Goal: Task Accomplishment & Management: Complete application form

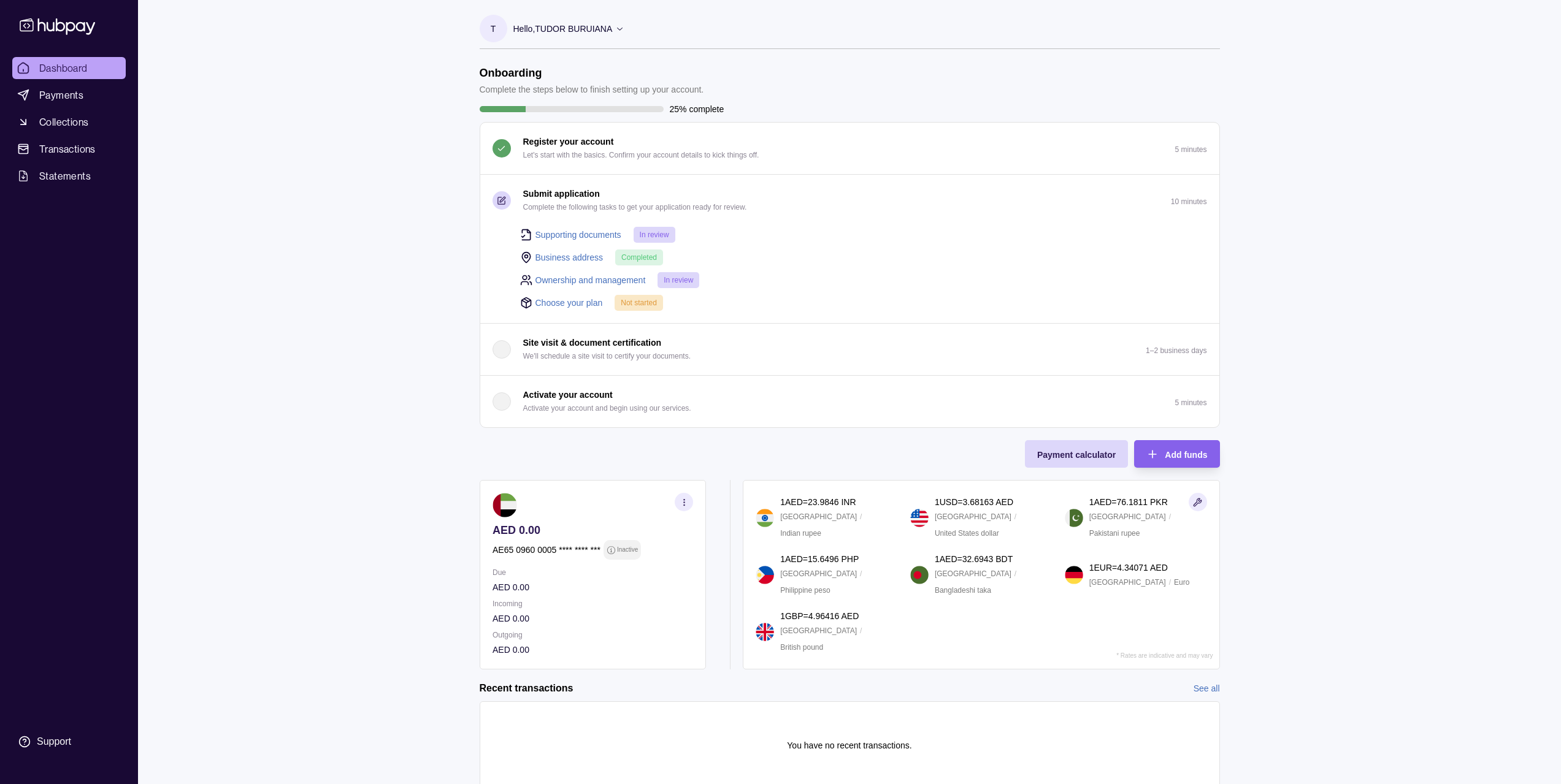
click at [591, 258] on link "Business address" at bounding box center [569, 258] width 68 height 14
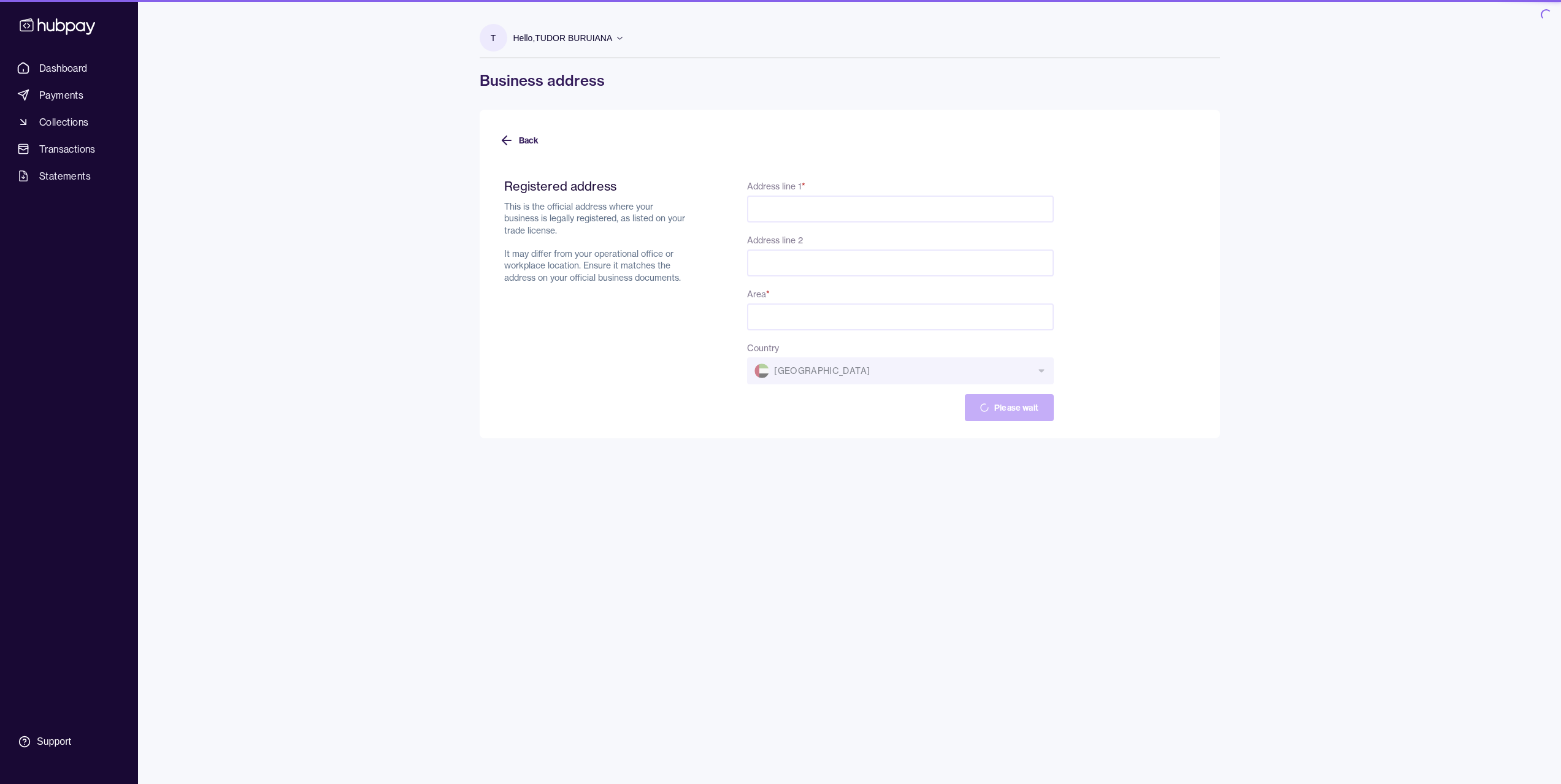
type input "**********"
type input "*****"
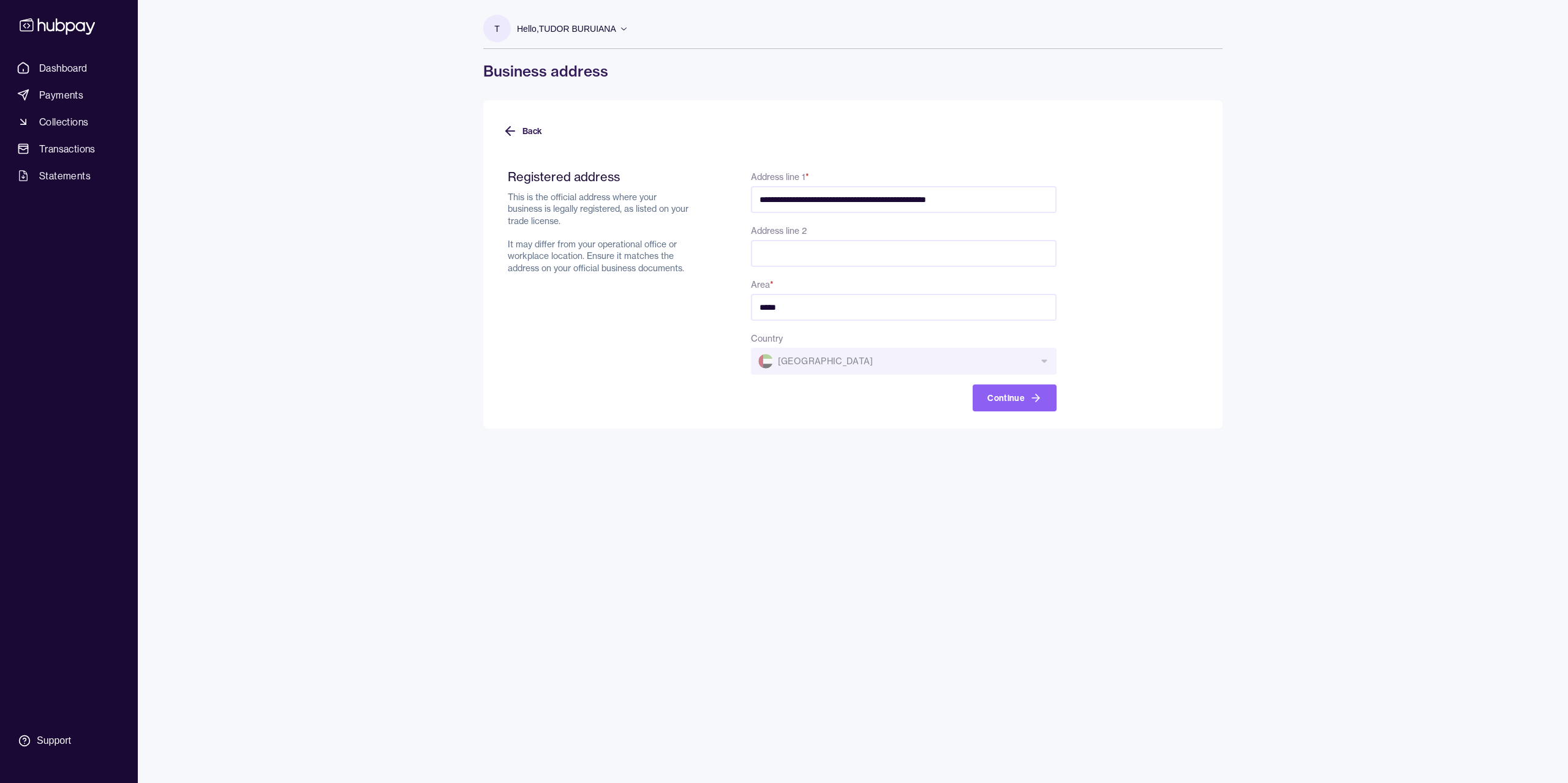
click at [1162, 242] on form "**********" at bounding box center [853, 283] width 700 height 257
click at [1159, 226] on form "**********" at bounding box center [853, 283] width 700 height 257
drag, startPoint x: 1325, startPoint y: 303, endPoint x: 1318, endPoint y: 306, distance: 7.6
click at [1325, 303] on div "**********" at bounding box center [784, 391] width 1568 height 783
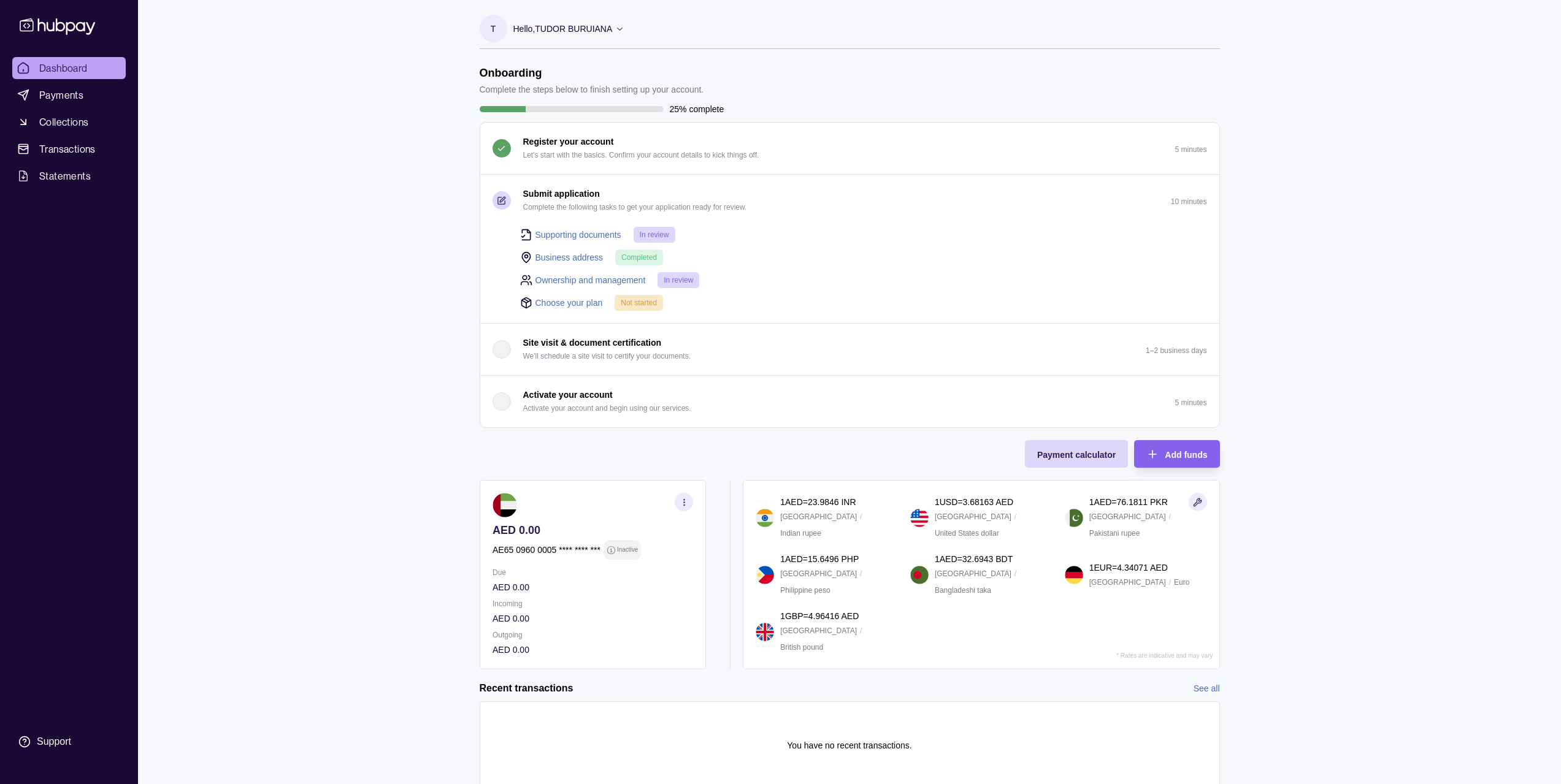
click at [52, 22] on icon at bounding box center [58, 26] width 81 height 22
click at [584, 33] on p "Hello, [PERSON_NAME]" at bounding box center [564, 29] width 100 height 14
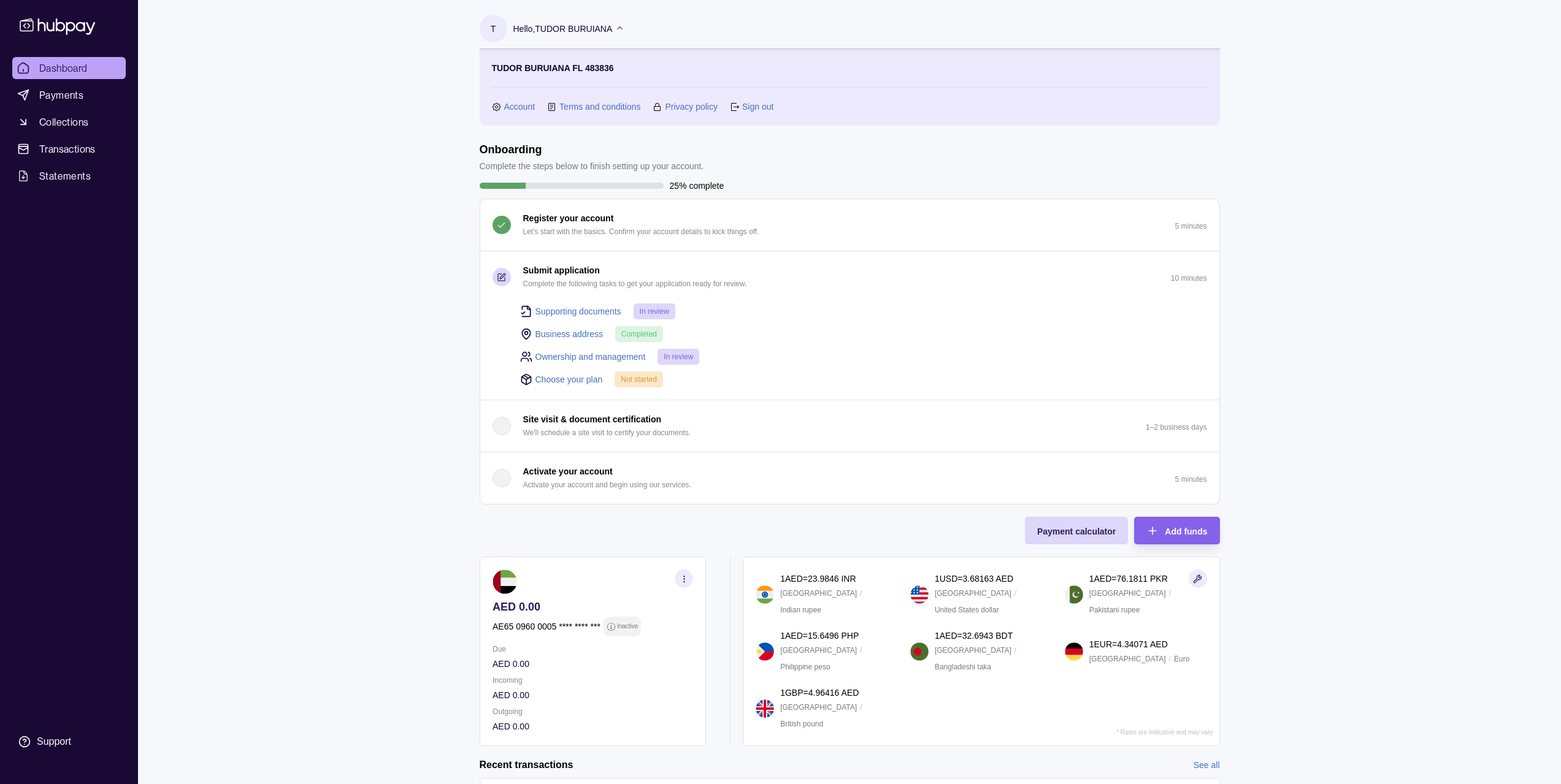
click at [522, 107] on link "Account" at bounding box center [520, 106] width 31 height 14
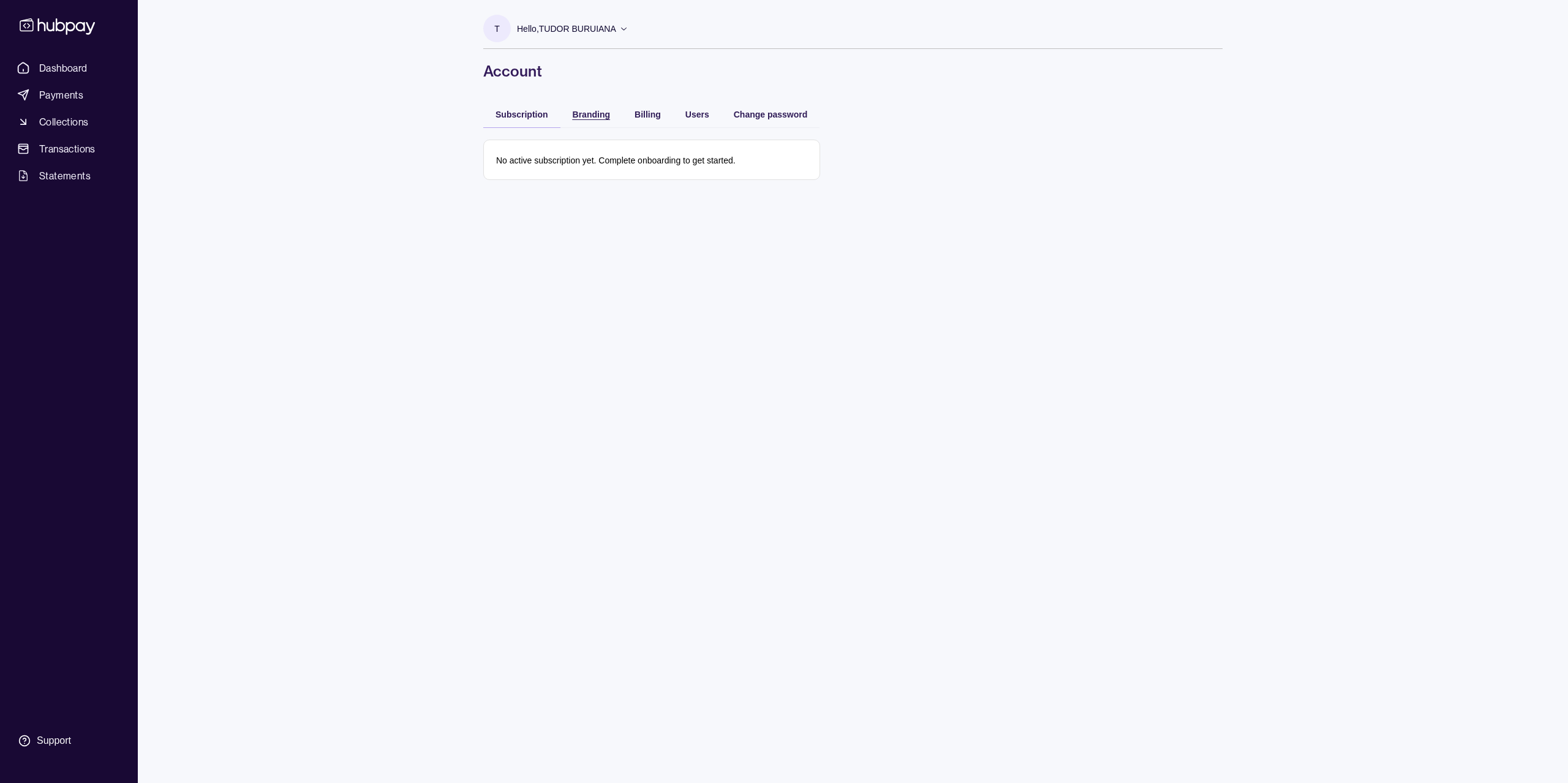
click at [590, 112] on span "Branding" at bounding box center [592, 114] width 38 height 9
click at [628, 113] on div "button" at bounding box center [622, 114] width 12 height 12
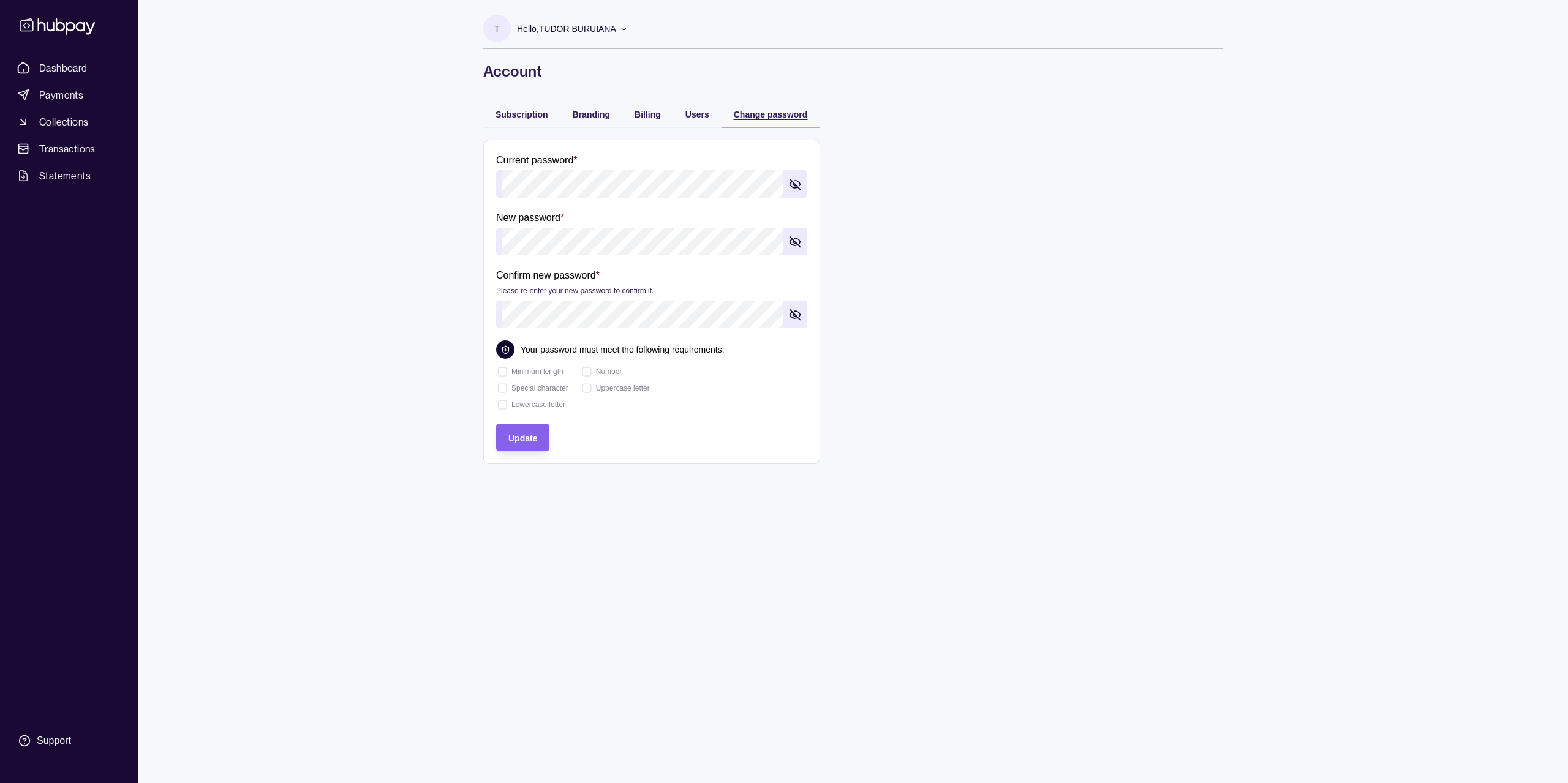
click at [716, 116] on div "button" at bounding box center [721, 114] width 12 height 12
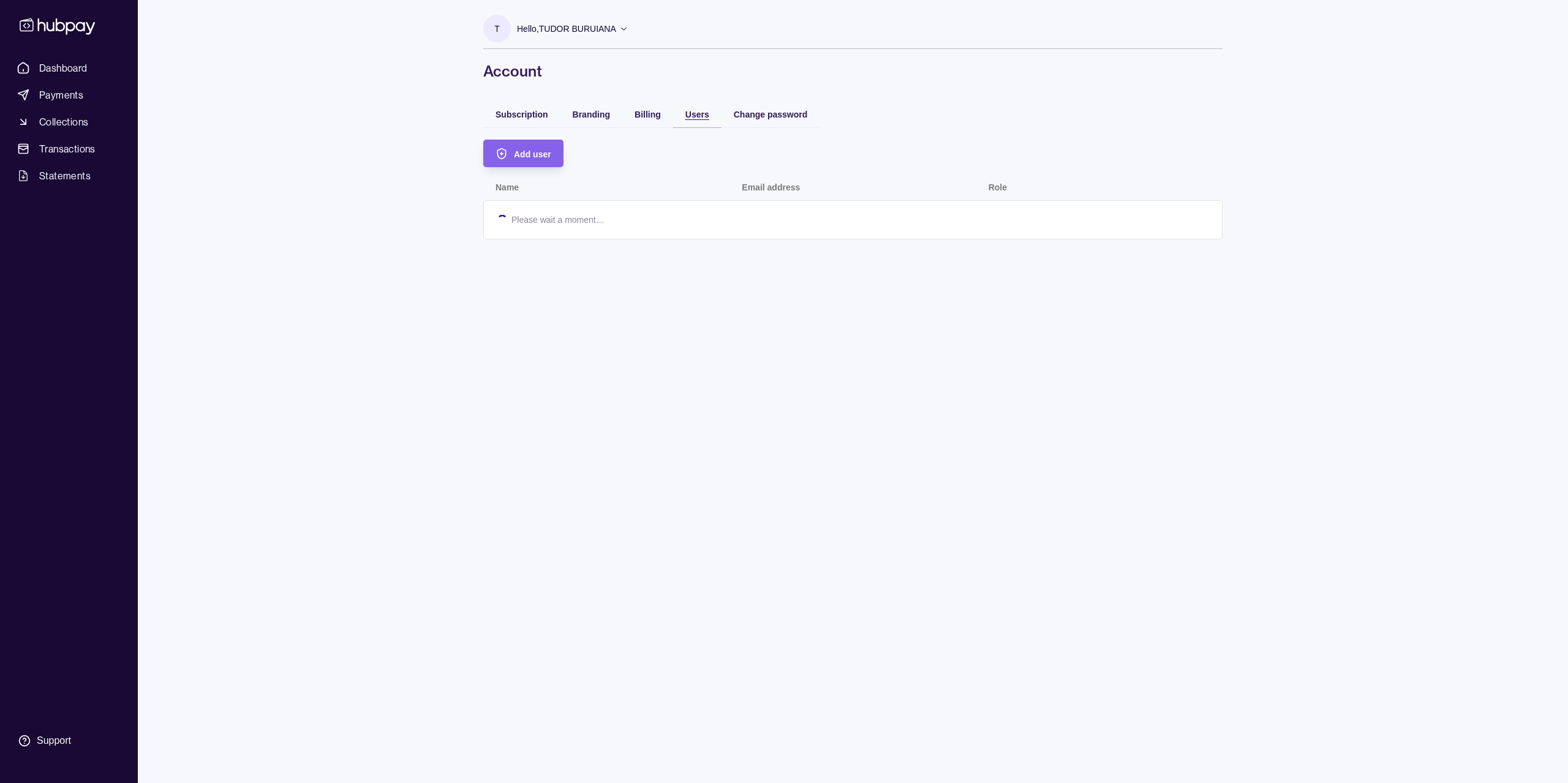
click at [686, 117] on span "Users" at bounding box center [697, 114] width 24 height 9
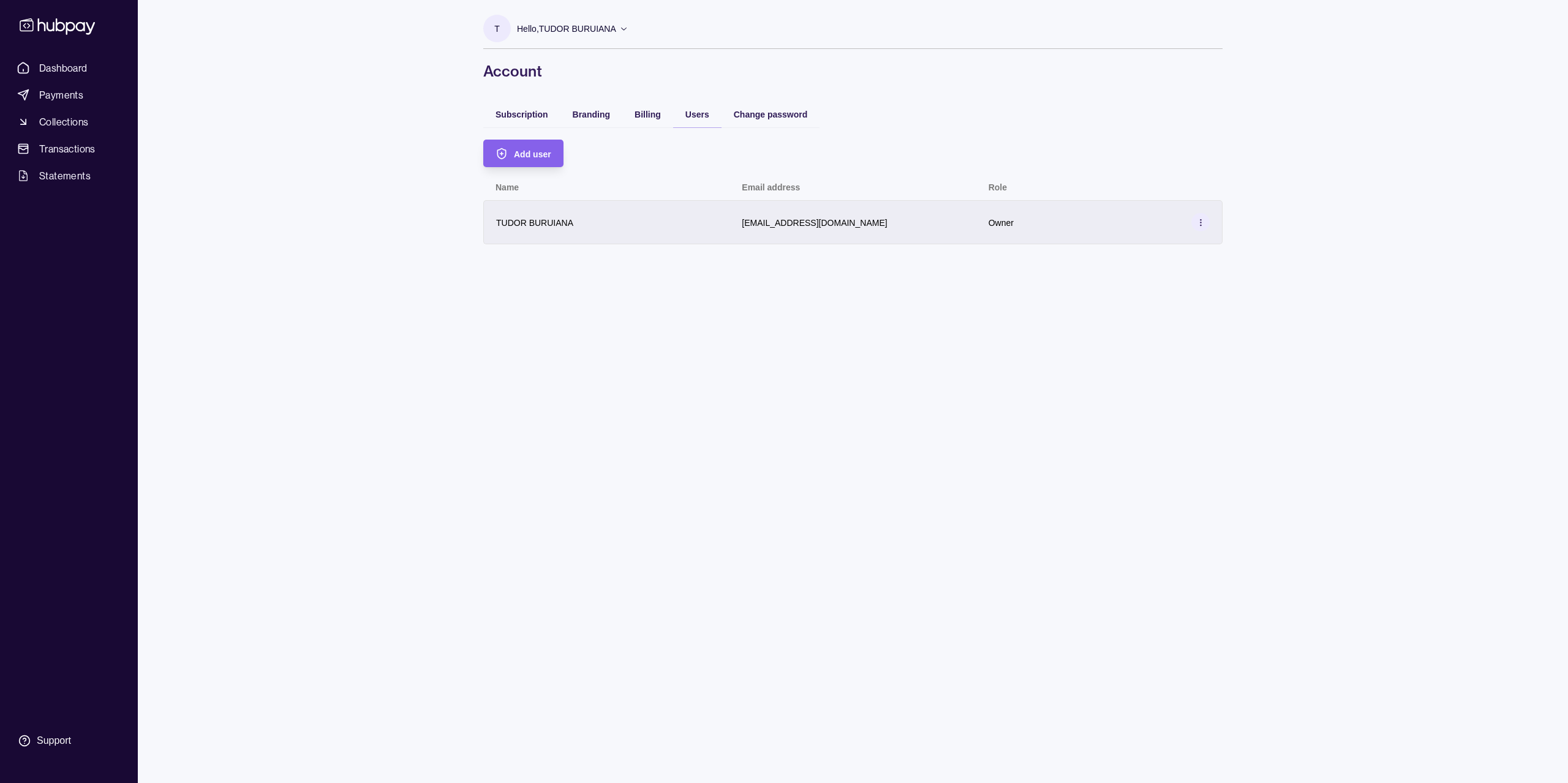
click at [937, 238] on div "[EMAIL_ADDRESS][DOMAIN_NAME]" at bounding box center [852, 221] width 246 height 44
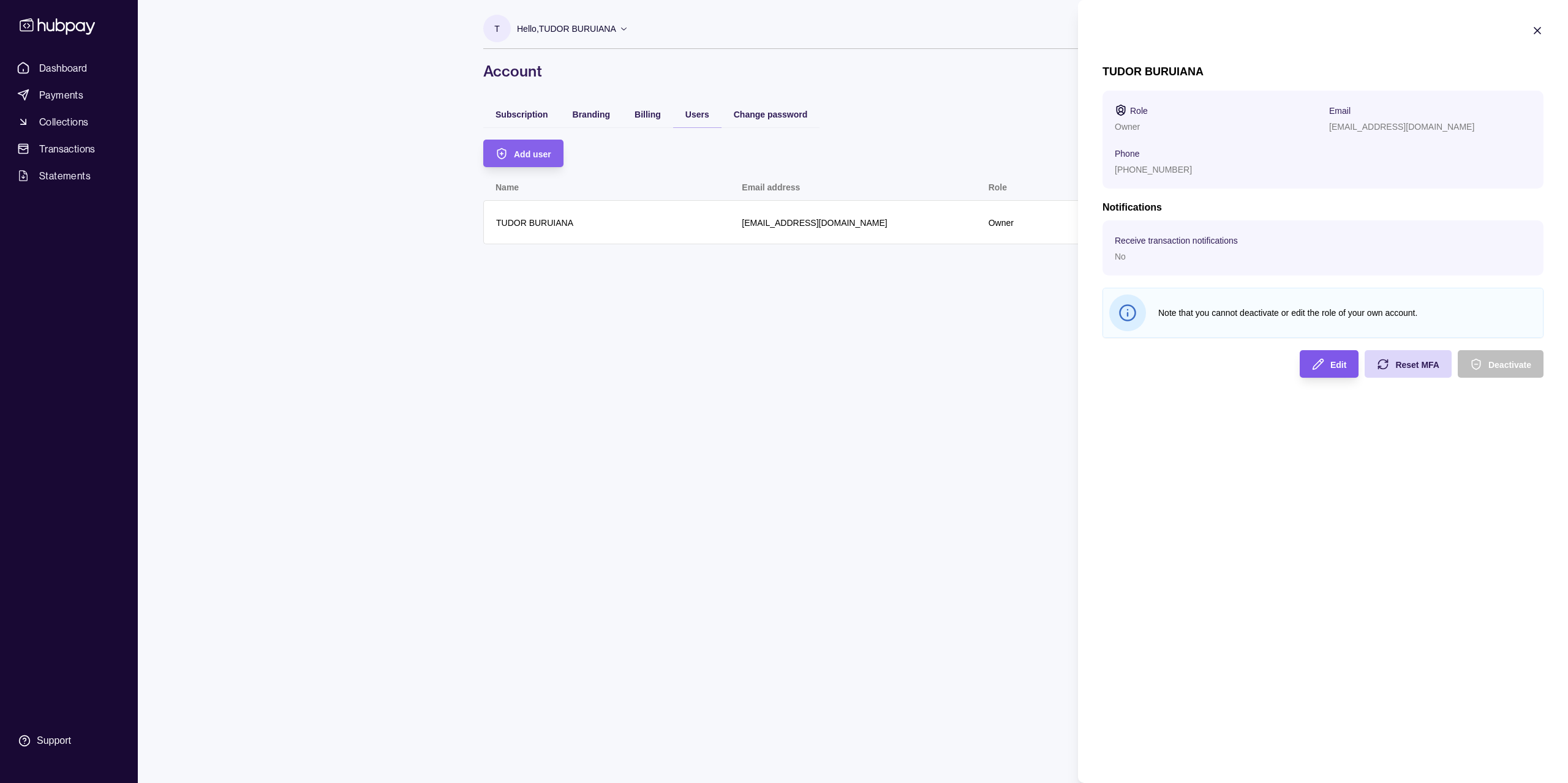
click at [1329, 365] on div "Edit" at bounding box center [1319, 364] width 52 height 27
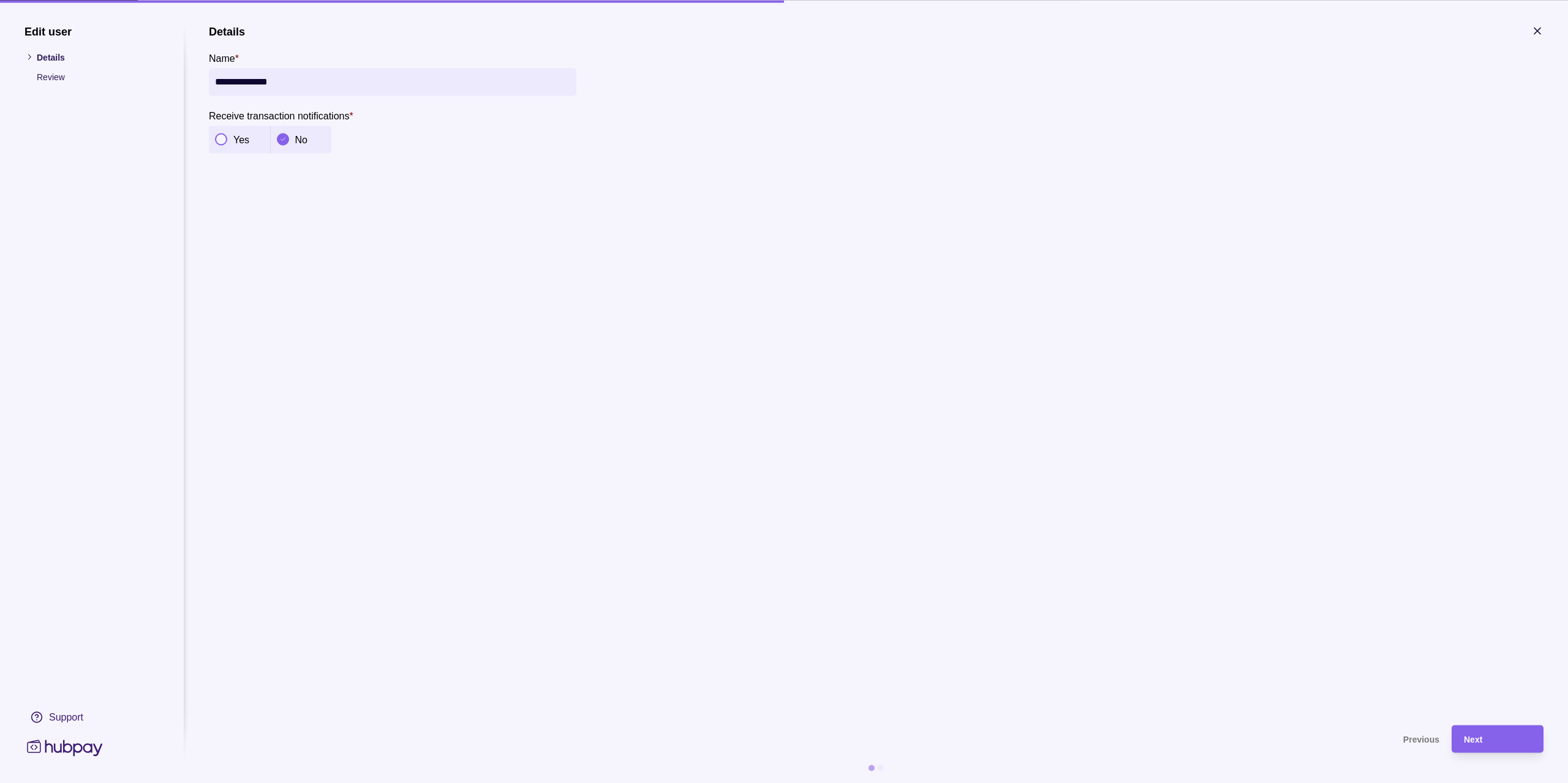
click at [51, 74] on p "Review" at bounding box center [98, 76] width 123 height 14
click at [27, 57] on icon at bounding box center [29, 57] width 9 height 9
click at [36, 53] on li "Details" at bounding box center [92, 57] width 135 height 14
click at [33, 57] on icon at bounding box center [29, 57] width 9 height 9
click at [1487, 744] on div "Next" at bounding box center [1498, 738] width 68 height 15
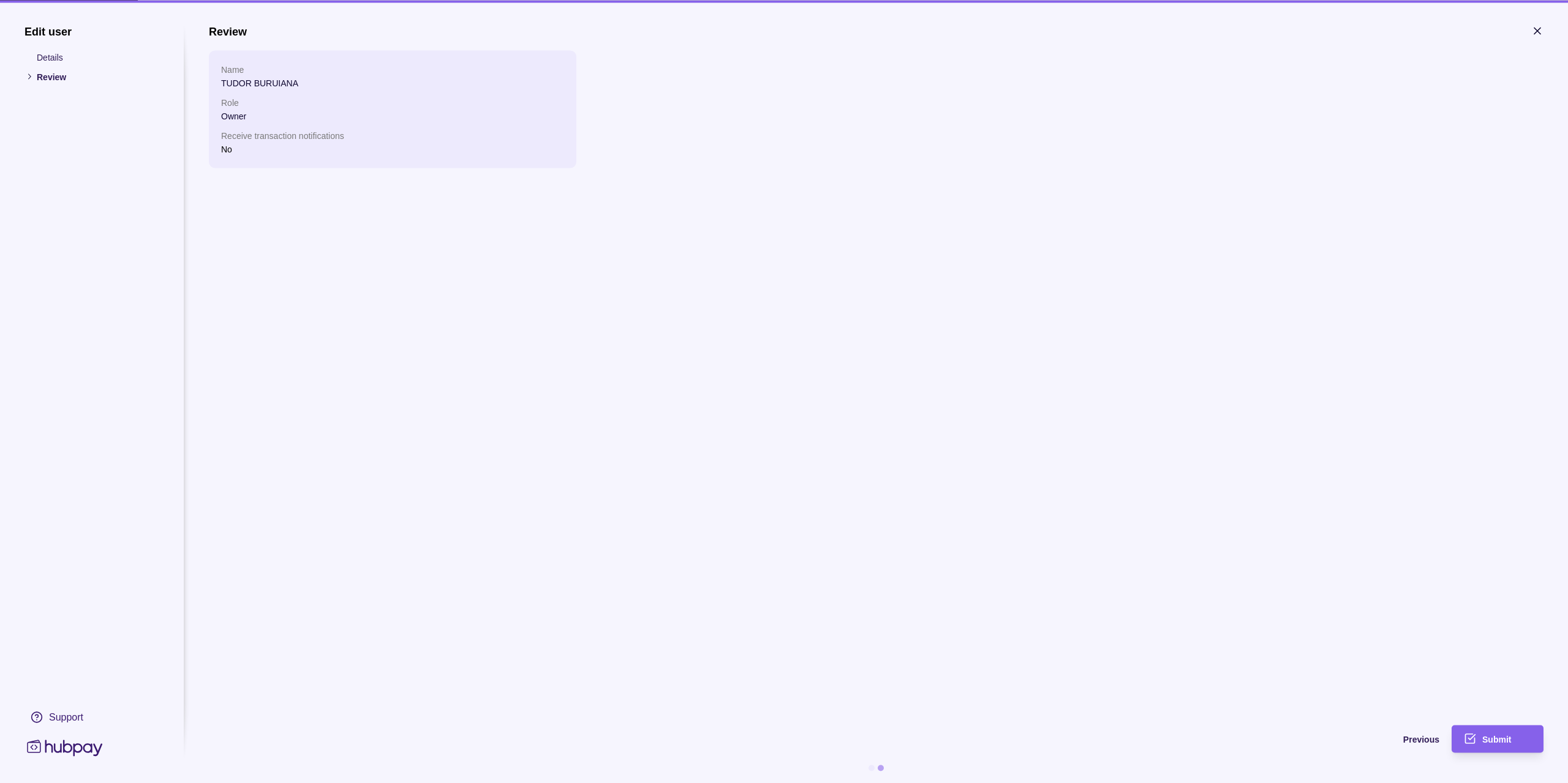
click at [252, 127] on ul "Name [PERSON_NAME] Role Owner Receive transaction notifications No" at bounding box center [393, 109] width 343 height 93
click at [244, 137] on p "Receive transaction notifications" at bounding box center [393, 136] width 343 height 14
click at [1502, 742] on span "Submit" at bounding box center [1497, 739] width 29 height 9
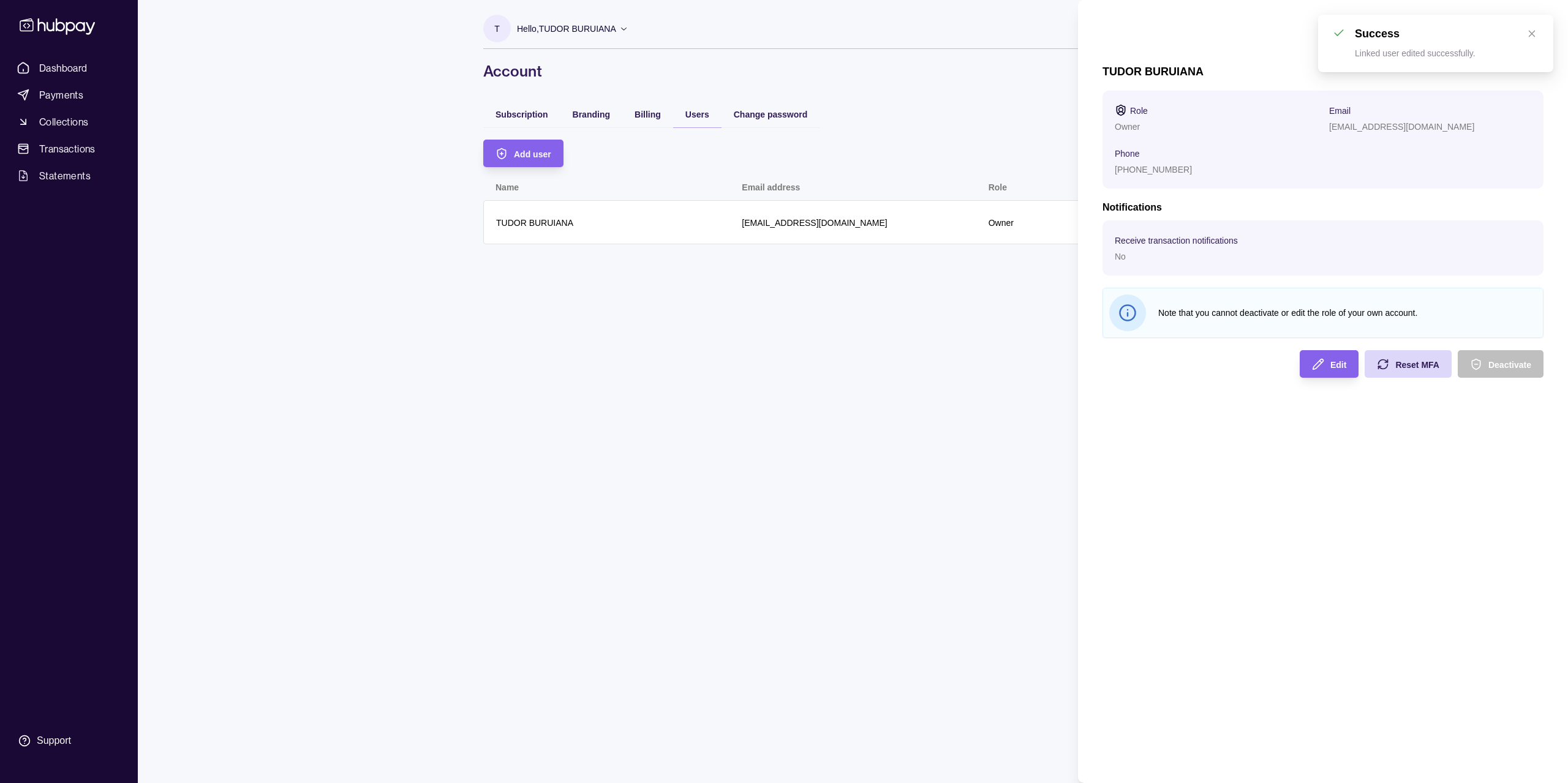
click at [1245, 112] on section "Role" at bounding box center [1216, 110] width 202 height 15
click at [1134, 156] on p "Phone" at bounding box center [1127, 154] width 25 height 9
click at [1129, 168] on p "[PHONE_NUMBER]" at bounding box center [1154, 169] width 77 height 9
click at [1124, 90] on div "TUDOR BURUIANA Role Owner Email teodo.buruia@gmail.com Phone +4917662686616 Not…" at bounding box center [1323, 221] width 441 height 313
click at [1127, 111] on section "Role" at bounding box center [1216, 110] width 202 height 15
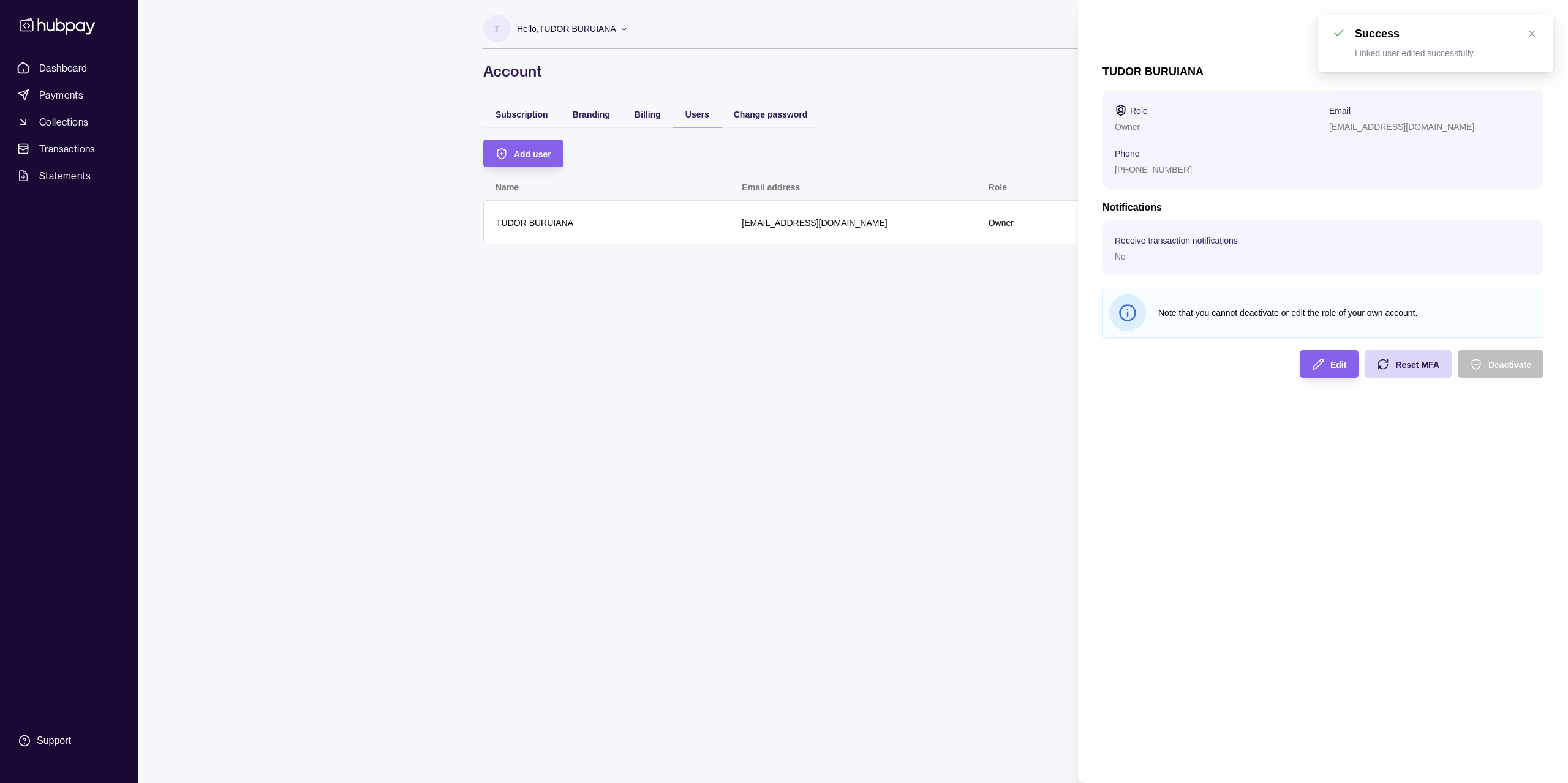
click at [1318, 125] on section "Role Owner Email teodo.buruia@gmail.com Phone +4917662686616" at bounding box center [1324, 140] width 417 height 74
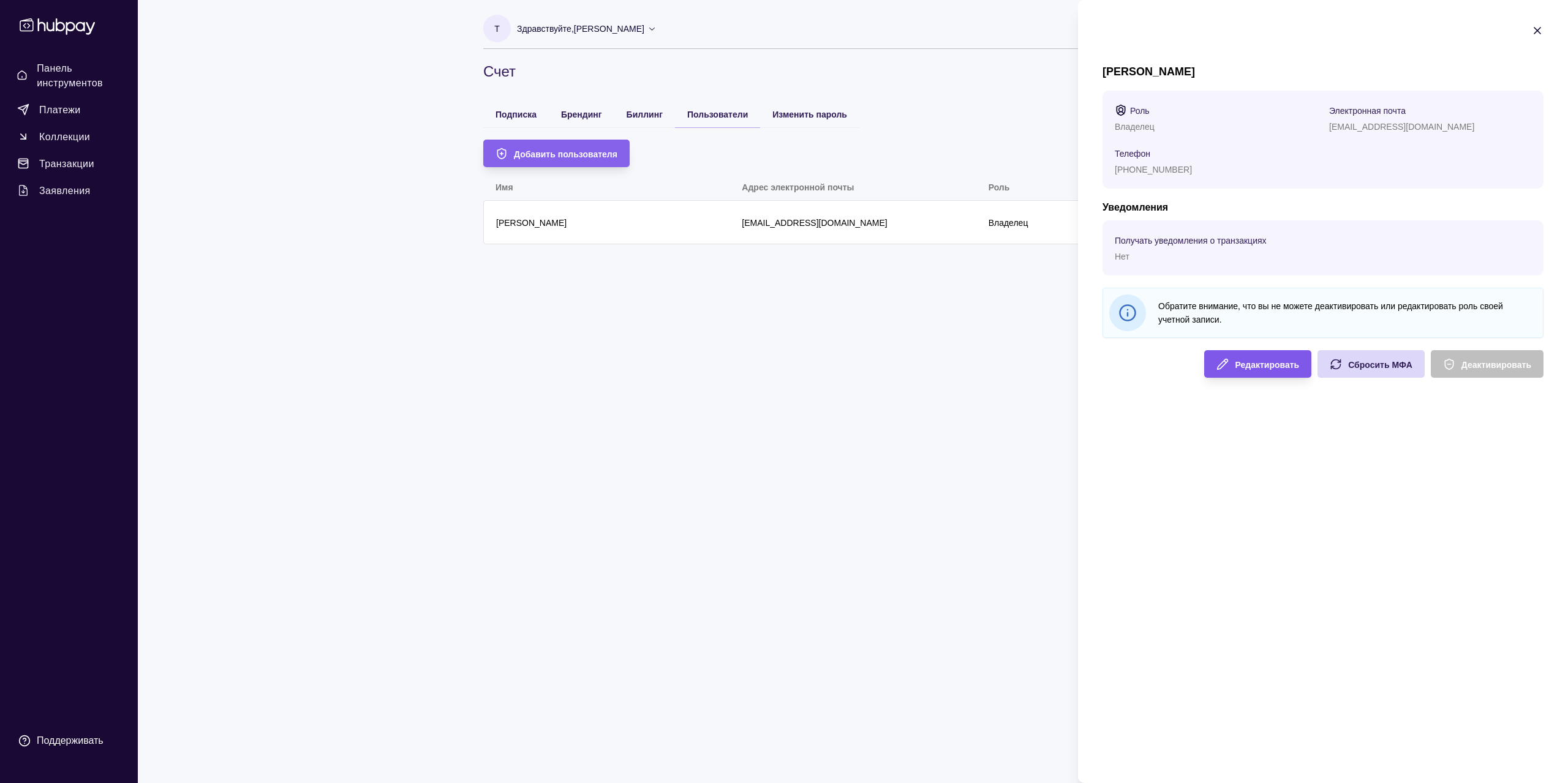
click at [1264, 362] on font "Редактировать" at bounding box center [1266, 364] width 64 height 9
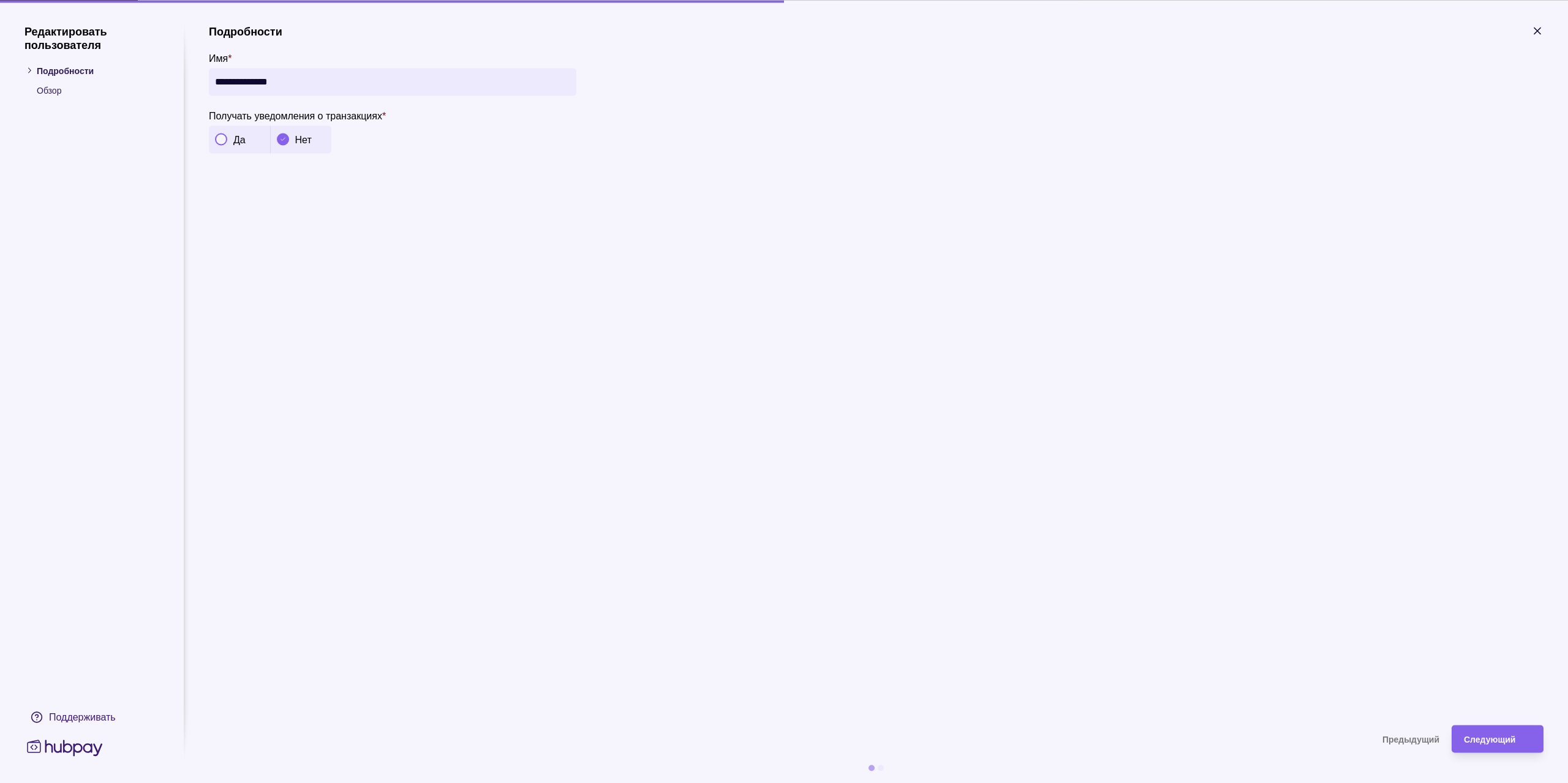
click at [314, 81] on input "**********" at bounding box center [393, 81] width 355 height 27
click at [52, 90] on font "Обзор" at bounding box center [49, 89] width 25 height 9
click at [40, 75] on p "Подробности" at bounding box center [98, 70] width 123 height 14
click at [18, 70] on section "**********" at bounding box center [784, 391] width 1568 height 783
click at [28, 68] on icon at bounding box center [29, 70] width 9 height 9
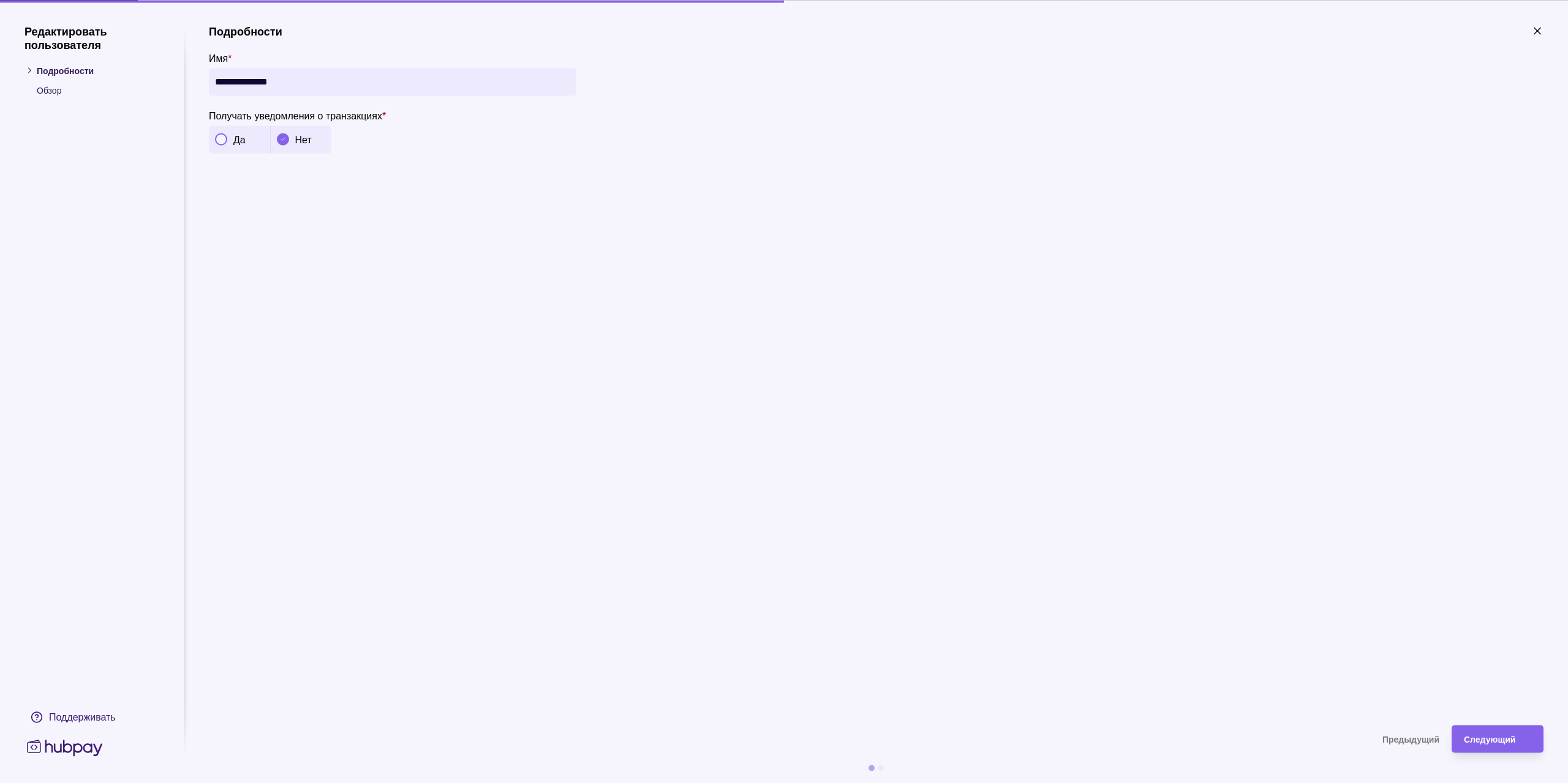
click at [32, 75] on icon at bounding box center [29, 70] width 9 height 9
click at [31, 71] on icon at bounding box center [29, 70] width 9 height 9
click at [1487, 740] on font "Следующий" at bounding box center [1490, 739] width 51 height 9
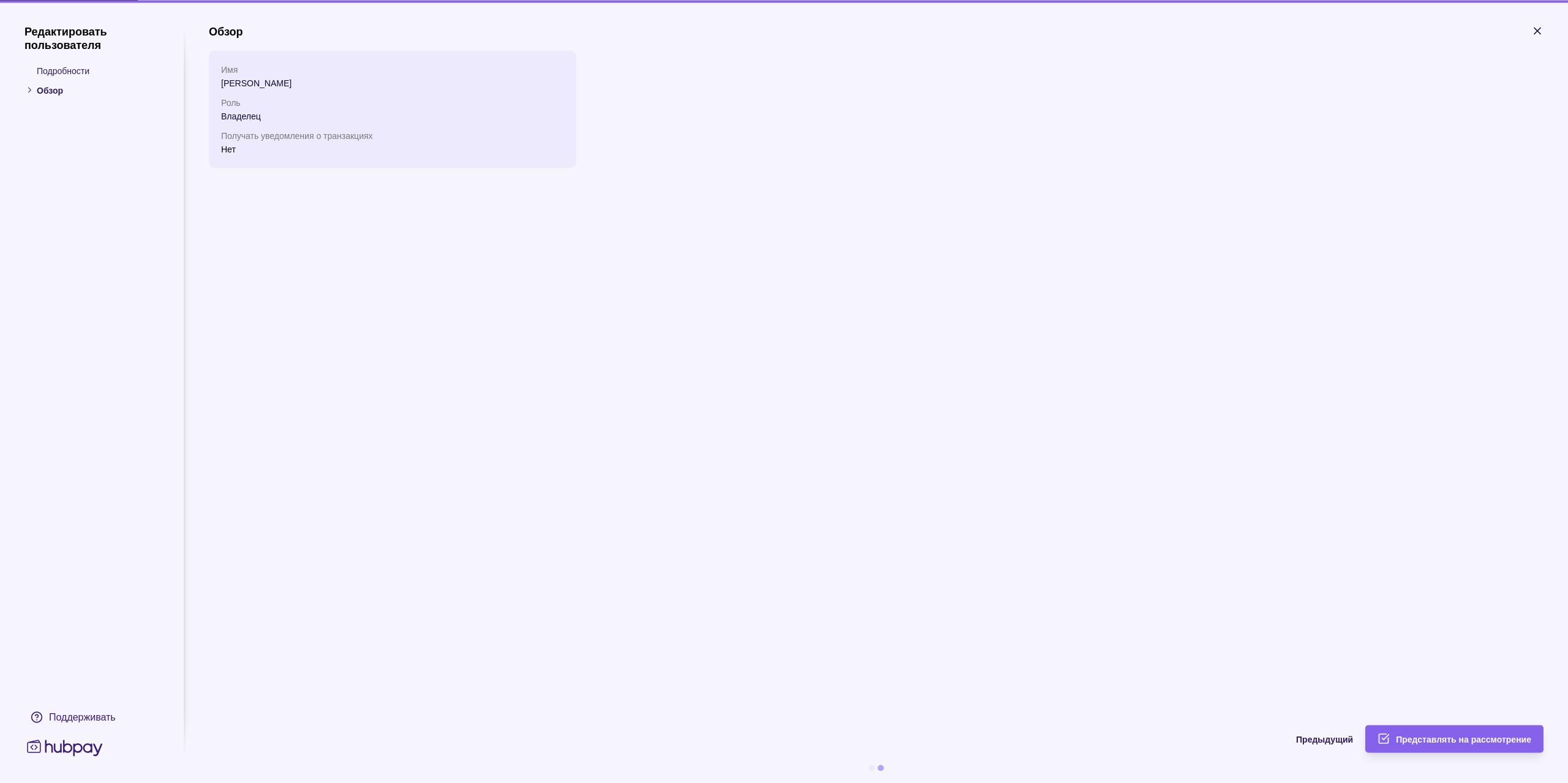
click at [233, 83] on font "[PERSON_NAME]" at bounding box center [256, 82] width 70 height 9
click at [231, 135] on font "Получать уведомления о транзакциях" at bounding box center [297, 135] width 152 height 9
click at [1509, 747] on div "Представлять на рассмотрение" at bounding box center [1444, 738] width 172 height 27
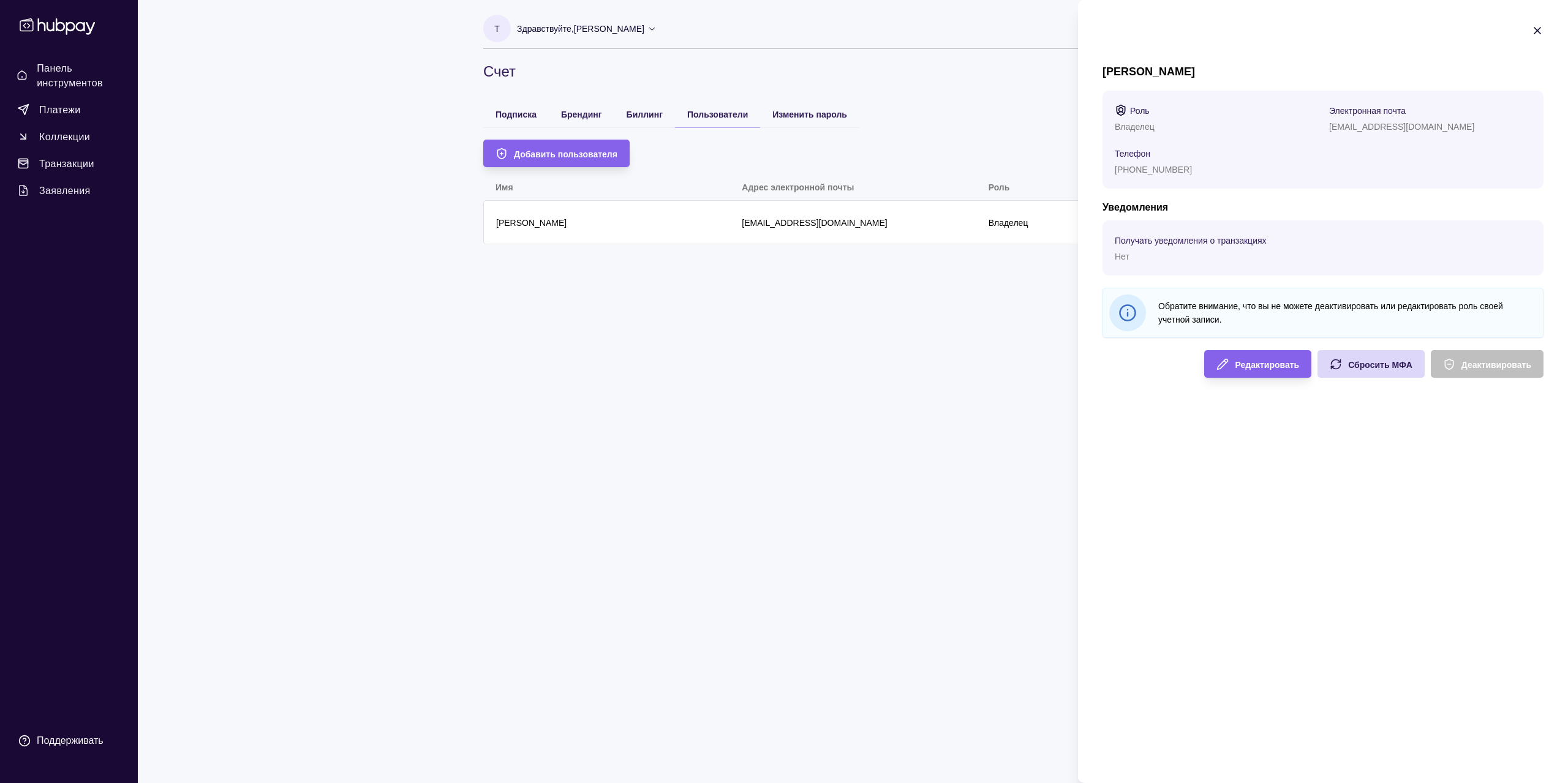
click at [1330, 305] on font "Обратите внимание, что вы не можете деактивировать или редактировать роль своей…" at bounding box center [1330, 312] width 345 height 23
click at [1169, 245] on font "Получать уведомления о транзакциях" at bounding box center [1191, 240] width 152 height 9
click at [1358, 115] on font "Электронная почта" at bounding box center [1366, 111] width 76 height 9
click at [1141, 127] on font "Владелец" at bounding box center [1135, 126] width 39 height 9
click at [1005, 181] on html "Панель инструментов Платежи Коллекции Транзакции Заявления Поддерживать Т Здрав…" at bounding box center [784, 391] width 1568 height 783
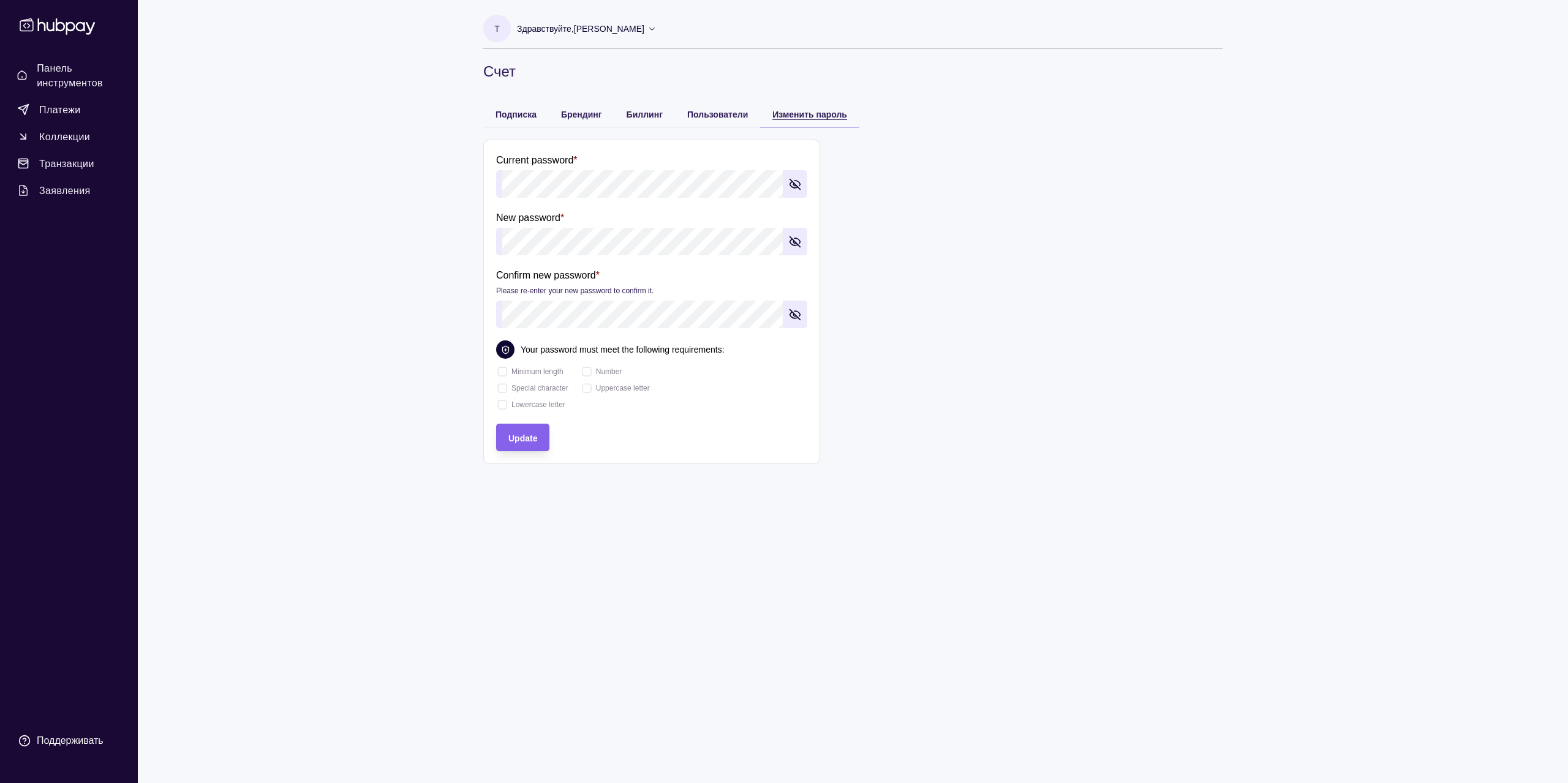
click at [826, 111] on font "Изменить пароль" at bounding box center [809, 114] width 75 height 9
click at [595, 18] on div "Здравствуйте, ТУДОР БУРУИАНА" at bounding box center [587, 29] width 140 height 26
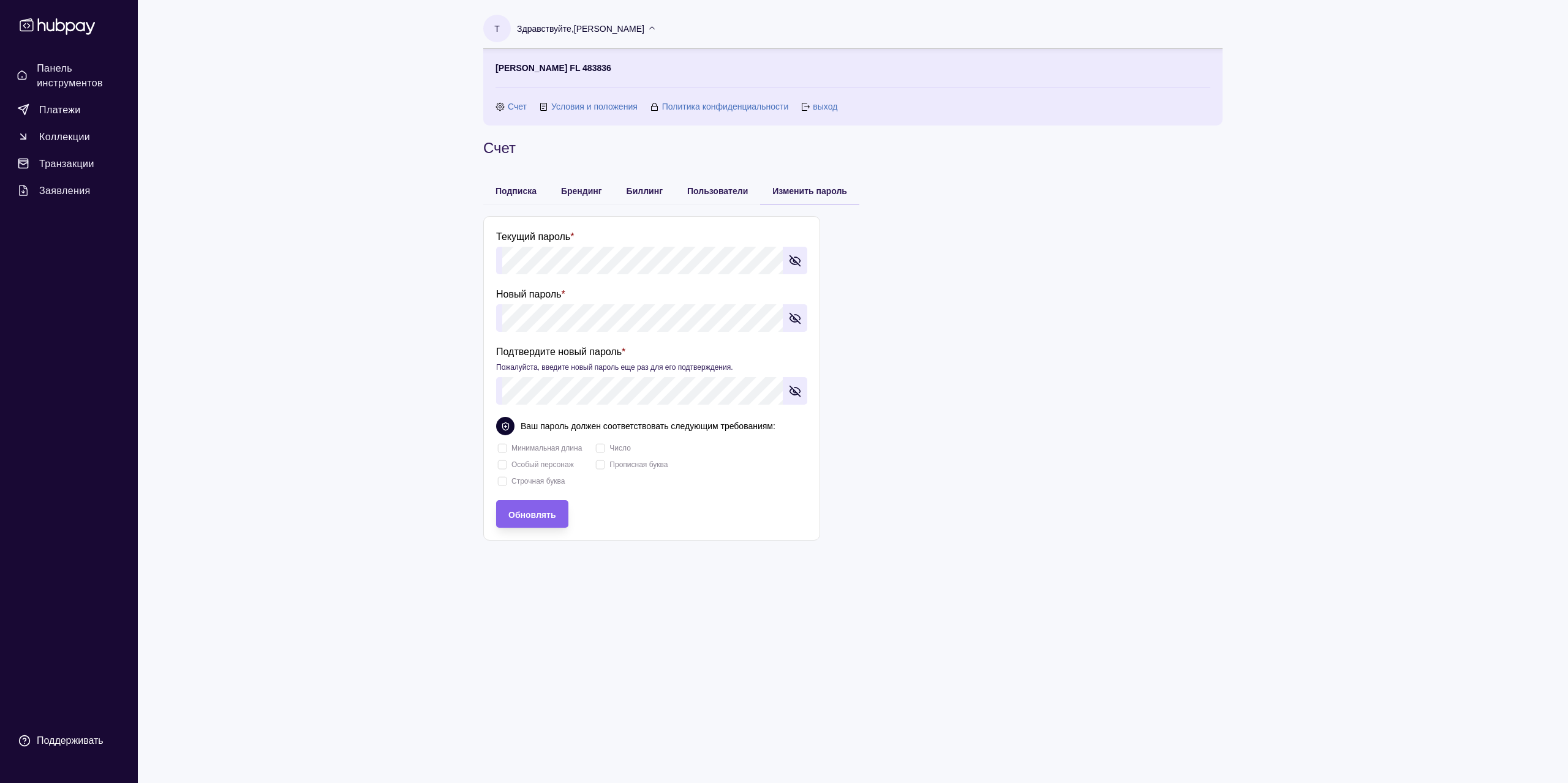
click at [722, 108] on font "Политика конфиденциальности" at bounding box center [726, 106] width 127 height 9
click at [599, 106] on font "Условия и положения" at bounding box center [594, 106] width 87 height 9
click at [518, 107] on font "Счет" at bounding box center [517, 106] width 19 height 9
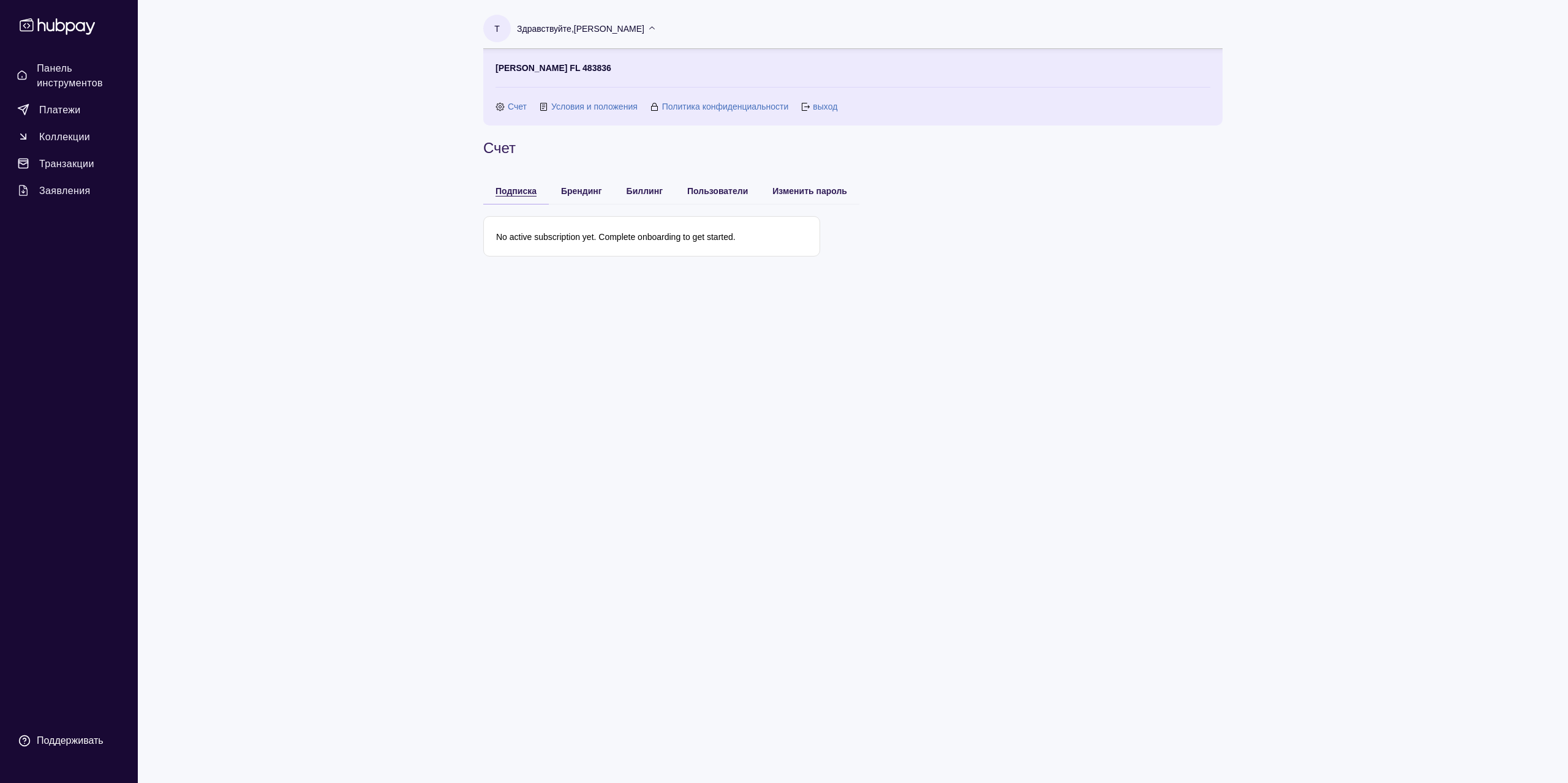
click at [496, 191] on font "Подписка" at bounding box center [516, 190] width 41 height 9
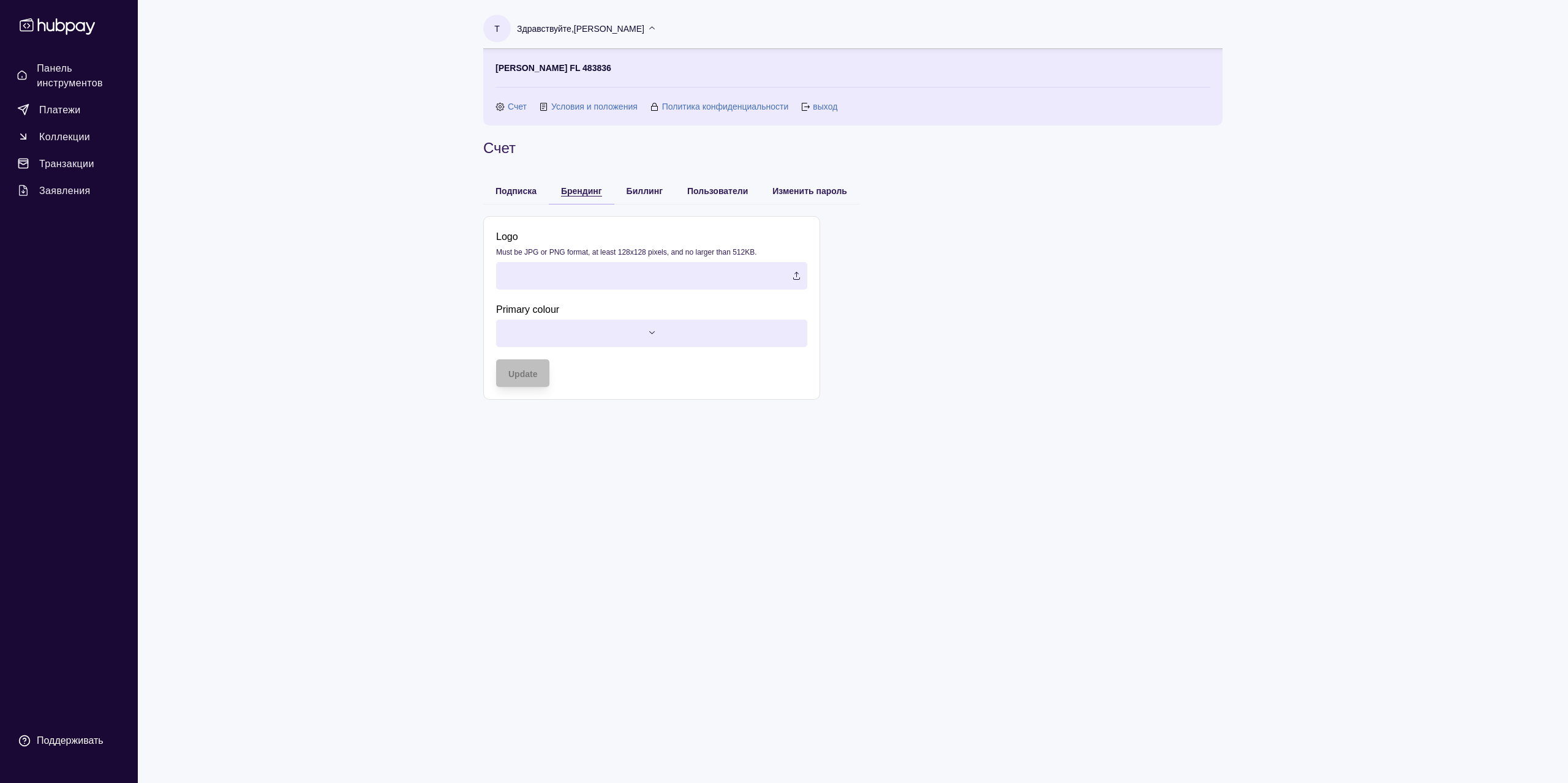
click at [574, 185] on div "Брендинг" at bounding box center [582, 190] width 41 height 15
click at [627, 191] on font "Биллинг" at bounding box center [644, 190] width 36 height 9
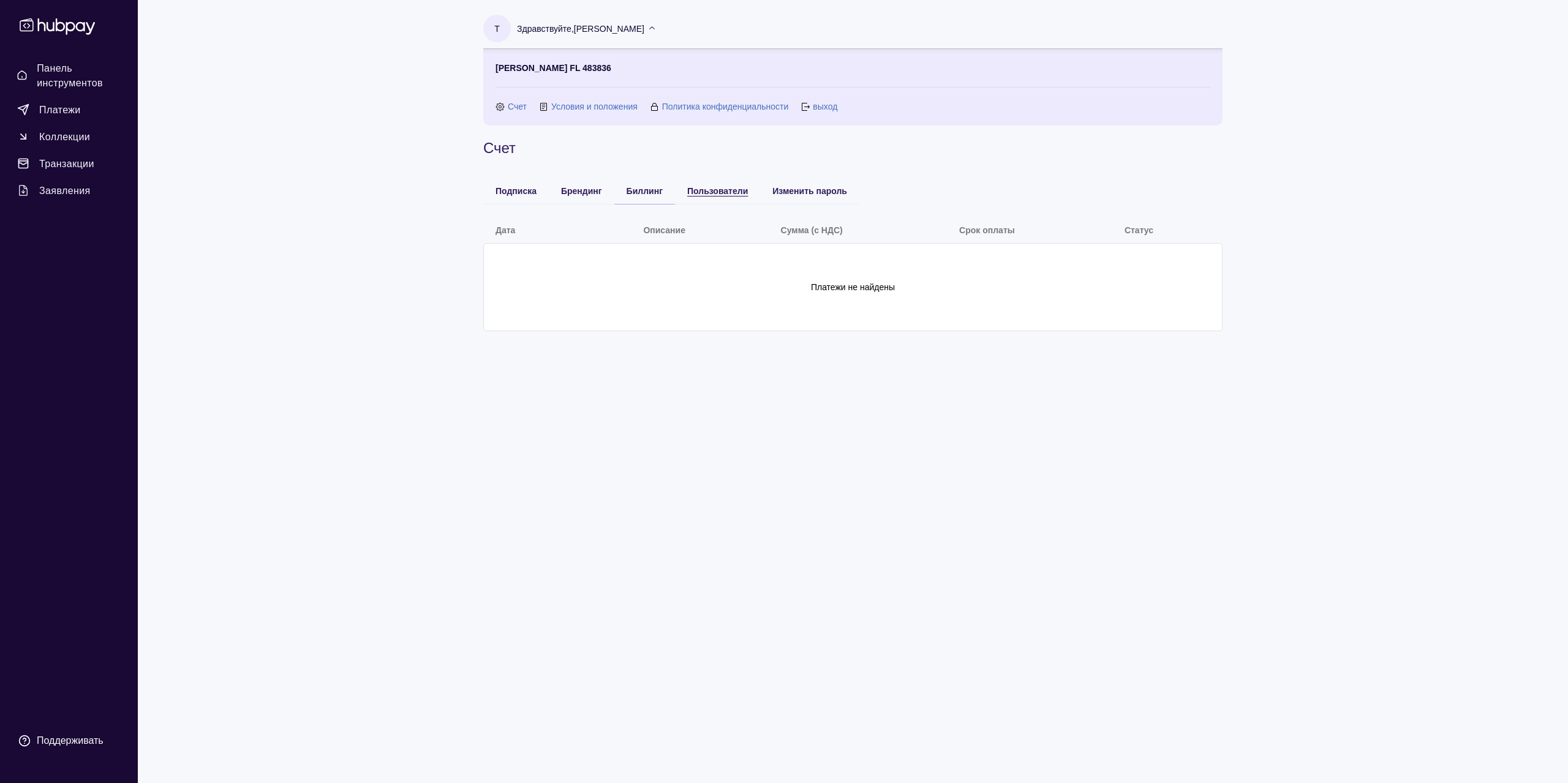
click at [696, 189] on font "Пользователи" at bounding box center [717, 190] width 61 height 9
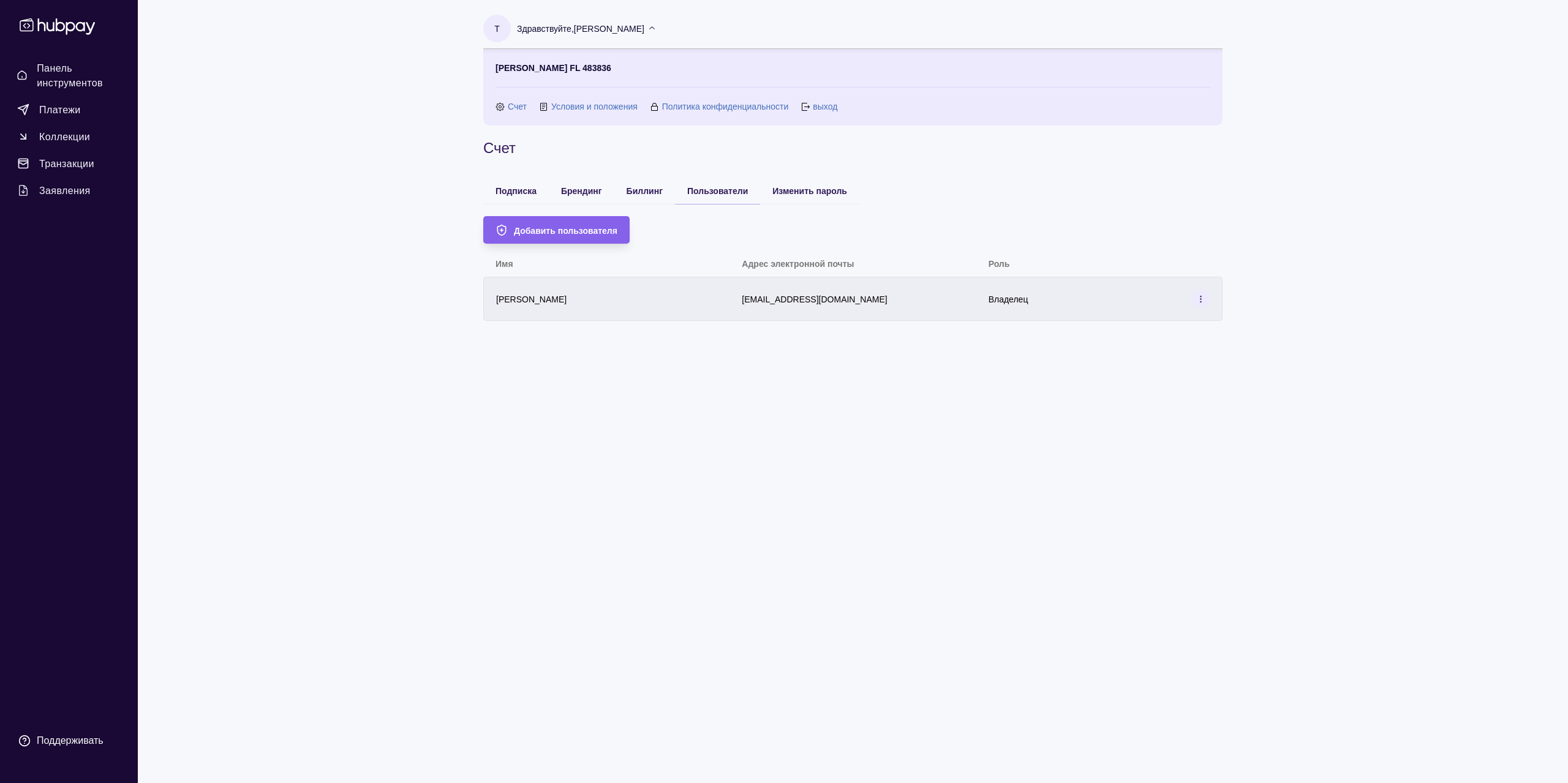
click at [716, 288] on div "[PERSON_NAME]" at bounding box center [606, 298] width 246 height 44
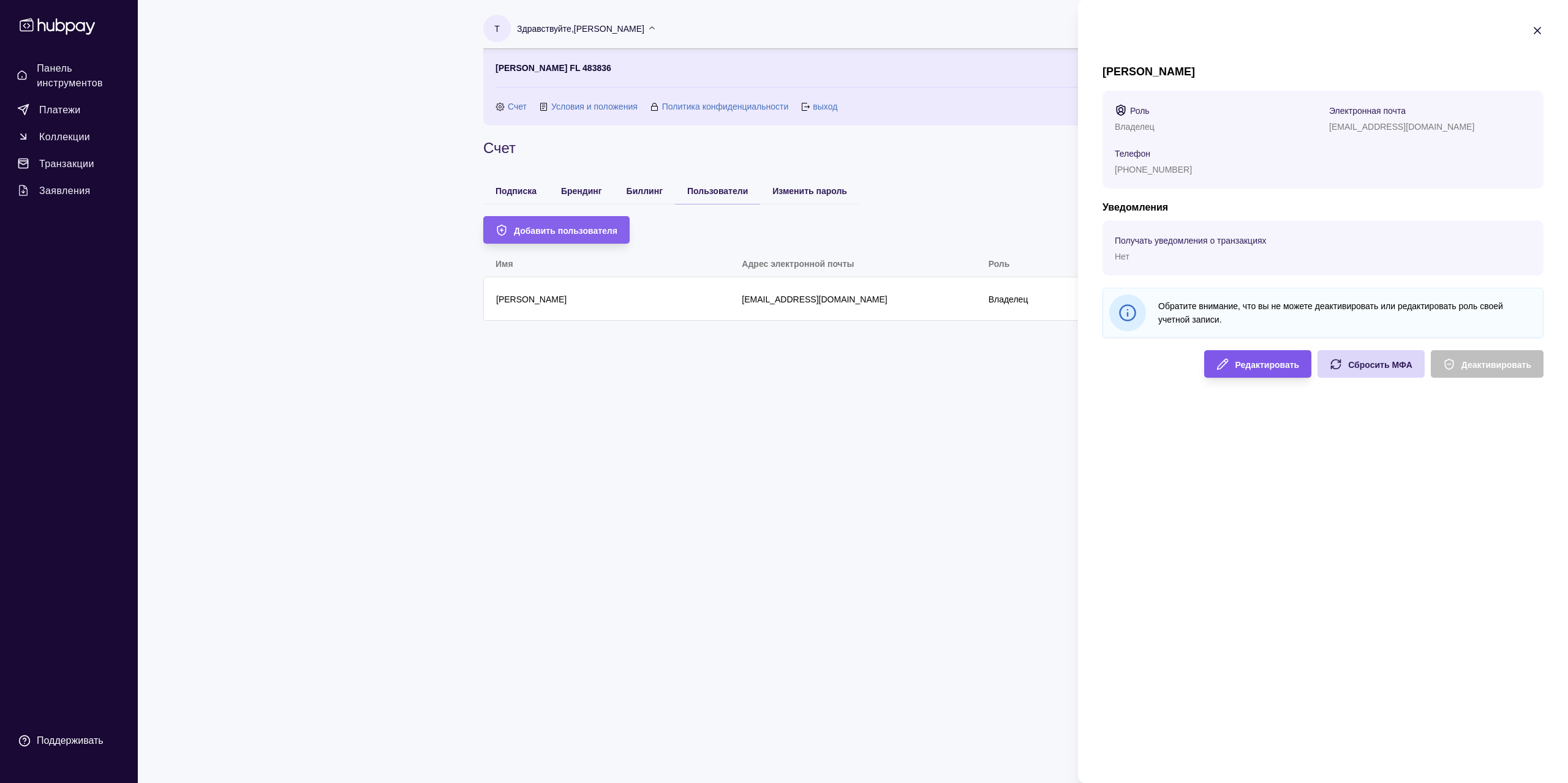
click at [1233, 360] on div "Редактировать" at bounding box center [1249, 364] width 101 height 27
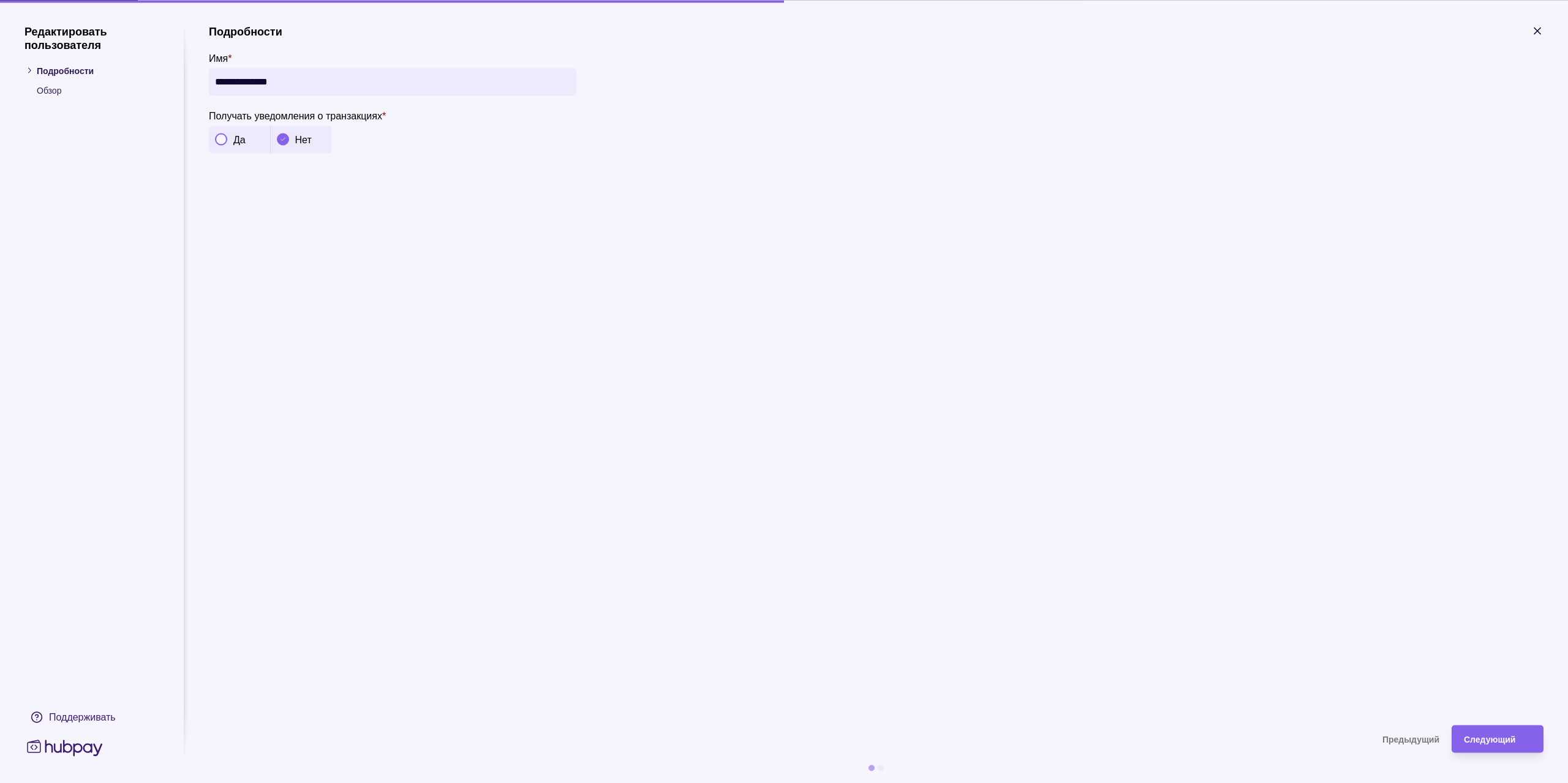
click at [27, 76] on div at bounding box center [29, 70] width 9 height 14
click at [38, 65] on p "Подробности" at bounding box center [98, 70] width 123 height 14
click at [33, 72] on icon at bounding box center [29, 70] width 9 height 9
click at [50, 99] on div "Редактировать пользователя Подробности Обзор Поддерживать" at bounding box center [92, 392] width 135 height 734
click at [47, 92] on font "Обзор" at bounding box center [49, 89] width 25 height 9
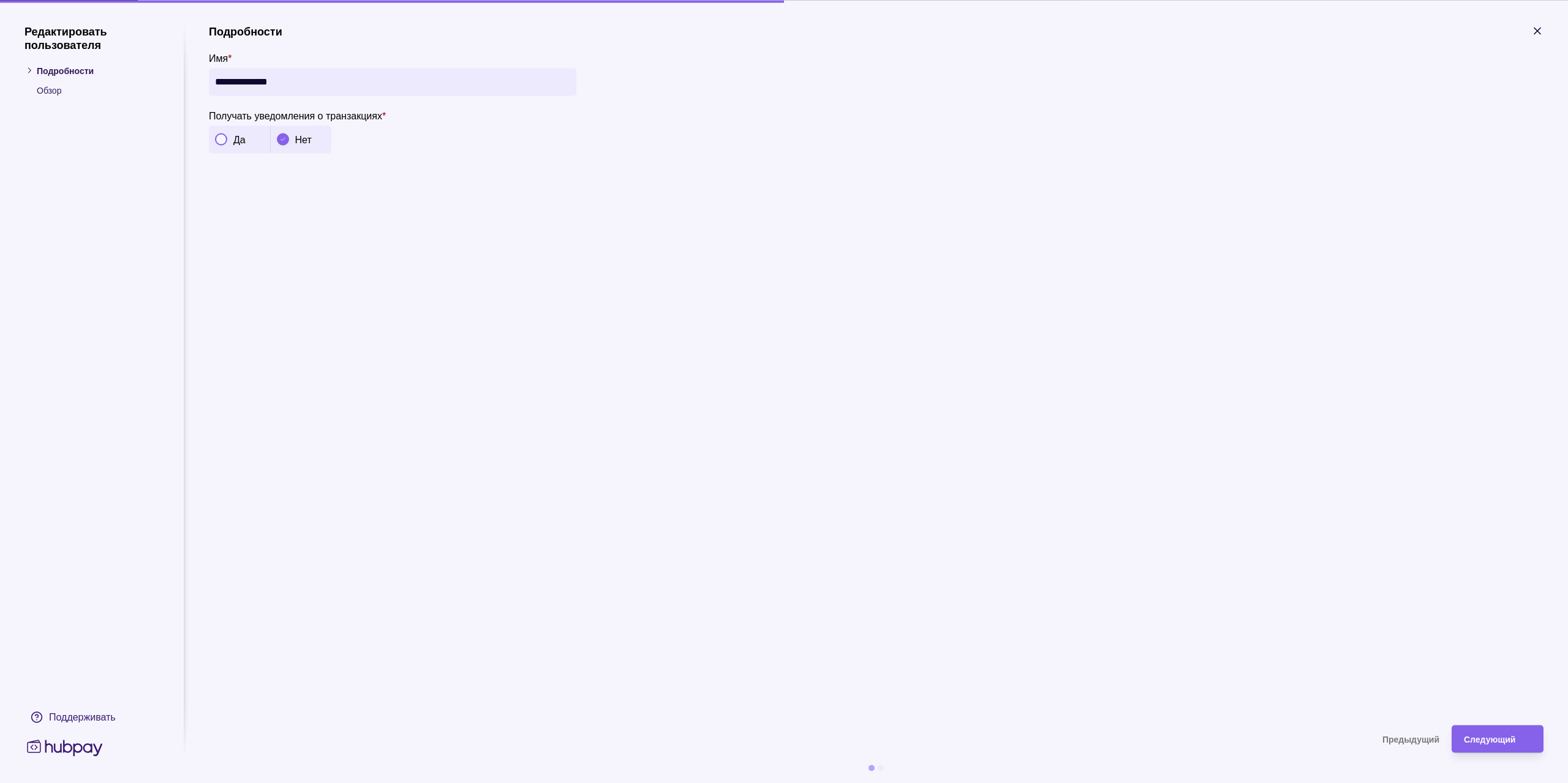
click at [35, 75] on li "Подробности" at bounding box center [92, 70] width 135 height 14
click at [83, 712] on font "Поддерживать" at bounding box center [82, 717] width 67 height 10
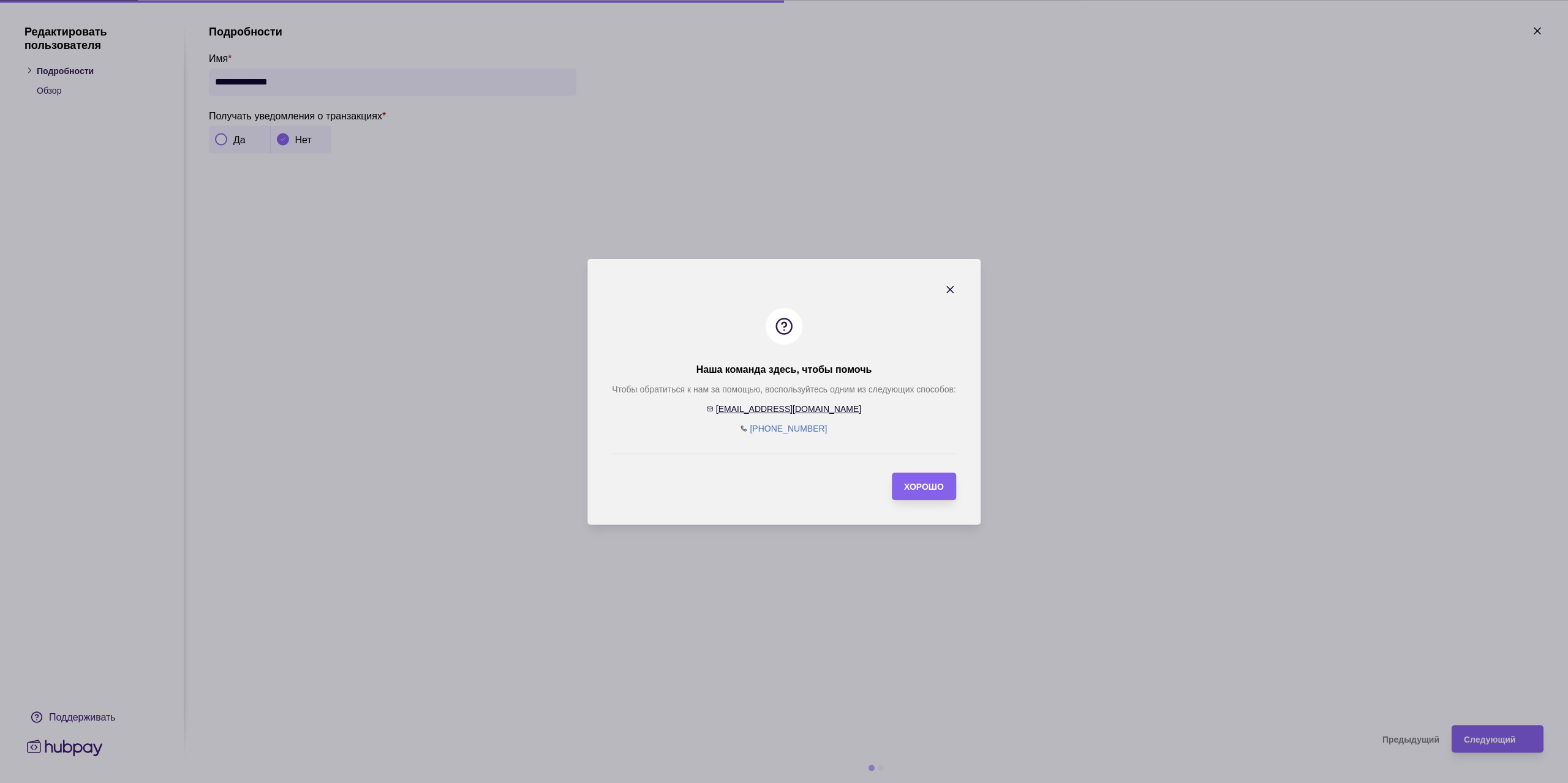
click at [959, 290] on section "Наша команда здесь, чтобы помочь Чтобы обратиться к нам за помощью, воспользуйт…" at bounding box center [784, 392] width 393 height 266
click at [956, 290] on section "Наша команда здесь, чтобы помочь Чтобы обратиться к нам за помощью, воспользуйт…" at bounding box center [784, 392] width 393 height 266
click at [950, 286] on icon "button" at bounding box center [950, 290] width 12 height 12
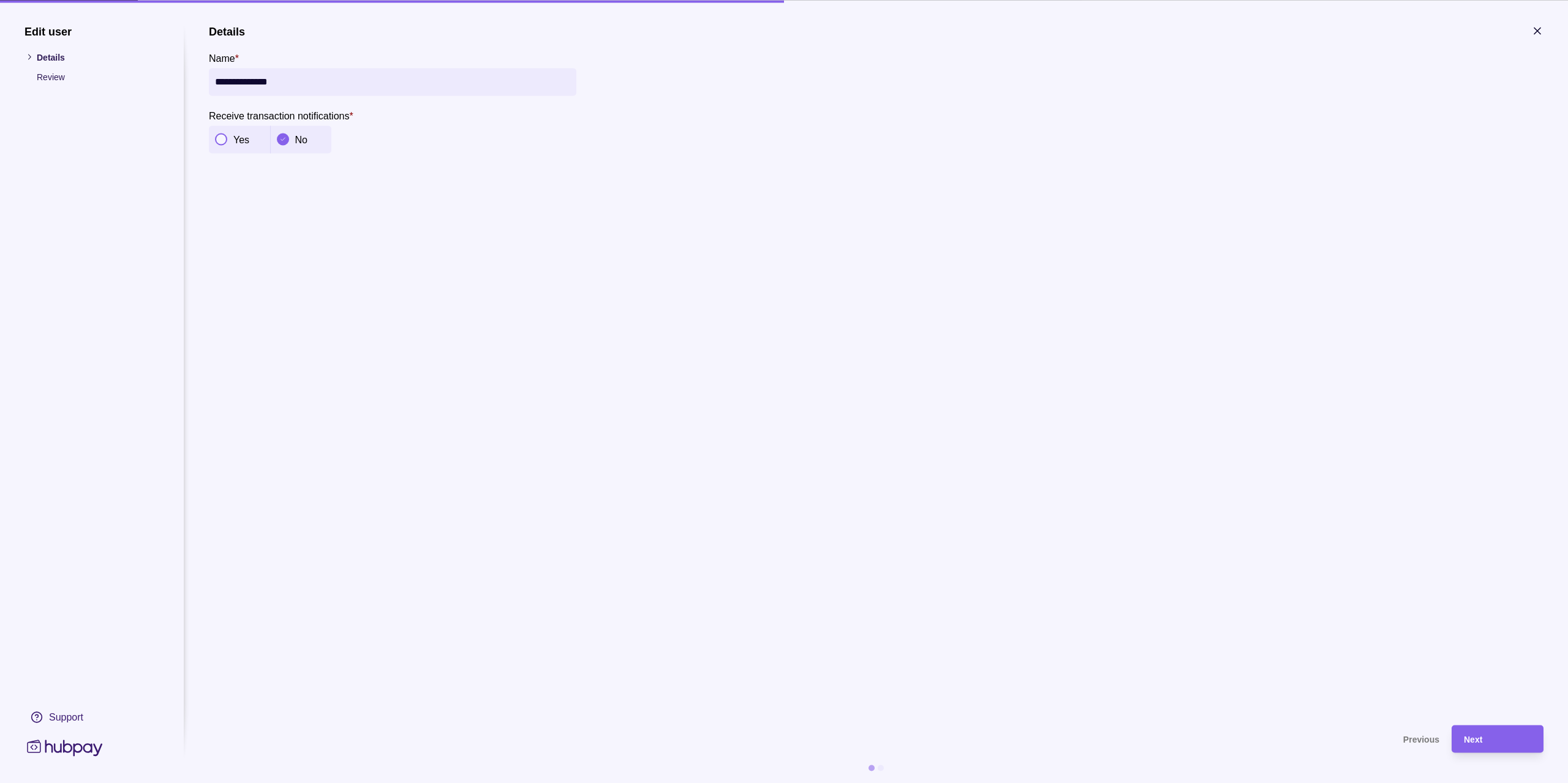
click at [815, 204] on section "**********" at bounding box center [876, 369] width 1335 height 689
click at [61, 79] on p "Review" at bounding box center [98, 76] width 123 height 14
click at [23, 51] on section "**********" at bounding box center [784, 391] width 1568 height 783
click at [33, 53] on icon at bounding box center [29, 57] width 9 height 9
click at [31, 66] on ul "Details Review" at bounding box center [92, 67] width 135 height 33
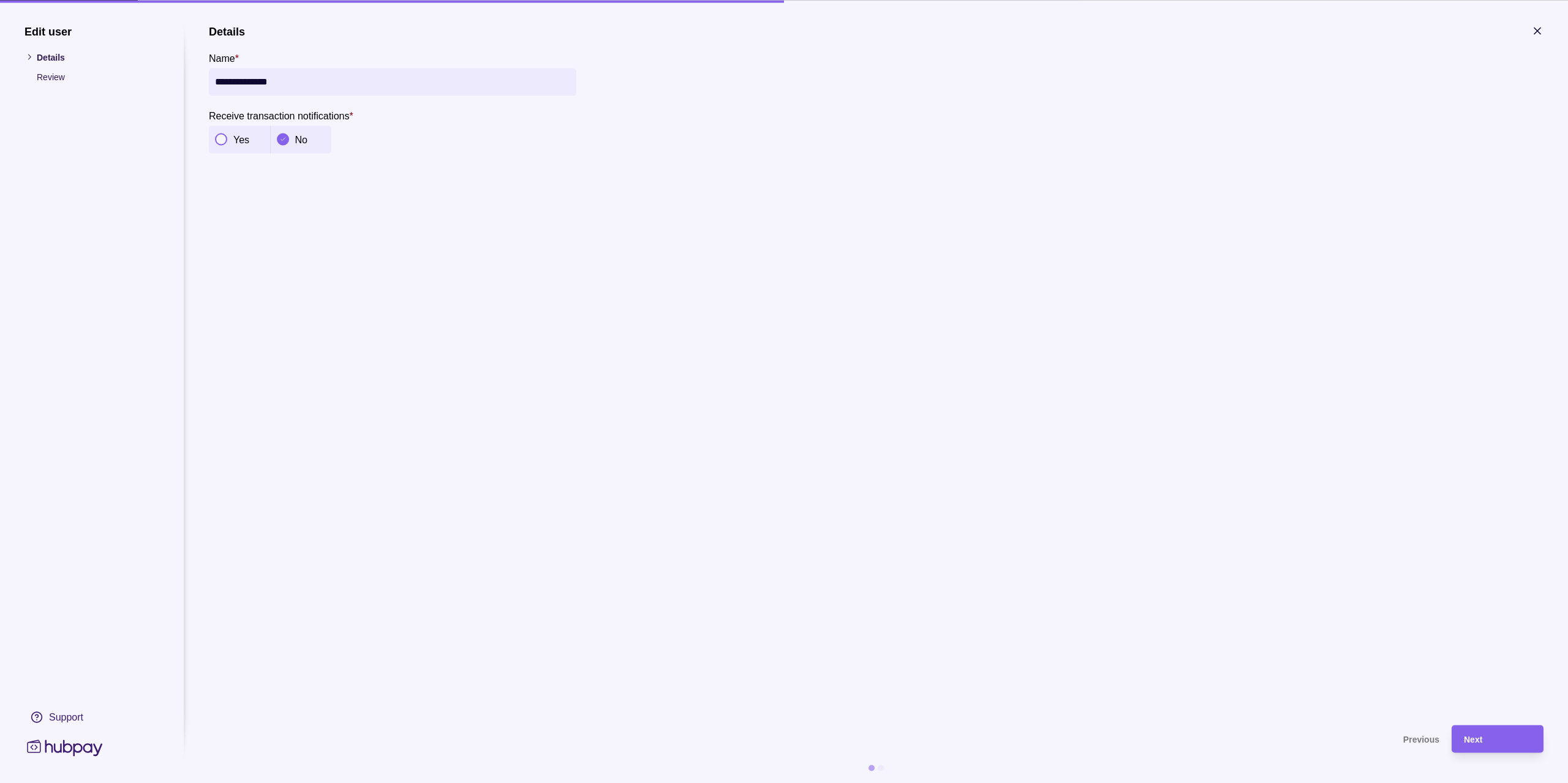
click at [31, 60] on icon at bounding box center [29, 57] width 9 height 9
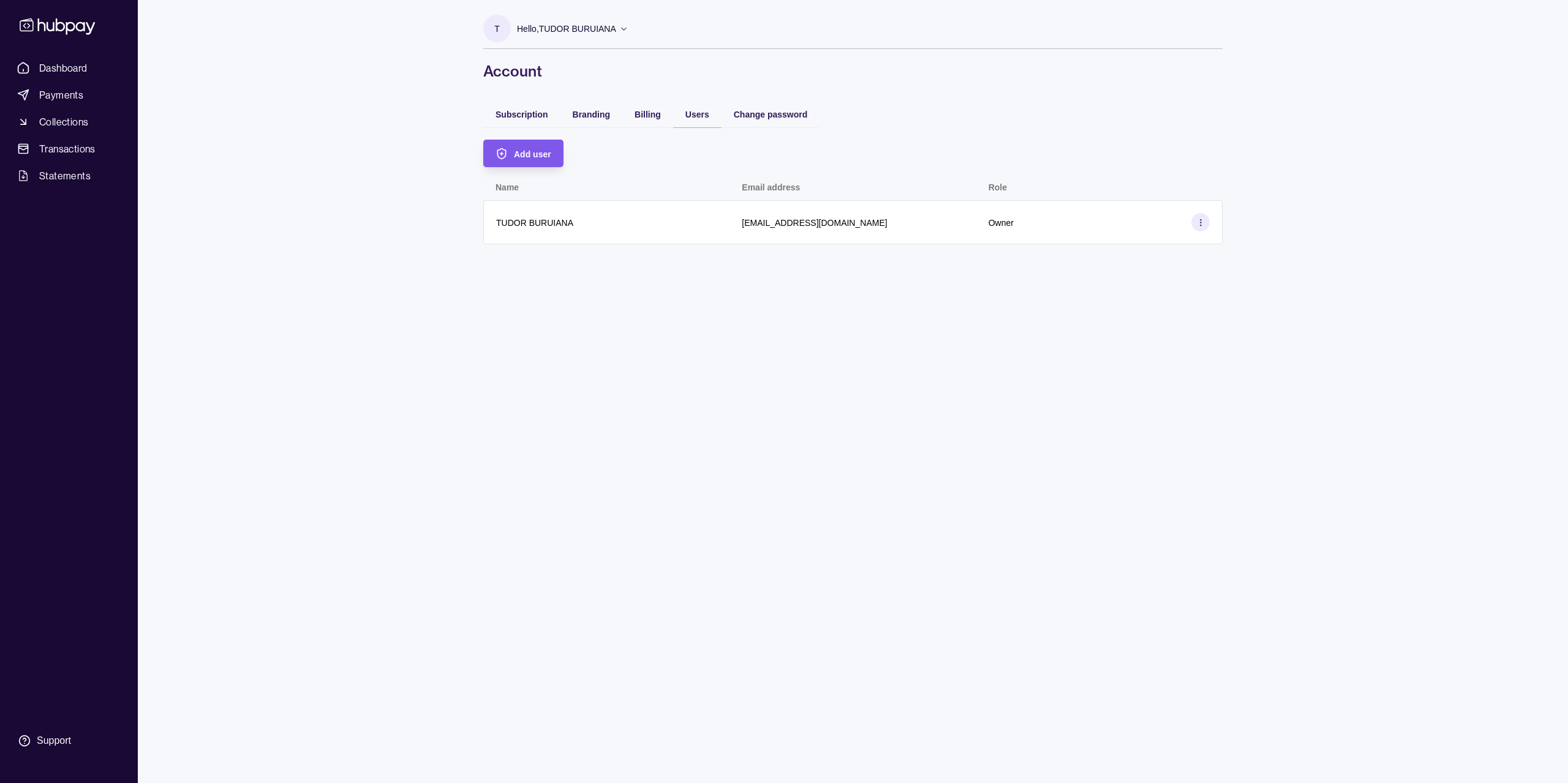
click at [545, 142] on div "Add user" at bounding box center [514, 154] width 74 height 27
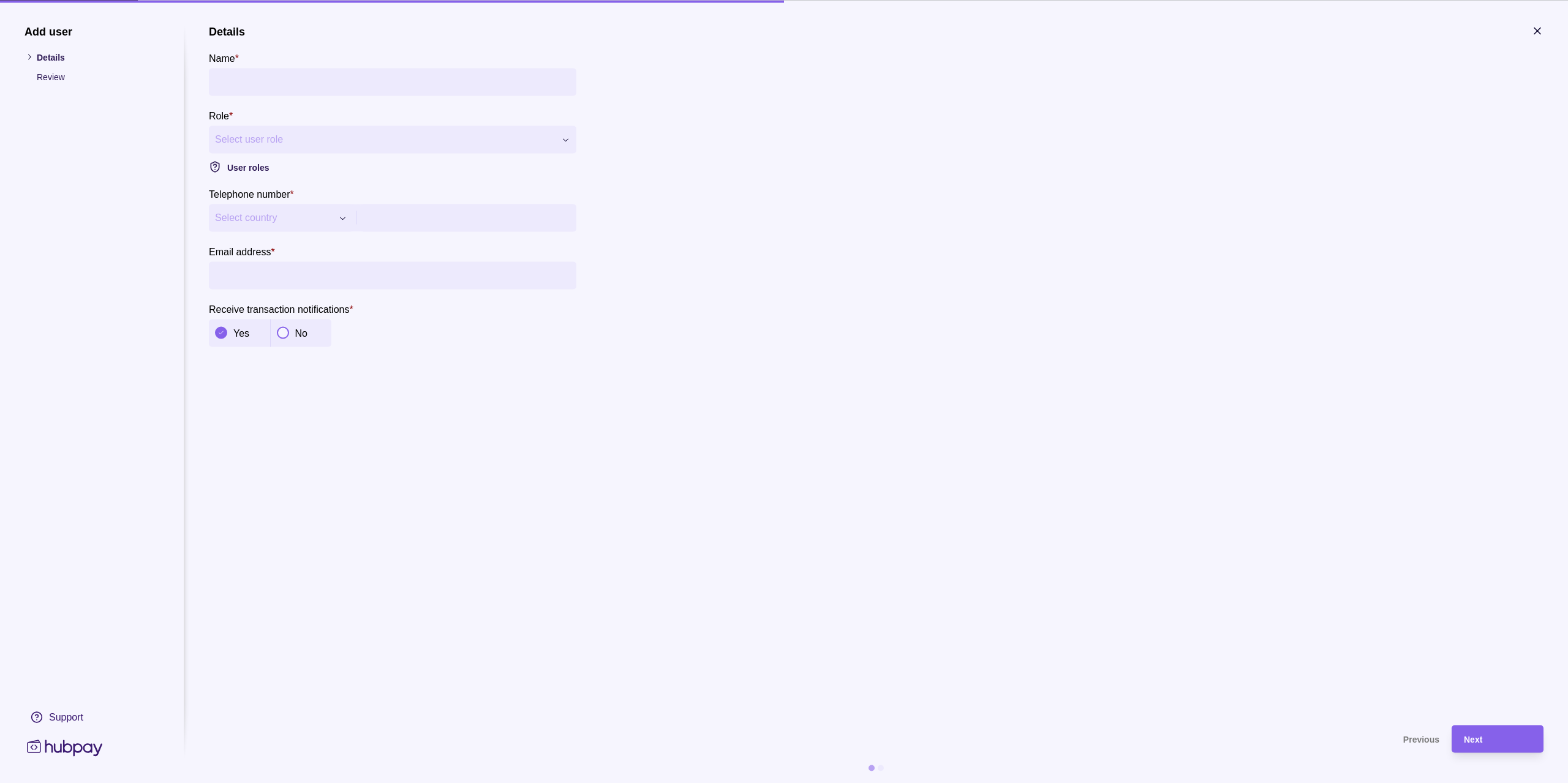
click at [338, 215] on icon "button" at bounding box center [342, 217] width 9 height 9
click at [338, 783] on div "**********" at bounding box center [784, 783] width 1568 height 0
click at [1532, 30] on icon "button" at bounding box center [1537, 31] width 12 height 12
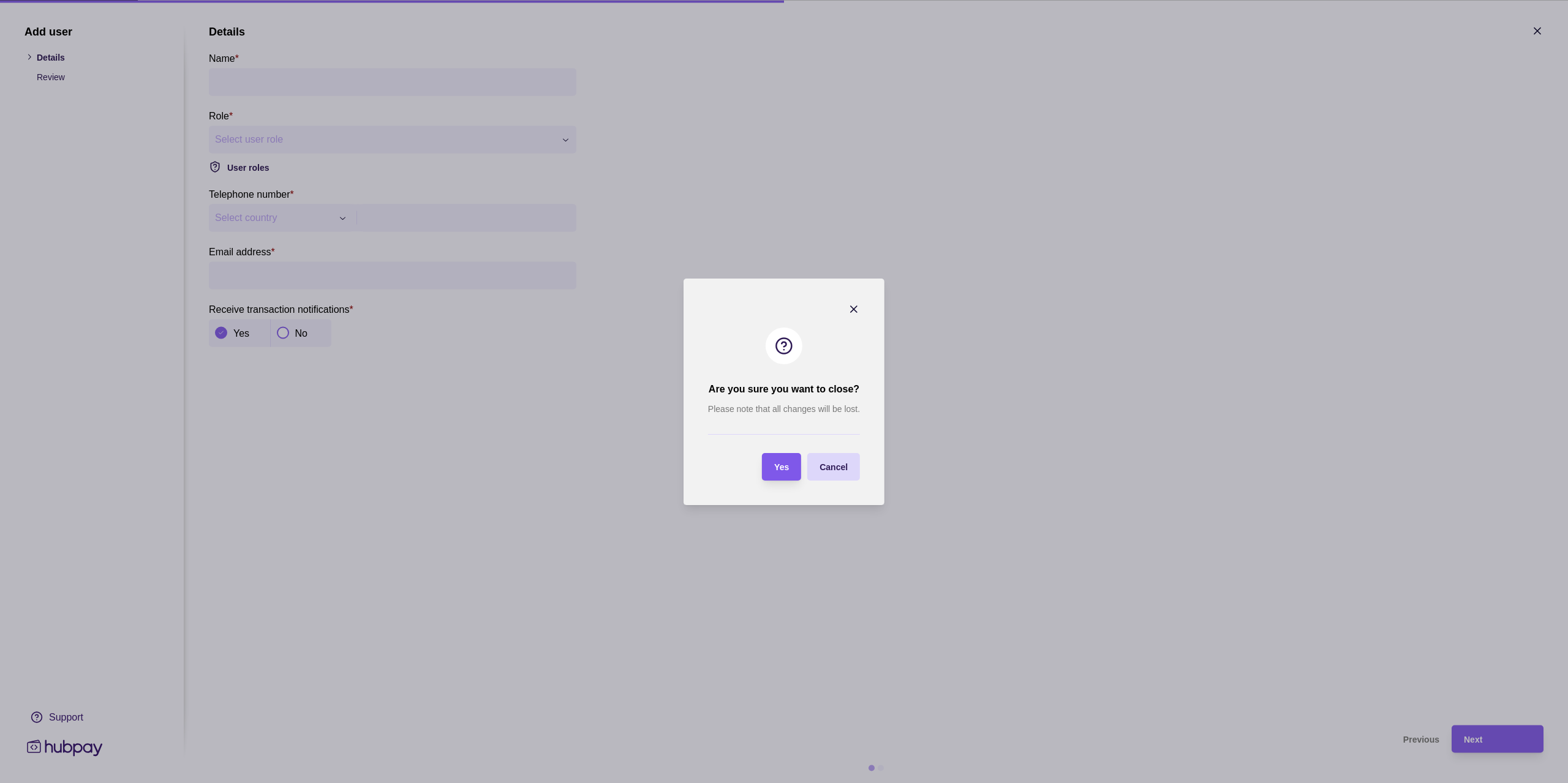
click at [773, 468] on div "Yes" at bounding box center [772, 467] width 33 height 27
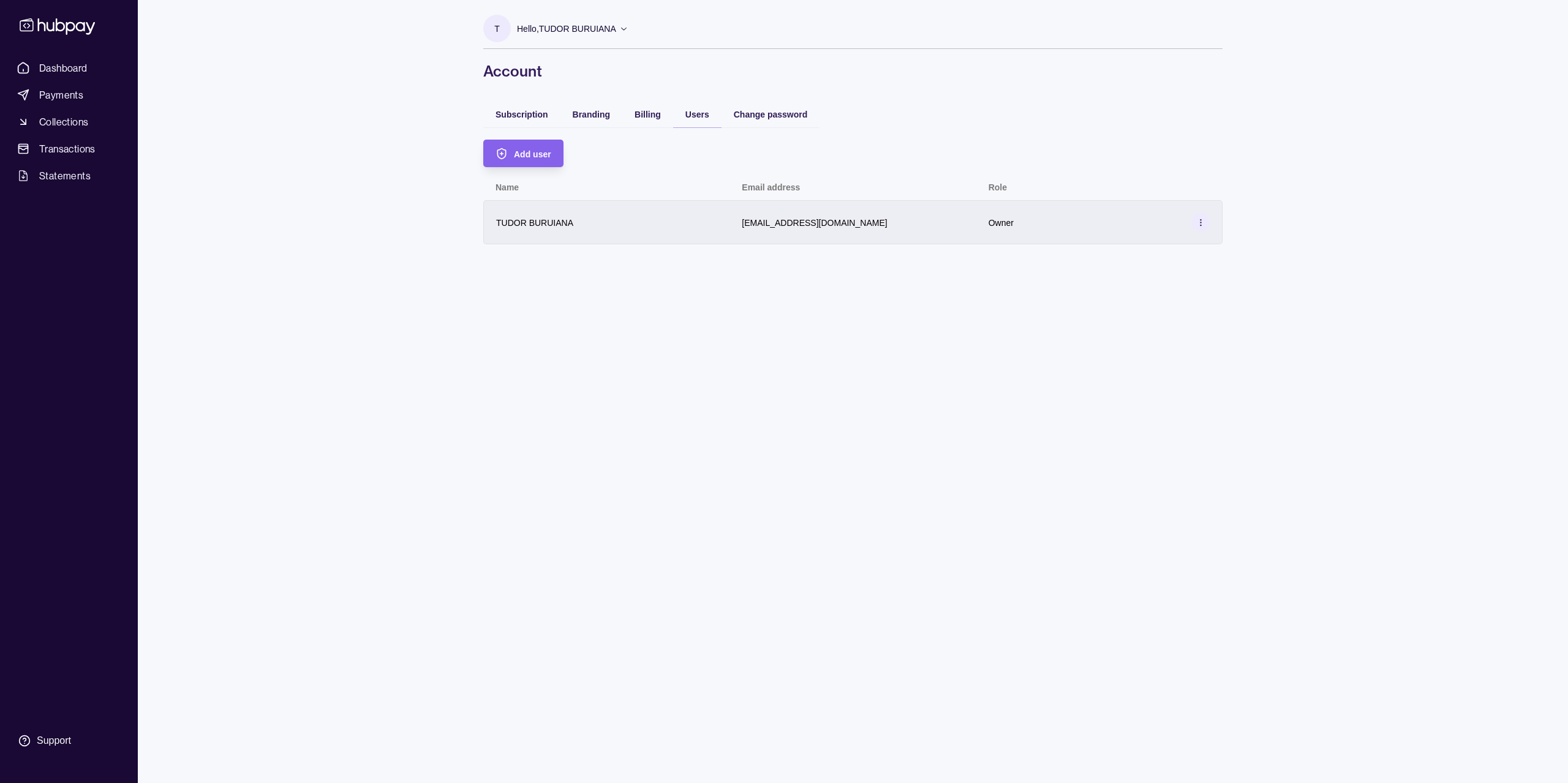
click at [573, 221] on p "TUDOR BURUIANA" at bounding box center [534, 222] width 77 height 9
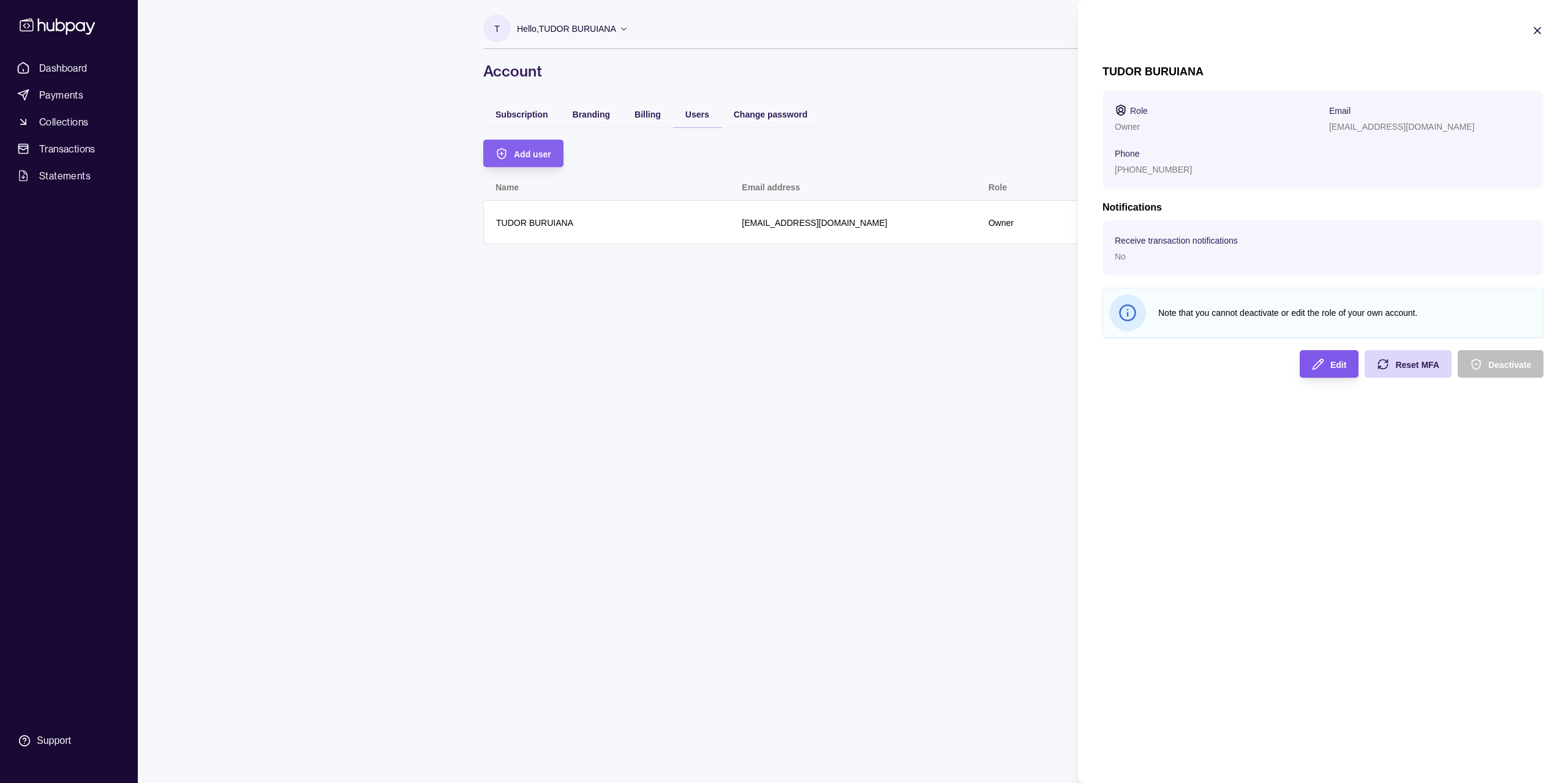
click at [1325, 360] on div "Edit" at bounding box center [1319, 364] width 52 height 27
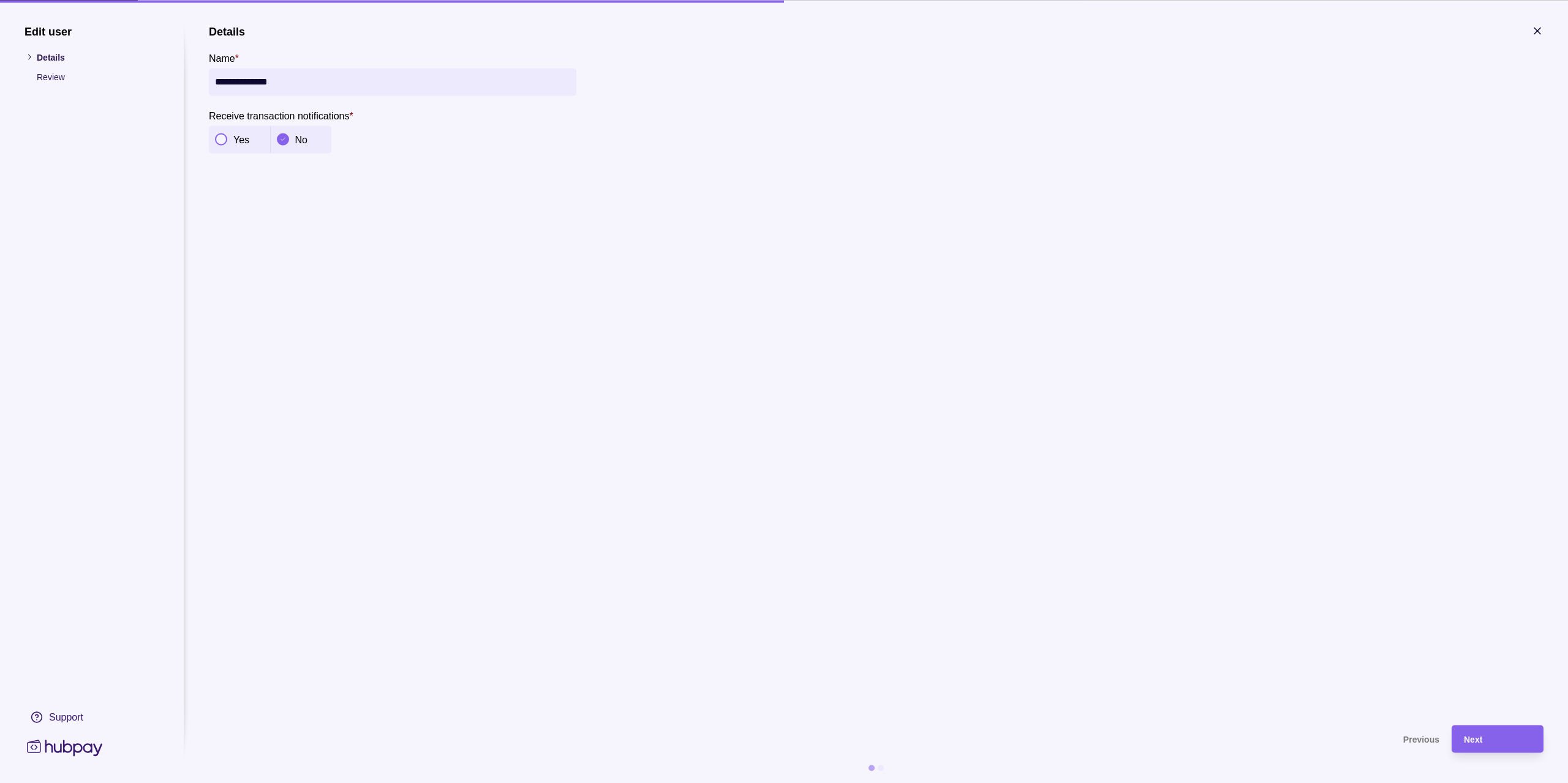
click at [248, 142] on p "Yes" at bounding box center [241, 140] width 16 height 10
click at [1487, 733] on div "Next" at bounding box center [1498, 738] width 68 height 15
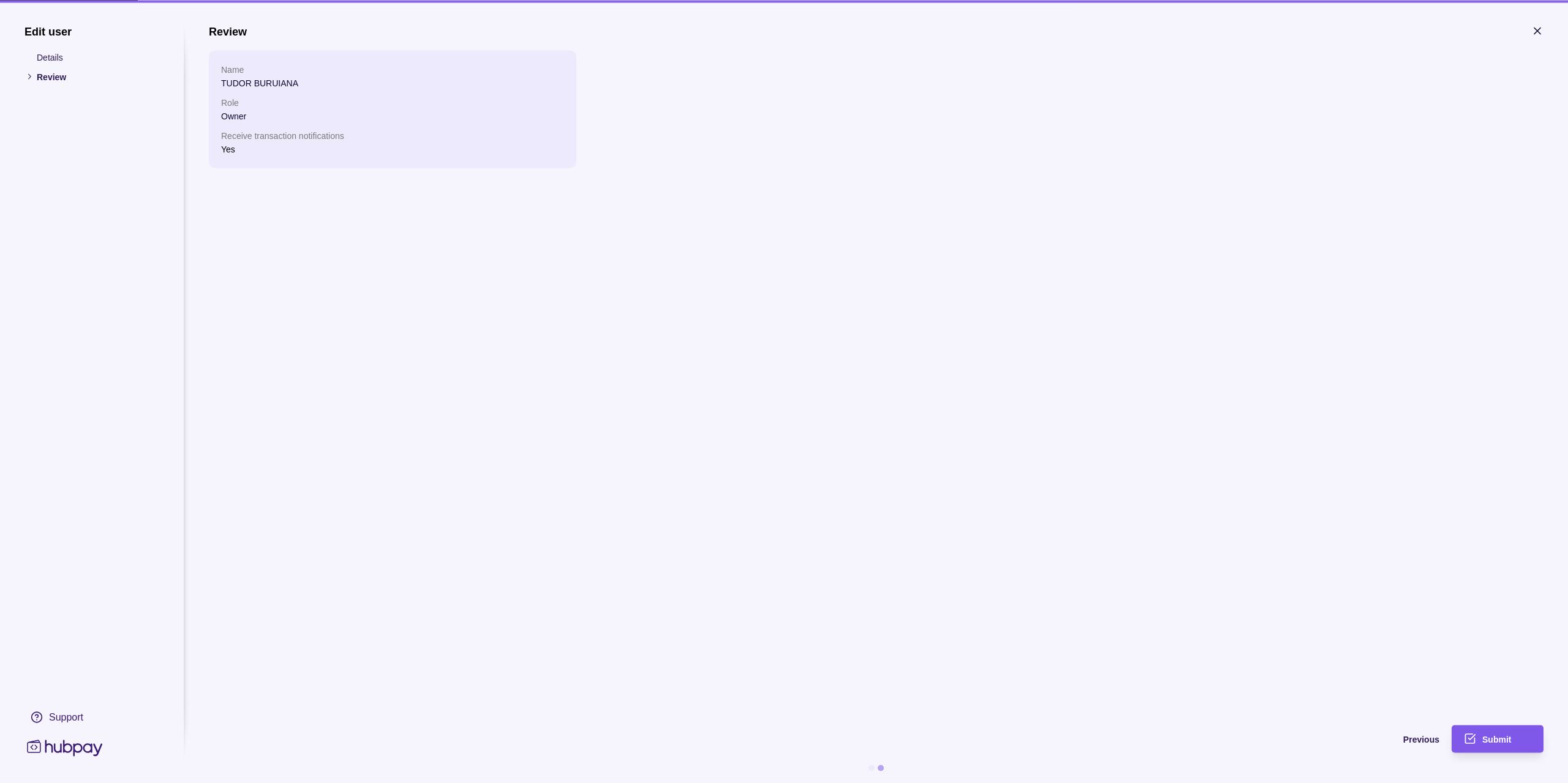
click at [1511, 733] on div "Submit" at bounding box center [1506, 738] width 49 height 15
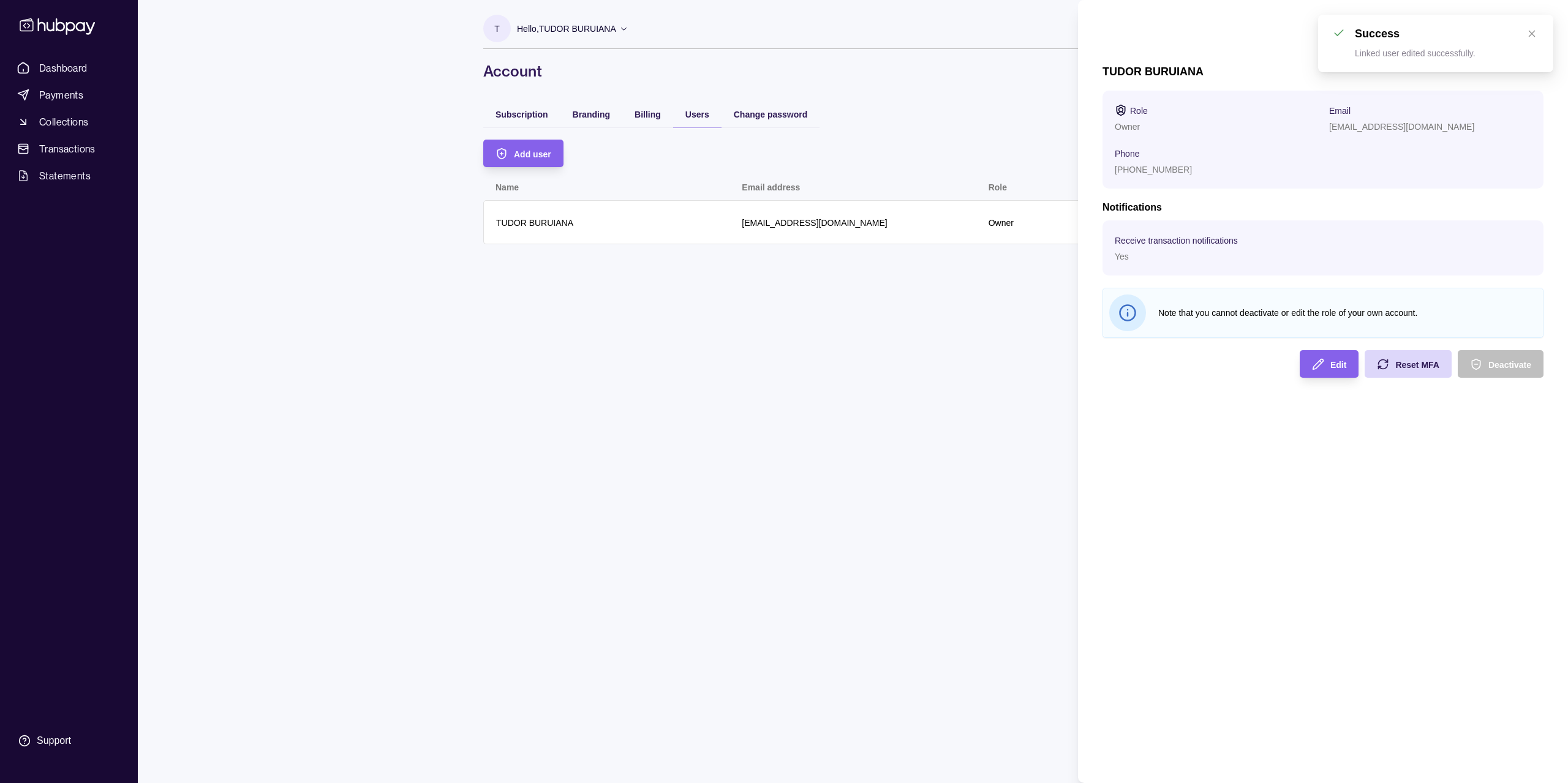
click at [1003, 378] on html "Dashboard Payments Collections Transactions Statements Support T Hello, [PERSON…" at bounding box center [784, 391] width 1568 height 783
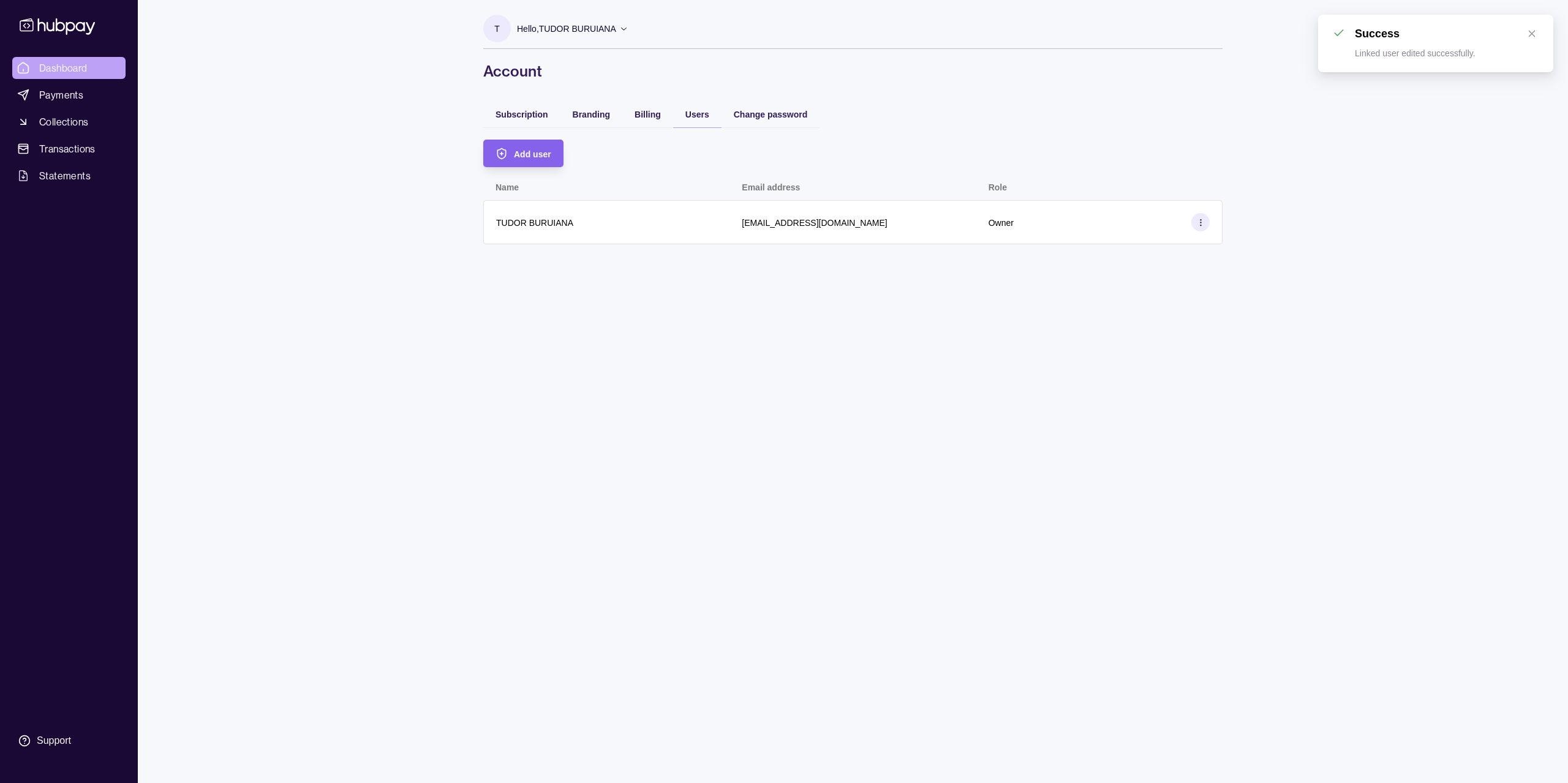
click at [69, 61] on span "Dashboard" at bounding box center [63, 68] width 48 height 15
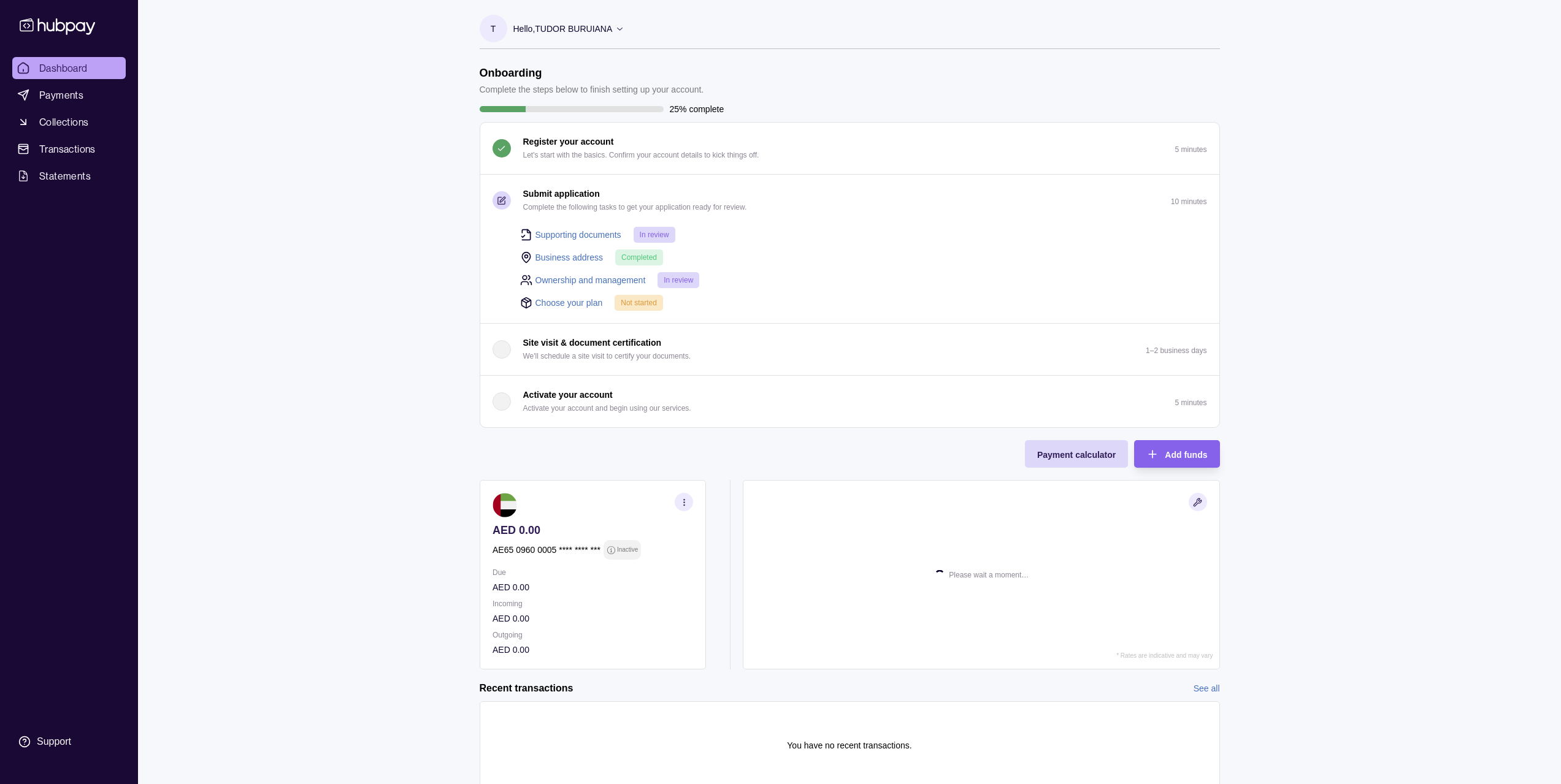
click at [601, 232] on link "Supporting documents" at bounding box center [578, 235] width 86 height 14
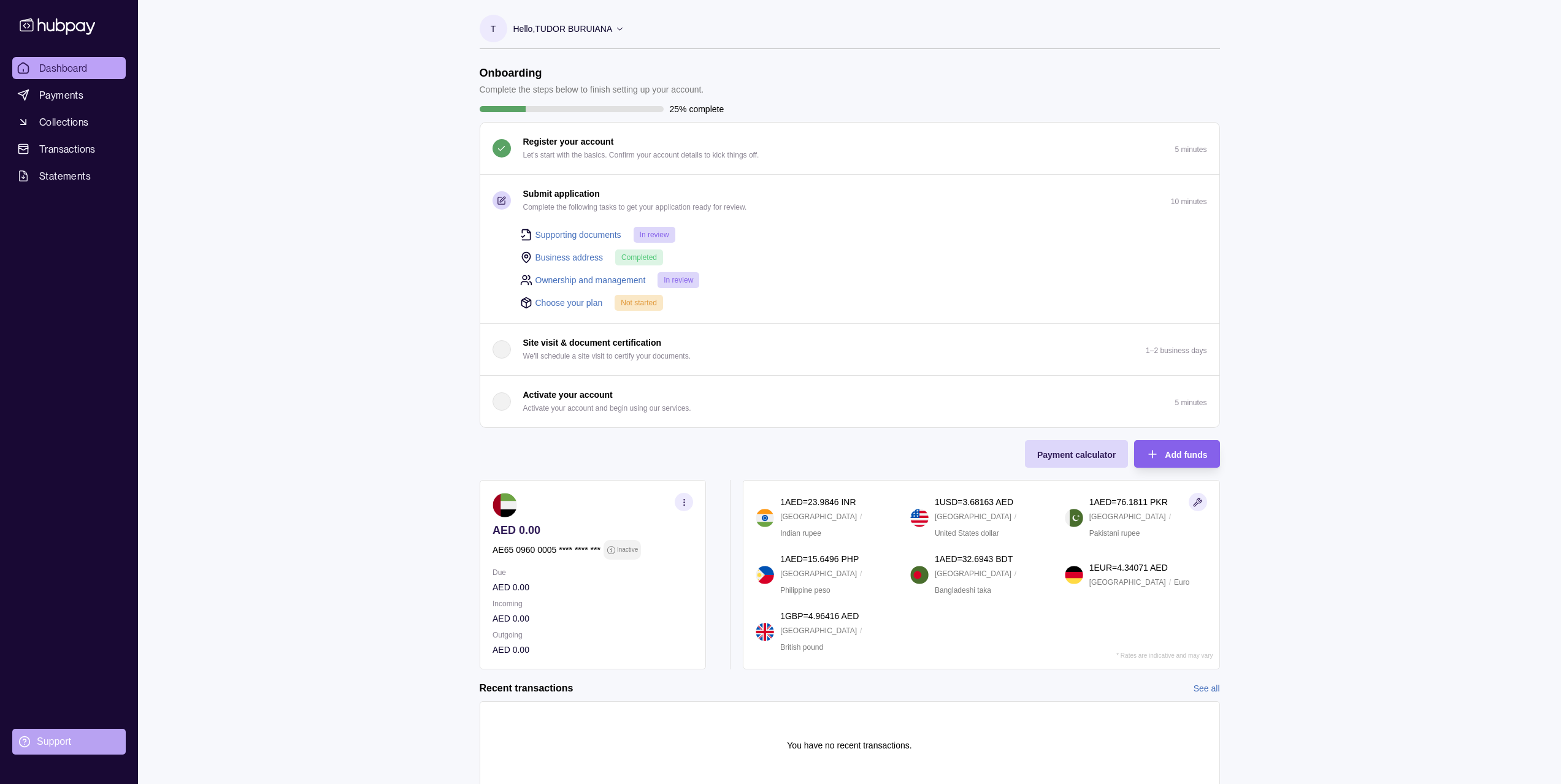
click at [78, 732] on section "Support" at bounding box center [69, 742] width 113 height 26
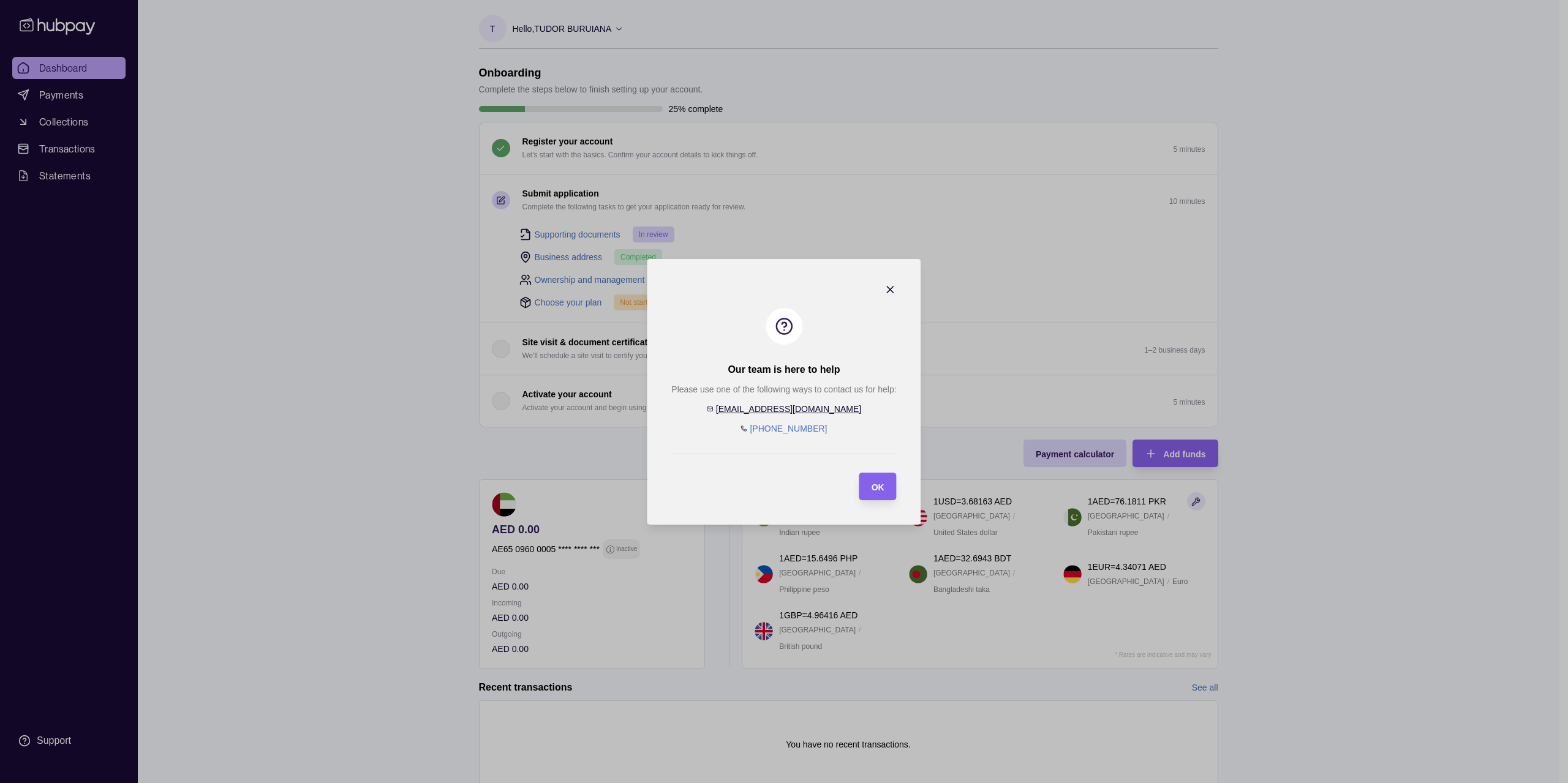
click at [896, 284] on icon "button" at bounding box center [890, 290] width 12 height 12
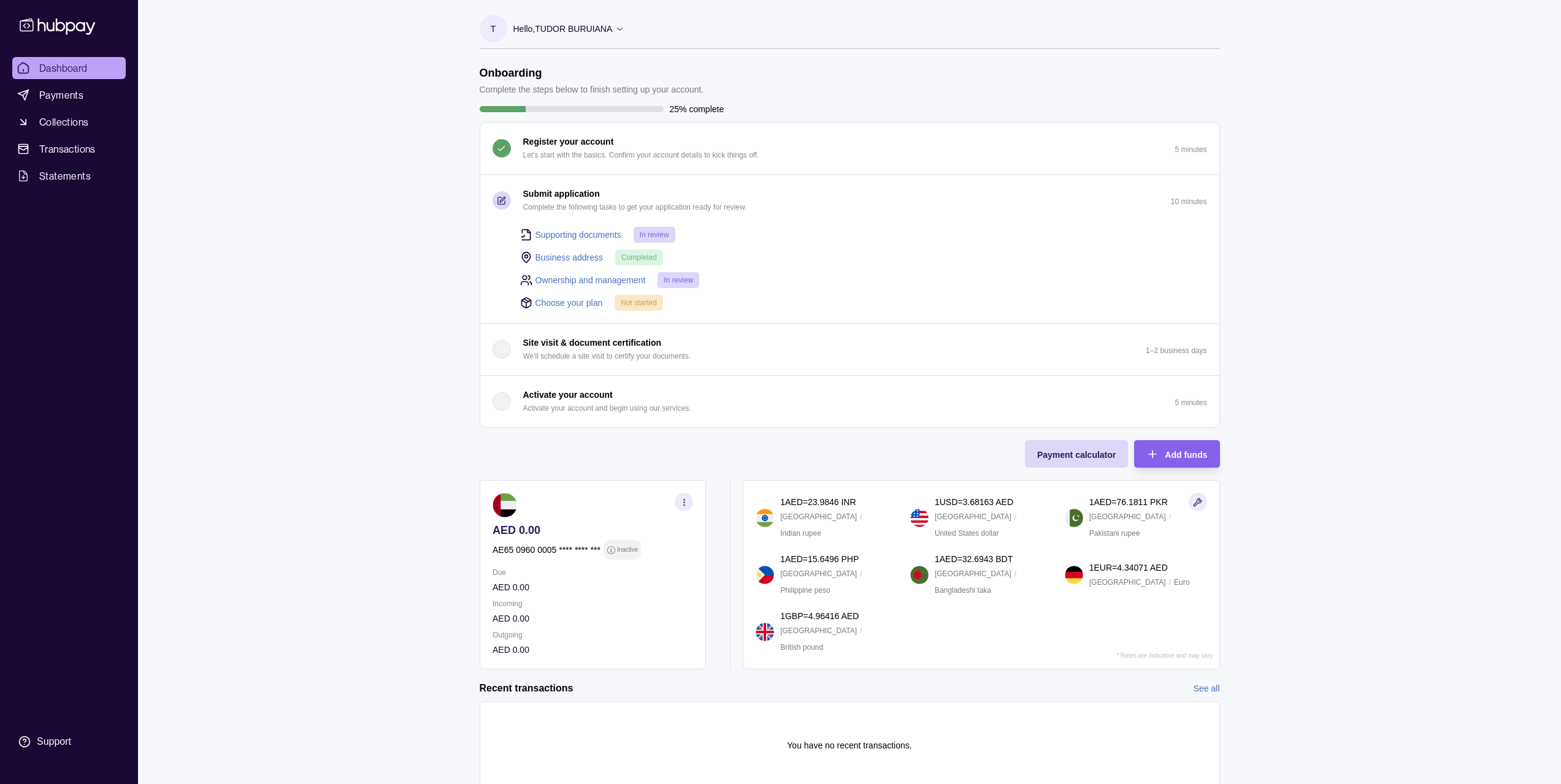
click at [575, 302] on link "Choose your plan" at bounding box center [569, 303] width 68 height 14
click at [557, 301] on link "Choose your plan" at bounding box center [569, 303] width 68 height 14
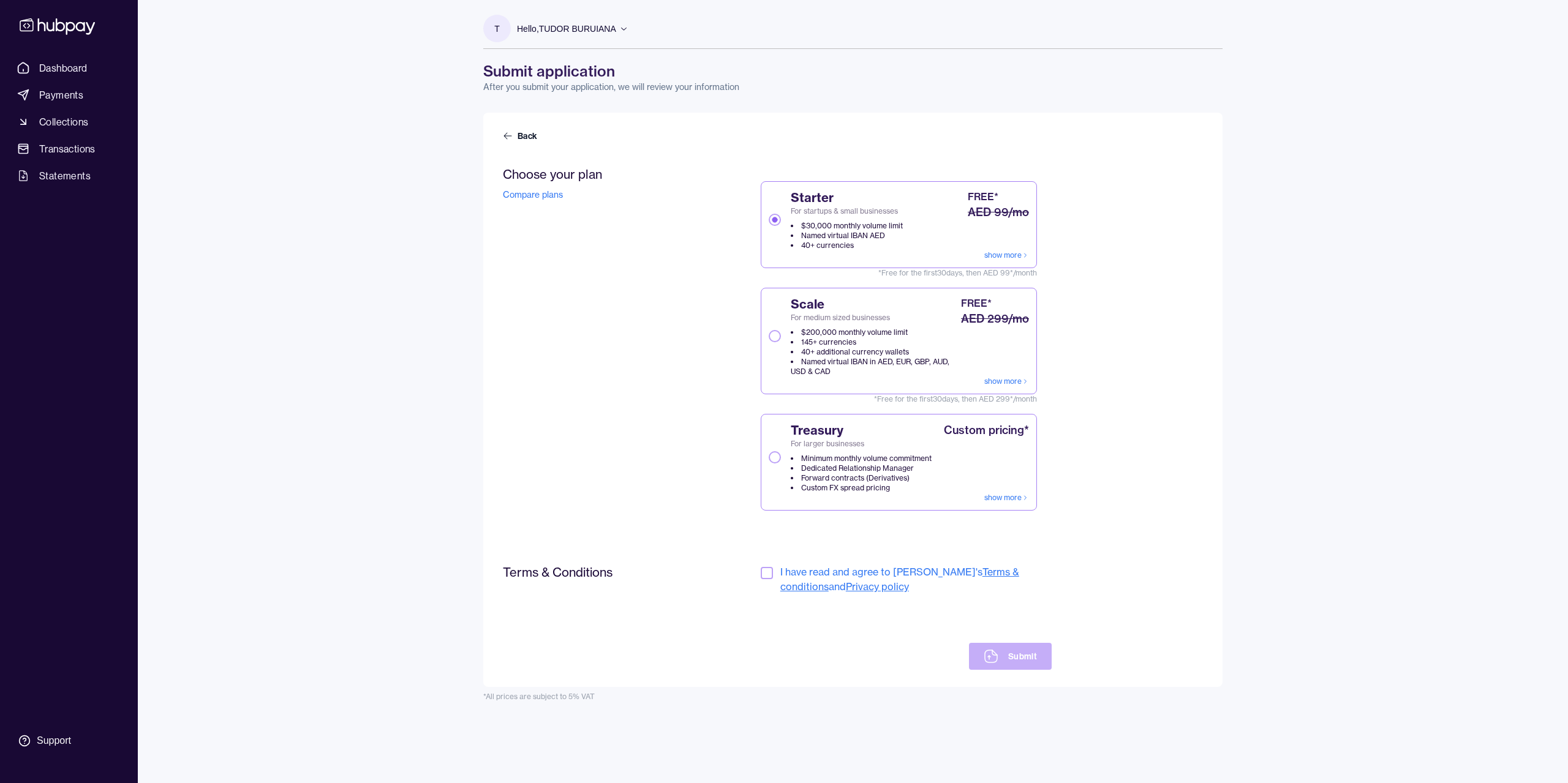
click at [902, 245] on div "Starter For startups & small businesses $30,000 monthly volume limit Named virt…" at bounding box center [898, 220] width 260 height 61
click at [781, 226] on button "Starter For startups & small businesses $30,000 monthly volume limit Named virt…" at bounding box center [775, 220] width 12 height 12
click at [796, 228] on li "$30,000 monthly volume limit" at bounding box center [847, 226] width 112 height 9
click at [781, 226] on button "Starter For startups & small businesses $30,000 monthly volume limit Named virt…" at bounding box center [775, 220] width 12 height 12
click at [542, 199] on link "Compare plans" at bounding box center [533, 195] width 60 height 11
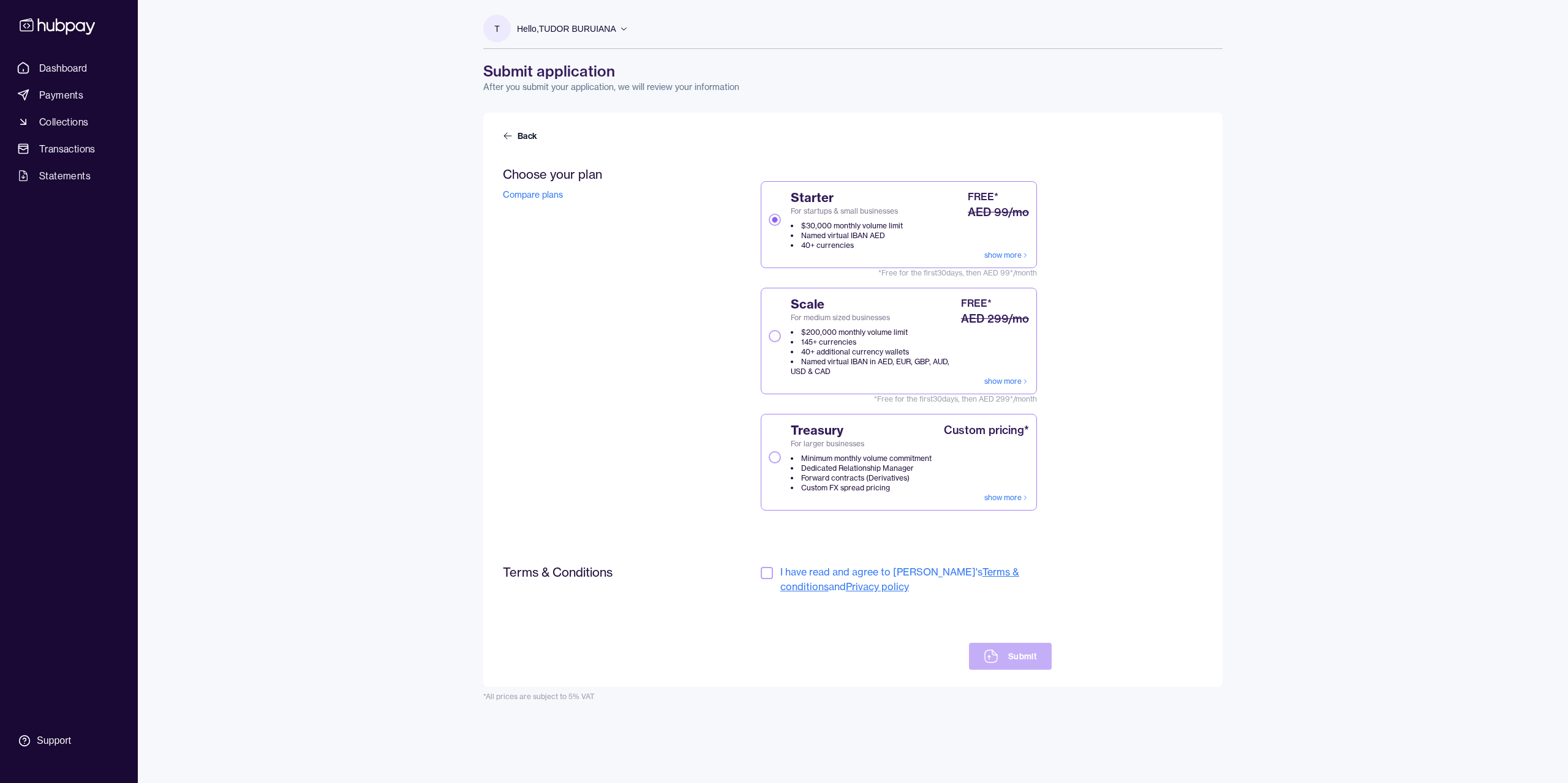
click at [844, 220] on div "Starter For startups & small businesses $30,000 monthly volume limit Named virt…" at bounding box center [844, 220] width 117 height 61
click at [781, 220] on button "Starter For startups & small businesses $30,000 monthly volume limit Named virt…" at bounding box center [775, 220] width 12 height 12
click at [770, 569] on button "button" at bounding box center [767, 573] width 12 height 12
click at [994, 643] on button "Submit" at bounding box center [1010, 656] width 82 height 27
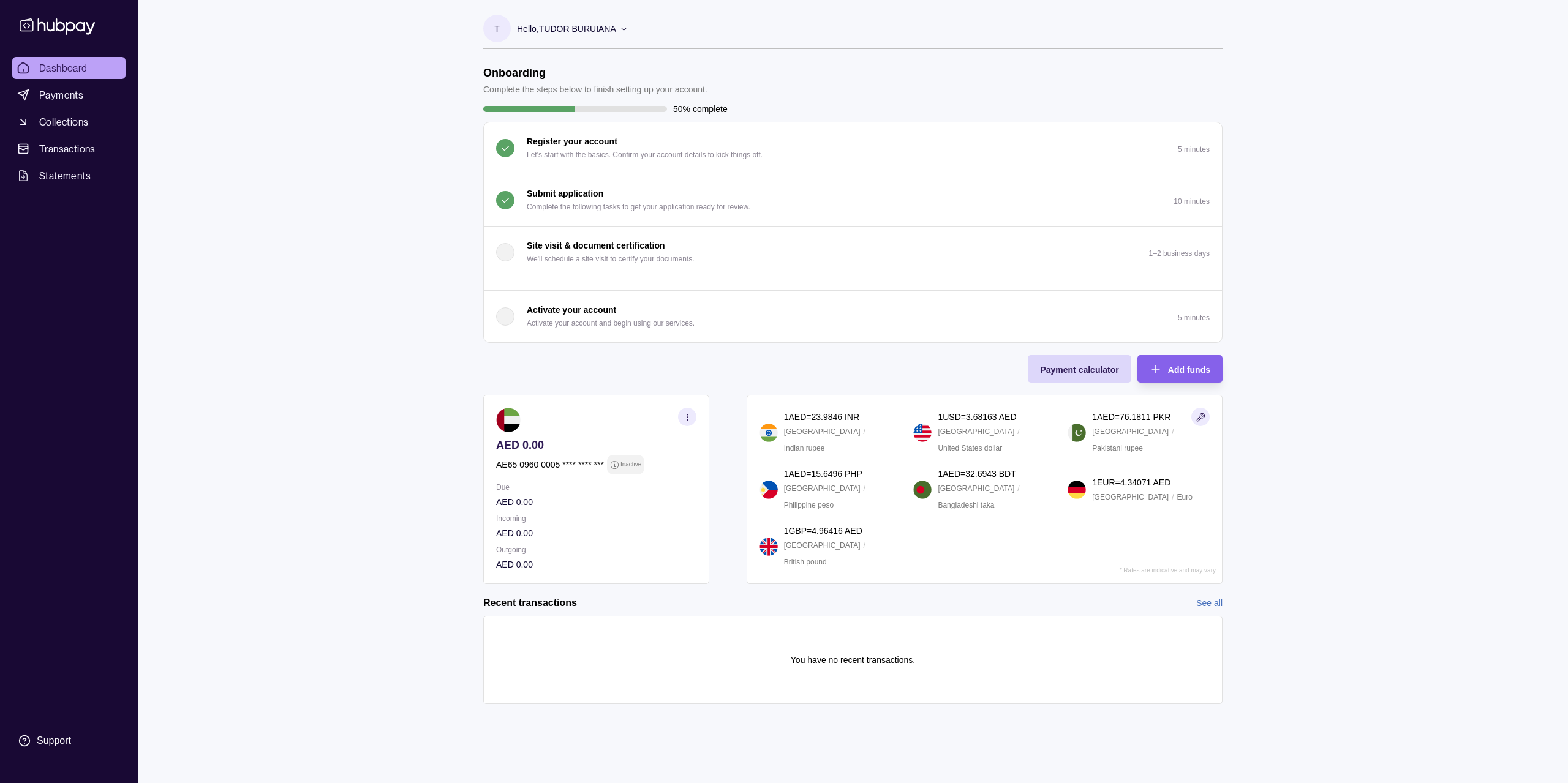
click at [74, 70] on span "Dashboard" at bounding box center [63, 68] width 48 height 15
click at [218, 148] on div "Dashboard Payments Collections Transactions Statements Support T Hello, [PERSON…" at bounding box center [784, 391] width 1568 height 783
click at [64, 99] on span "Payments" at bounding box center [61, 94] width 44 height 15
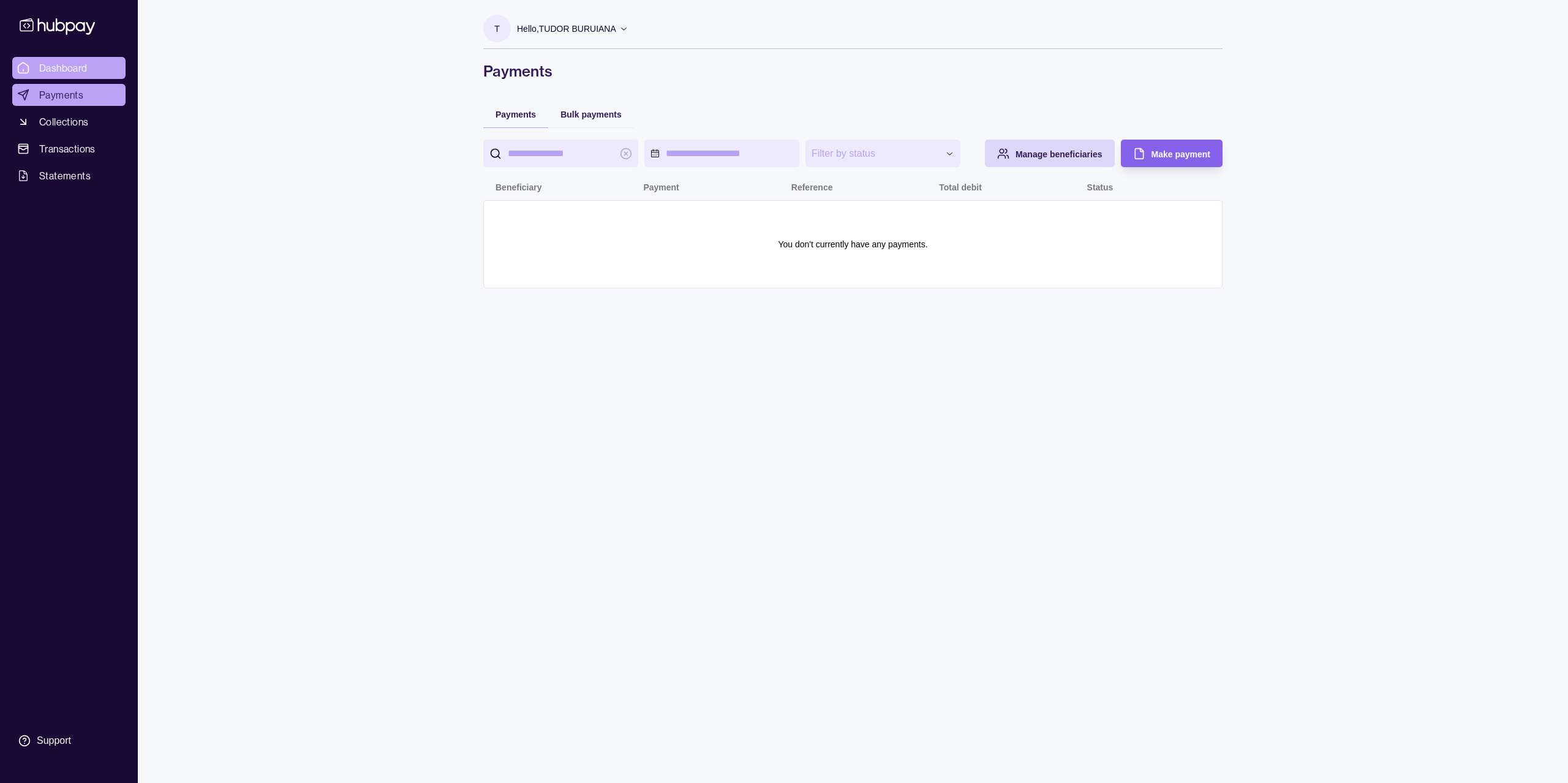
click at [82, 71] on span "Dashboard" at bounding box center [63, 68] width 48 height 15
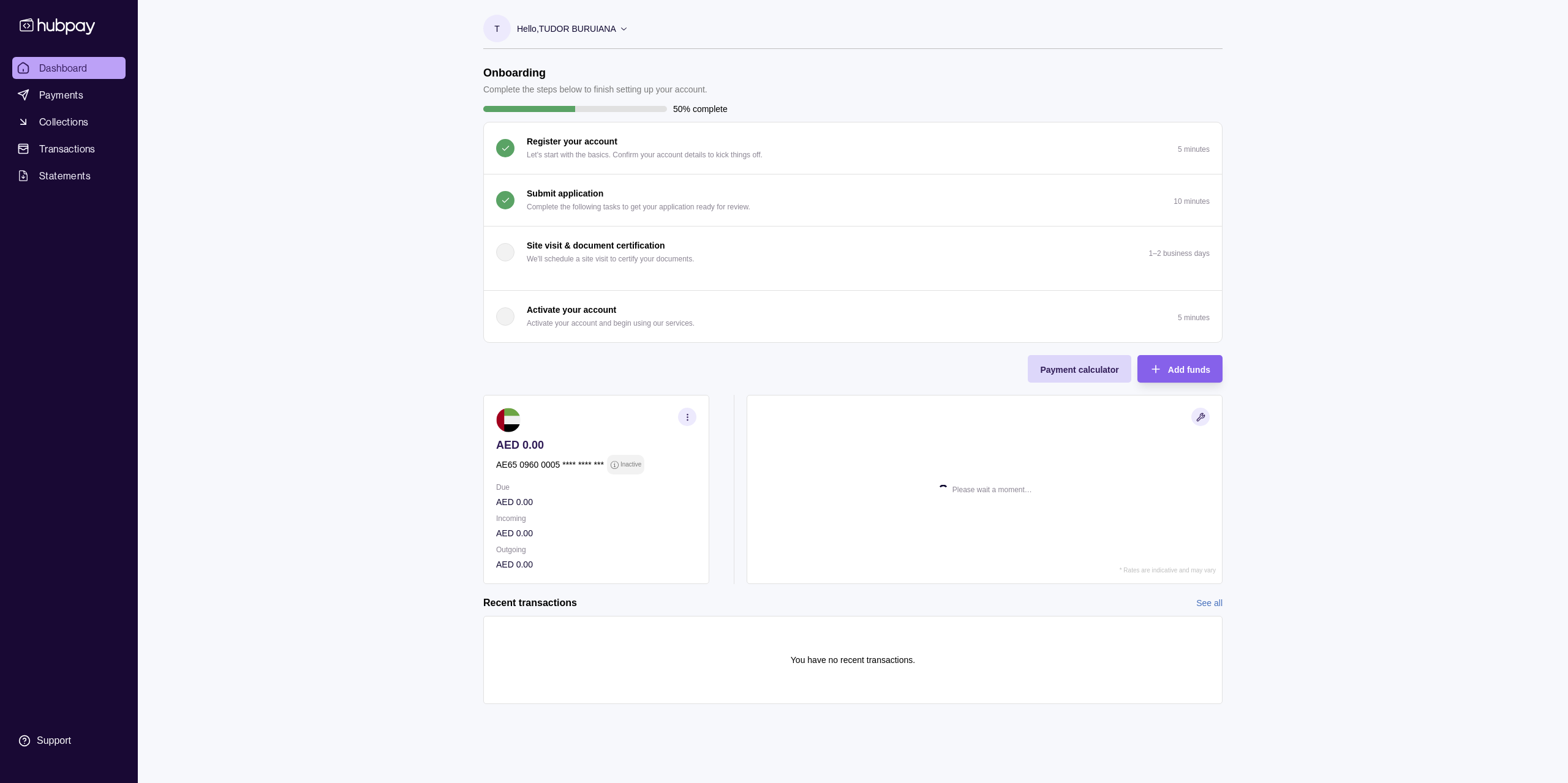
click at [542, 192] on p "Submit application" at bounding box center [564, 194] width 76 height 14
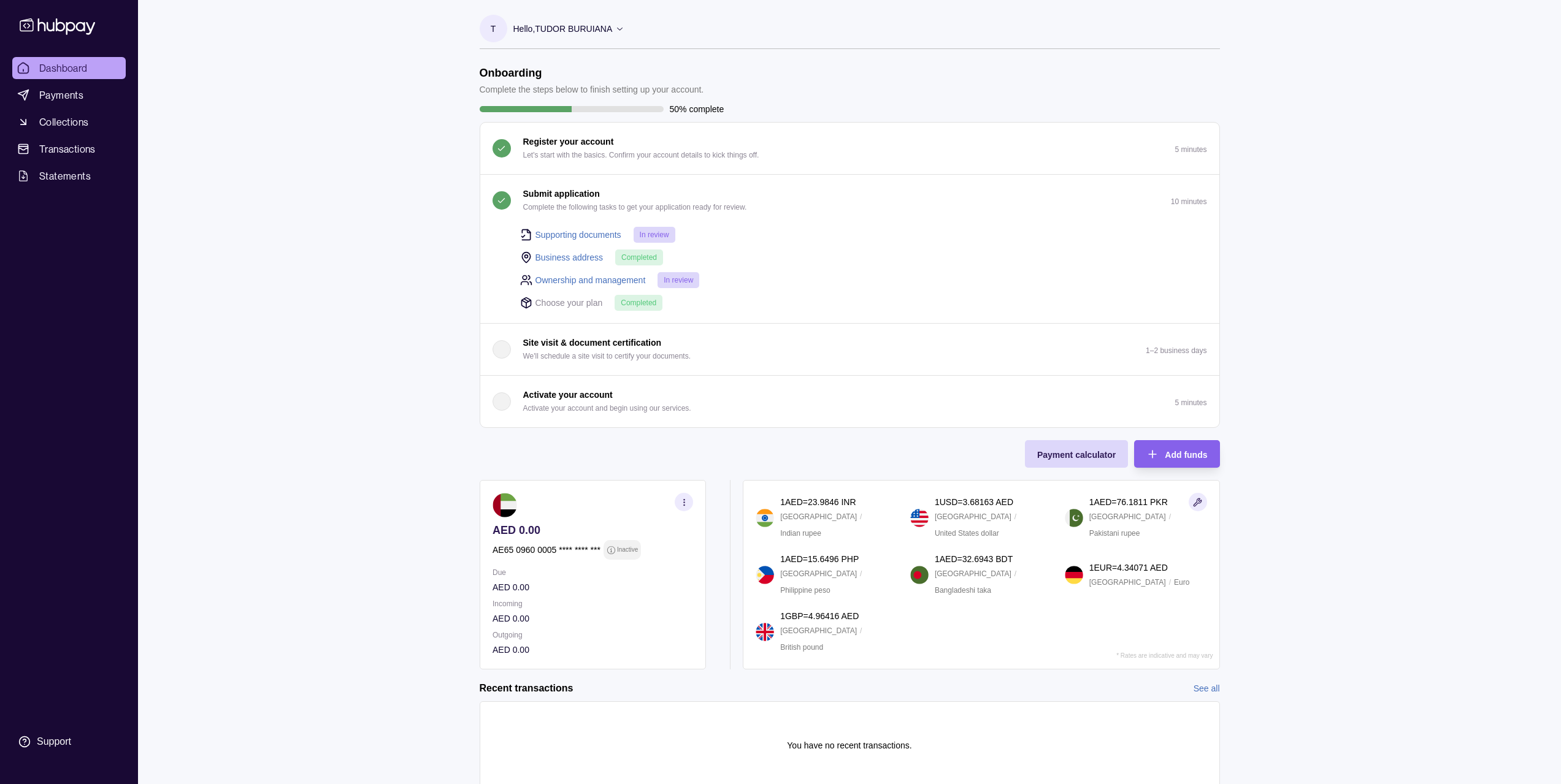
click at [679, 510] on section "button" at bounding box center [683, 501] width 18 height 18
click at [687, 495] on icon "button" at bounding box center [687, 499] width 12 height 12
click at [628, 545] on p "Inactive" at bounding box center [627, 550] width 21 height 14
click at [690, 504] on section "button" at bounding box center [683, 501] width 18 height 18
click at [595, 565] on link "Download account details" at bounding box center [563, 563] width 98 height 14
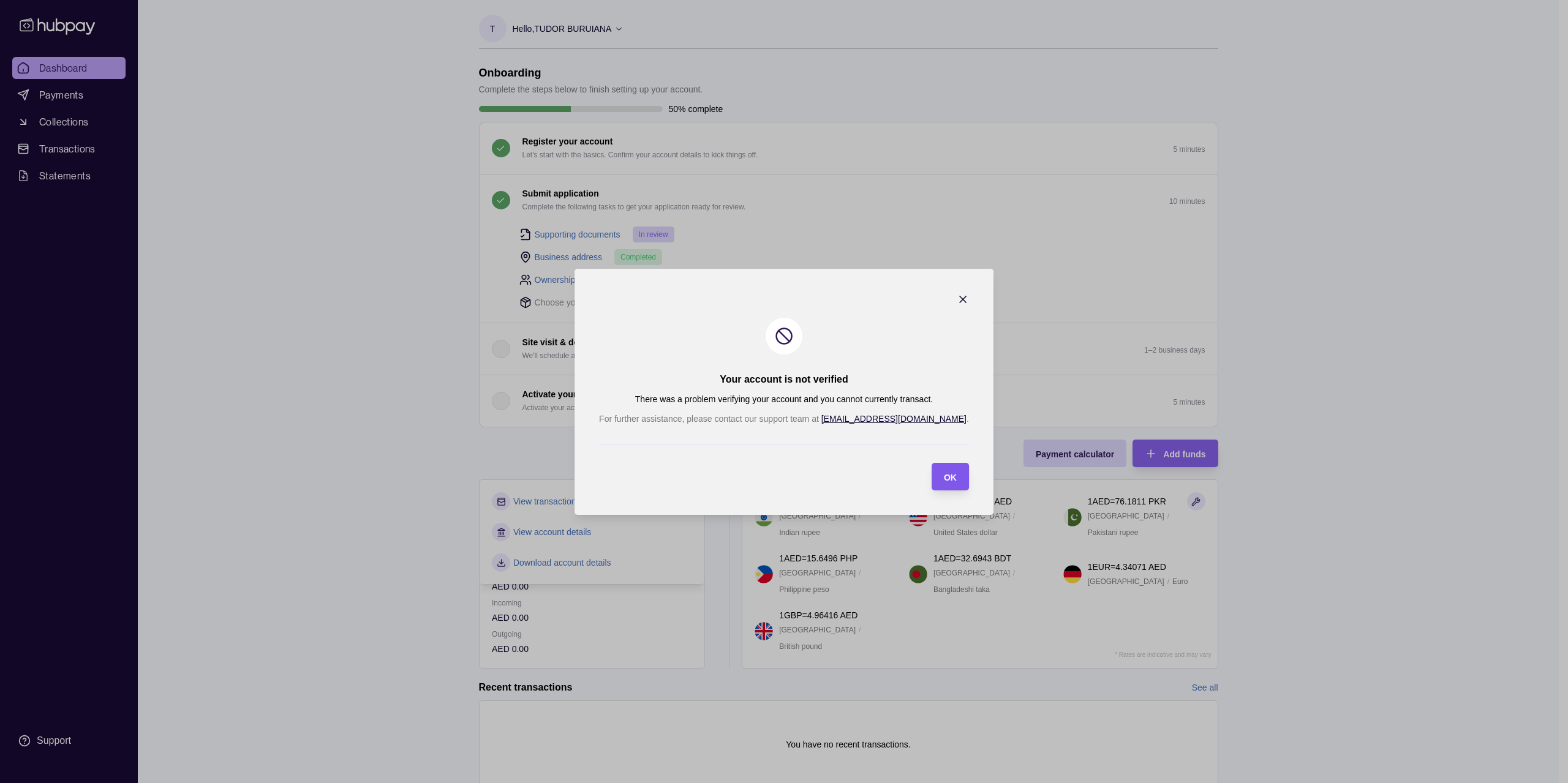
click at [944, 476] on span "OK" at bounding box center [950, 477] width 13 height 9
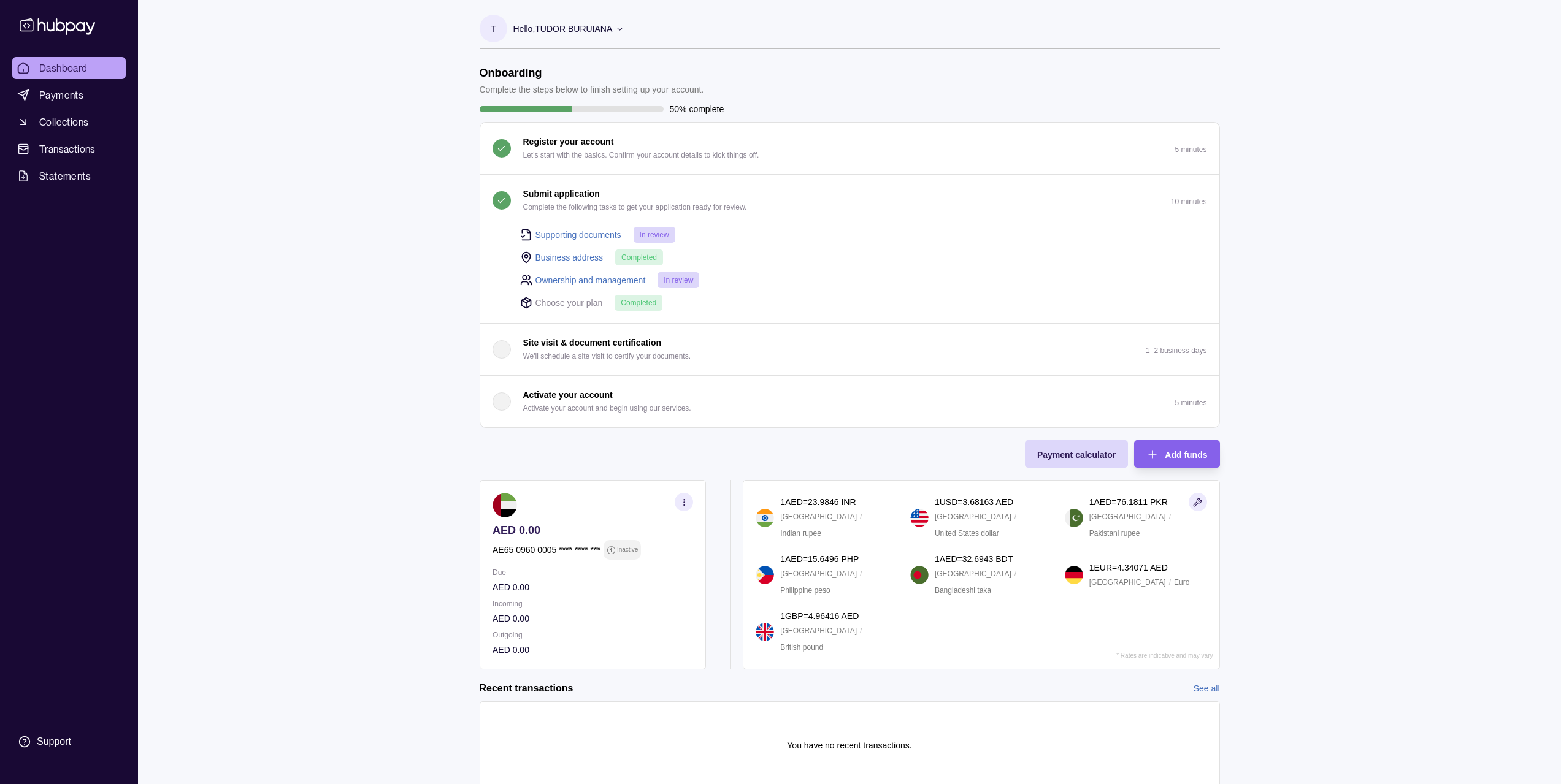
click at [1350, 200] on div "Dashboard Payments Collections Transactions Statements Support T Hello, [PERSON…" at bounding box center [780, 414] width 1561 height 829
click at [609, 284] on link "Ownership and management" at bounding box center [590, 280] width 111 height 14
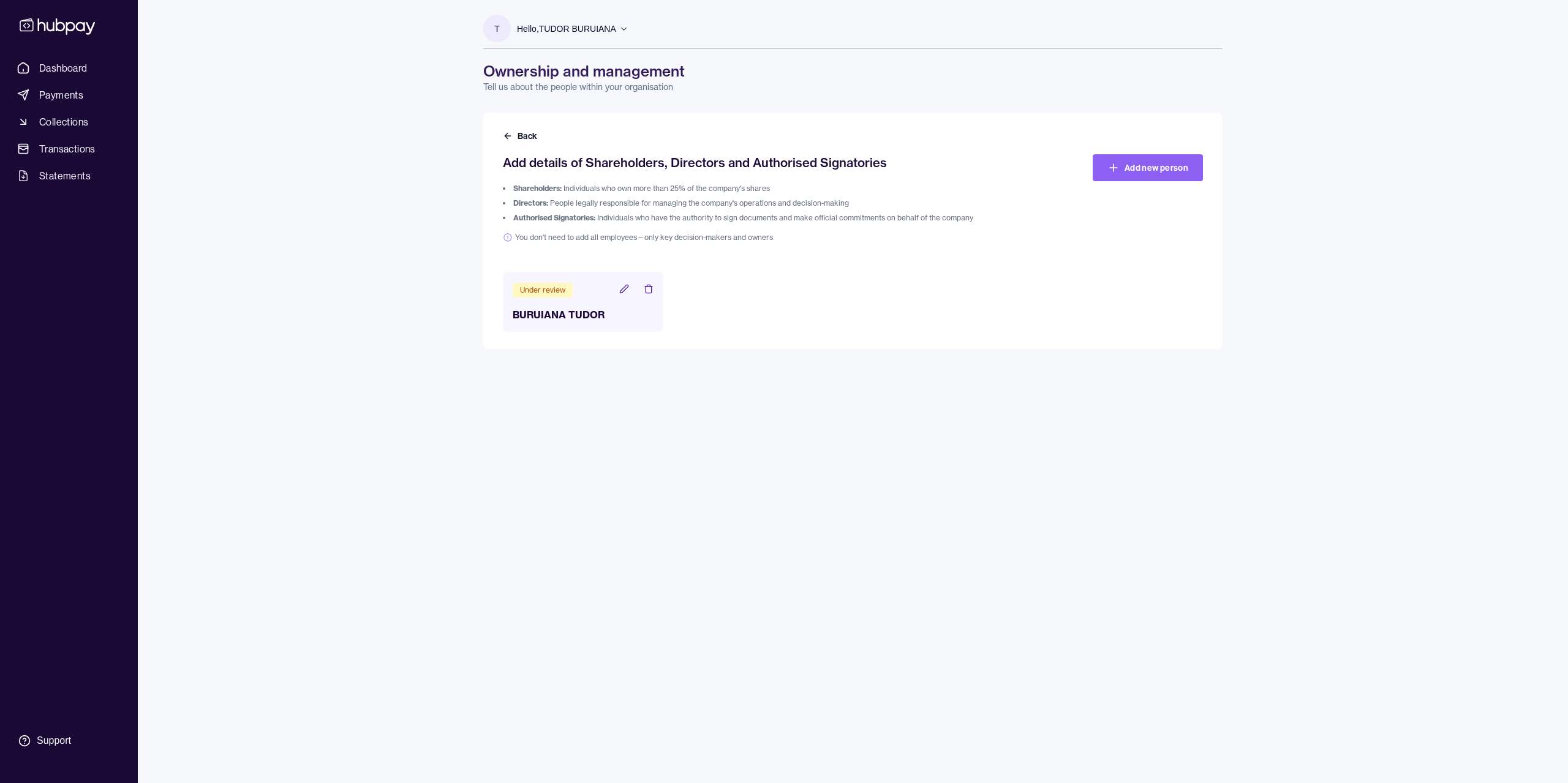
click at [619, 286] on icon at bounding box center [624, 288] width 9 height 9
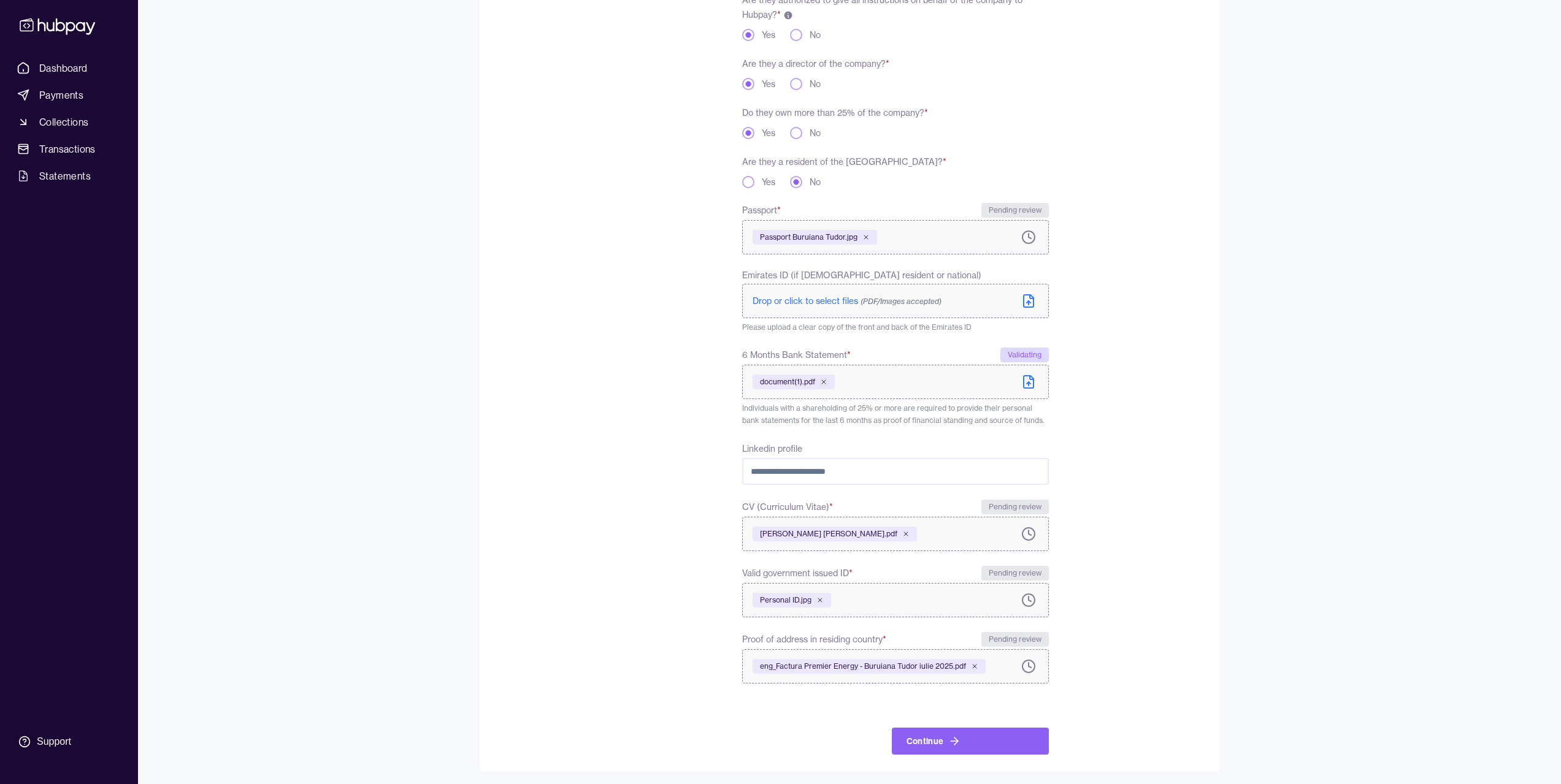
scroll to position [228, 0]
drag, startPoint x: 1006, startPoint y: 349, endPoint x: 1043, endPoint y: 350, distance: 37.0
click at [1043, 350] on div "Validating" at bounding box center [1025, 352] width 48 height 15
copy div "Validating"
click at [1143, 337] on form "**********" at bounding box center [850, 334] width 701 height 836
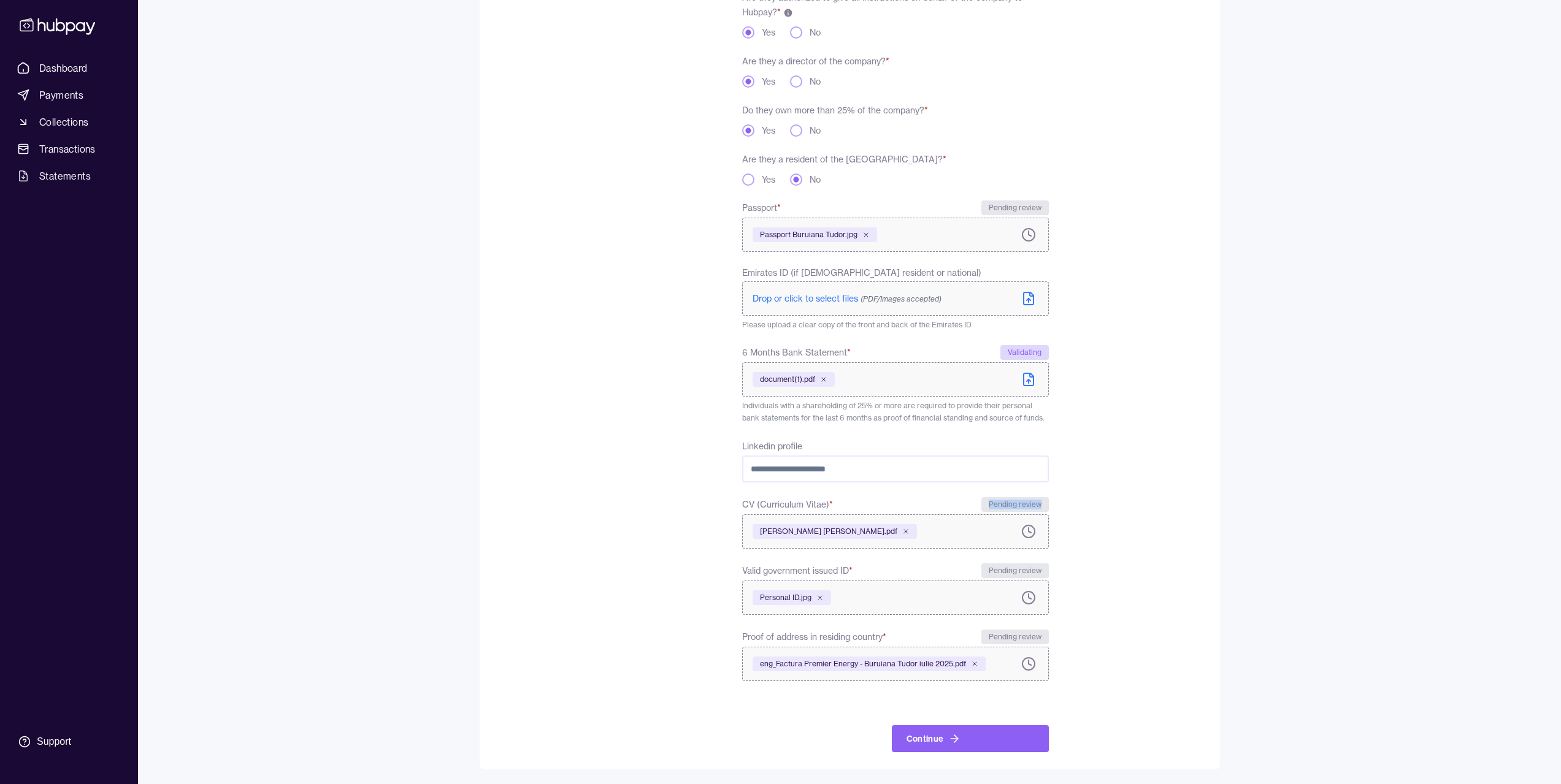
drag, startPoint x: 988, startPoint y: 505, endPoint x: 1056, endPoint y: 503, distance: 68.0
click at [1056, 503] on form "**********" at bounding box center [850, 334] width 701 height 836
copy div "Pending review"
click at [1226, 378] on div "**********" at bounding box center [850, 270] width 790 height 998
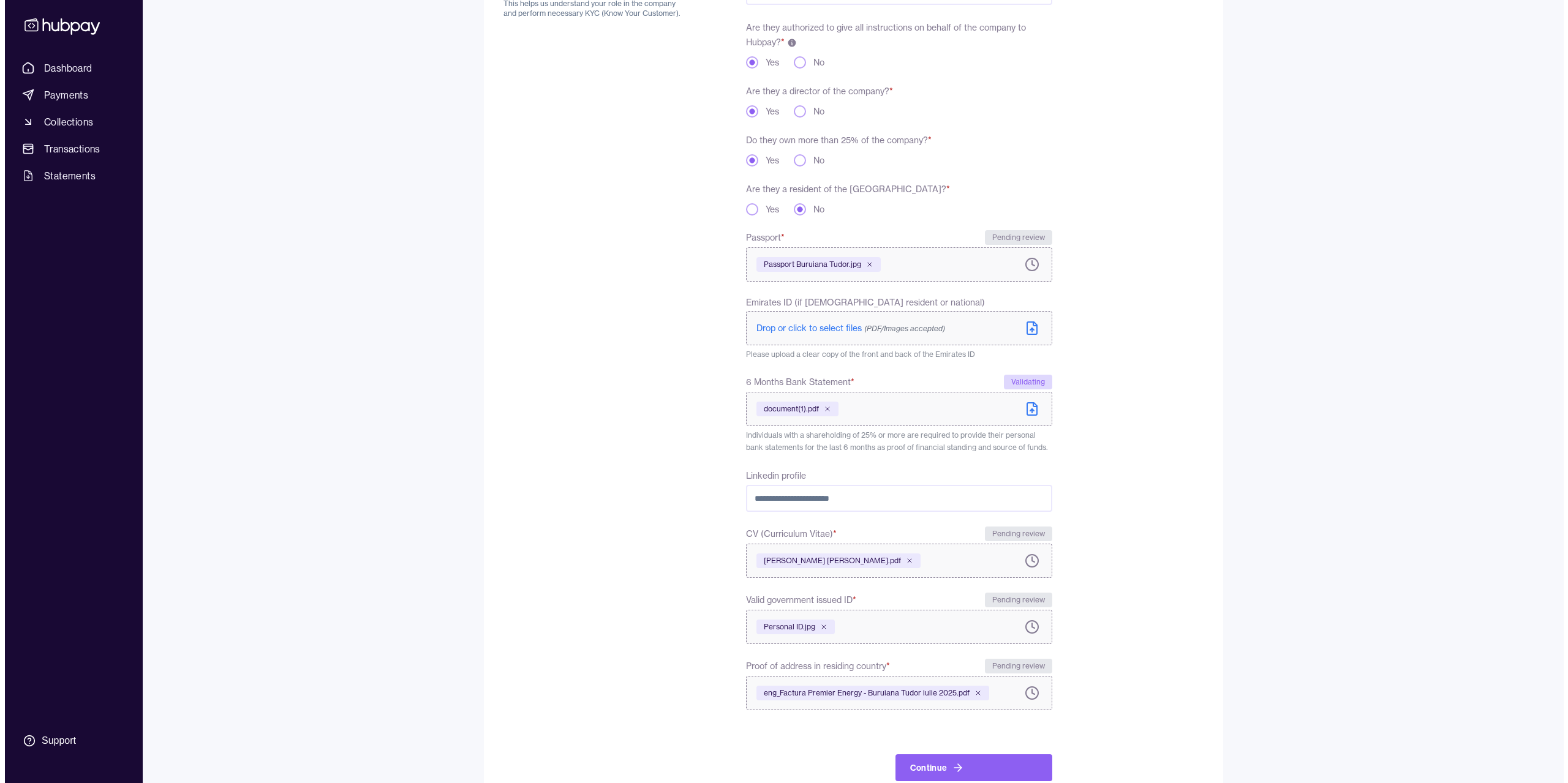
scroll to position [0, 0]
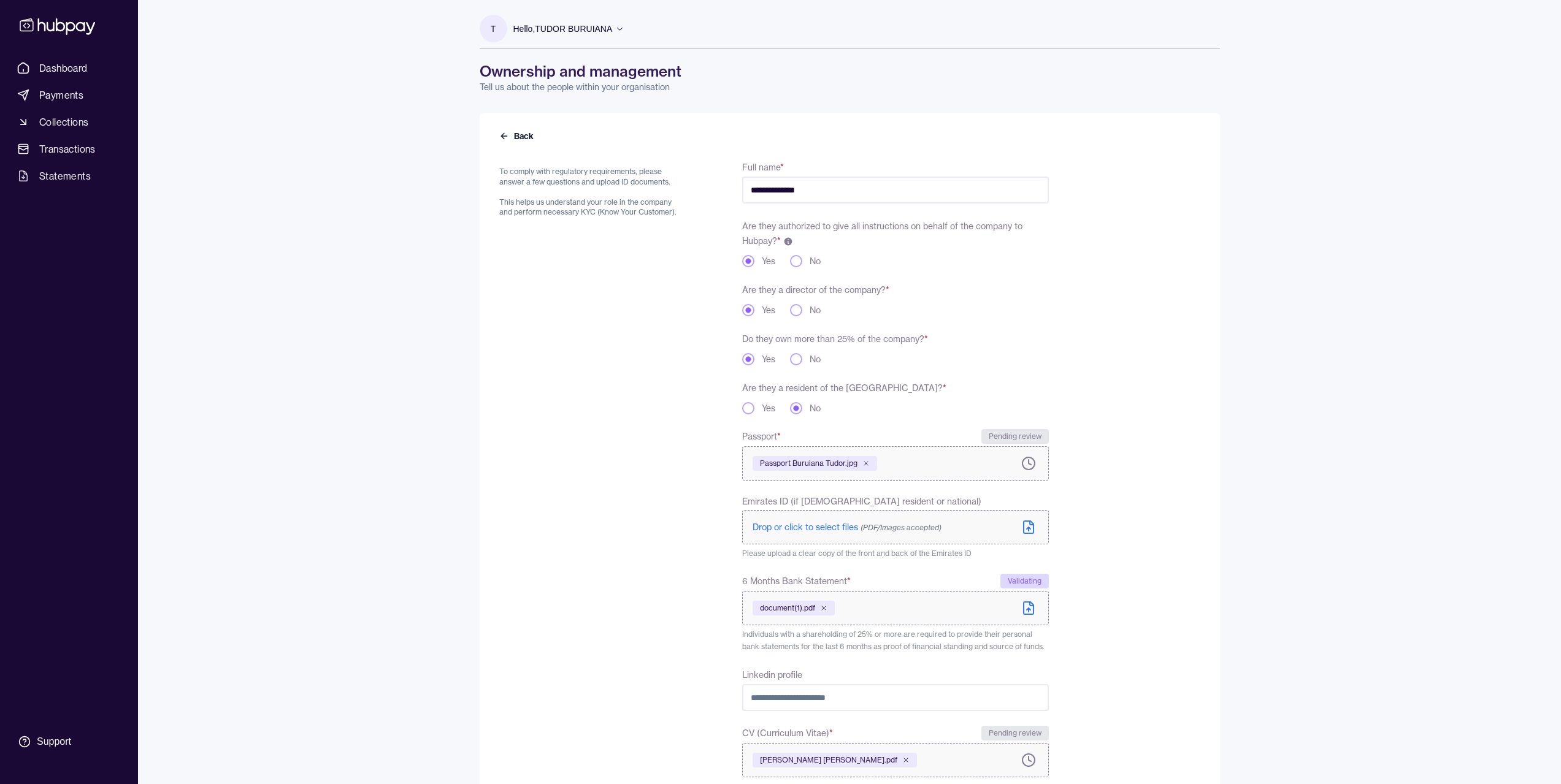
click at [524, 144] on div "**********" at bounding box center [850, 555] width 741 height 885
click at [527, 130] on button "Back" at bounding box center [517, 136] width 37 height 12
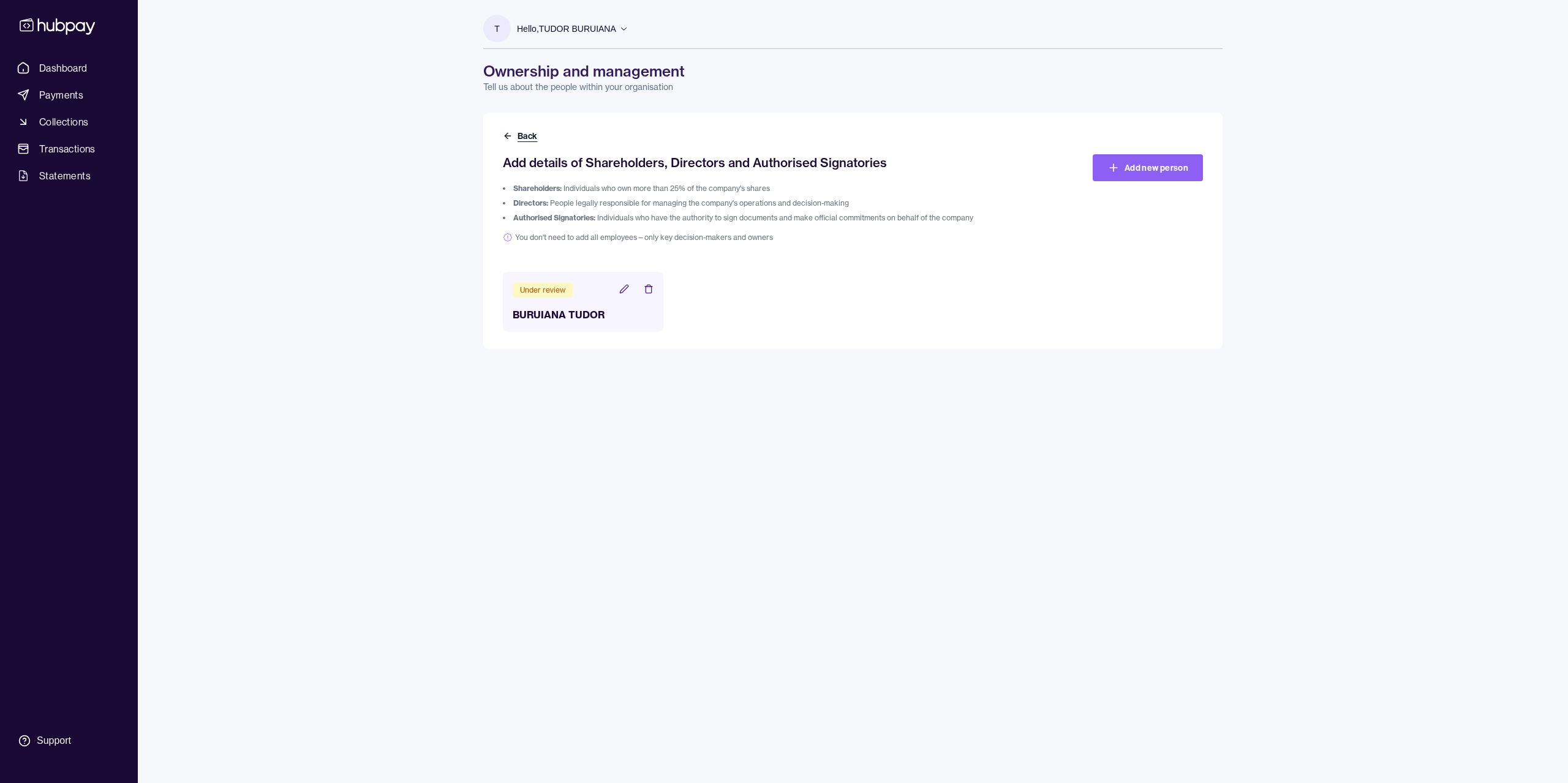
click at [516, 142] on button "Back" at bounding box center [521, 136] width 37 height 12
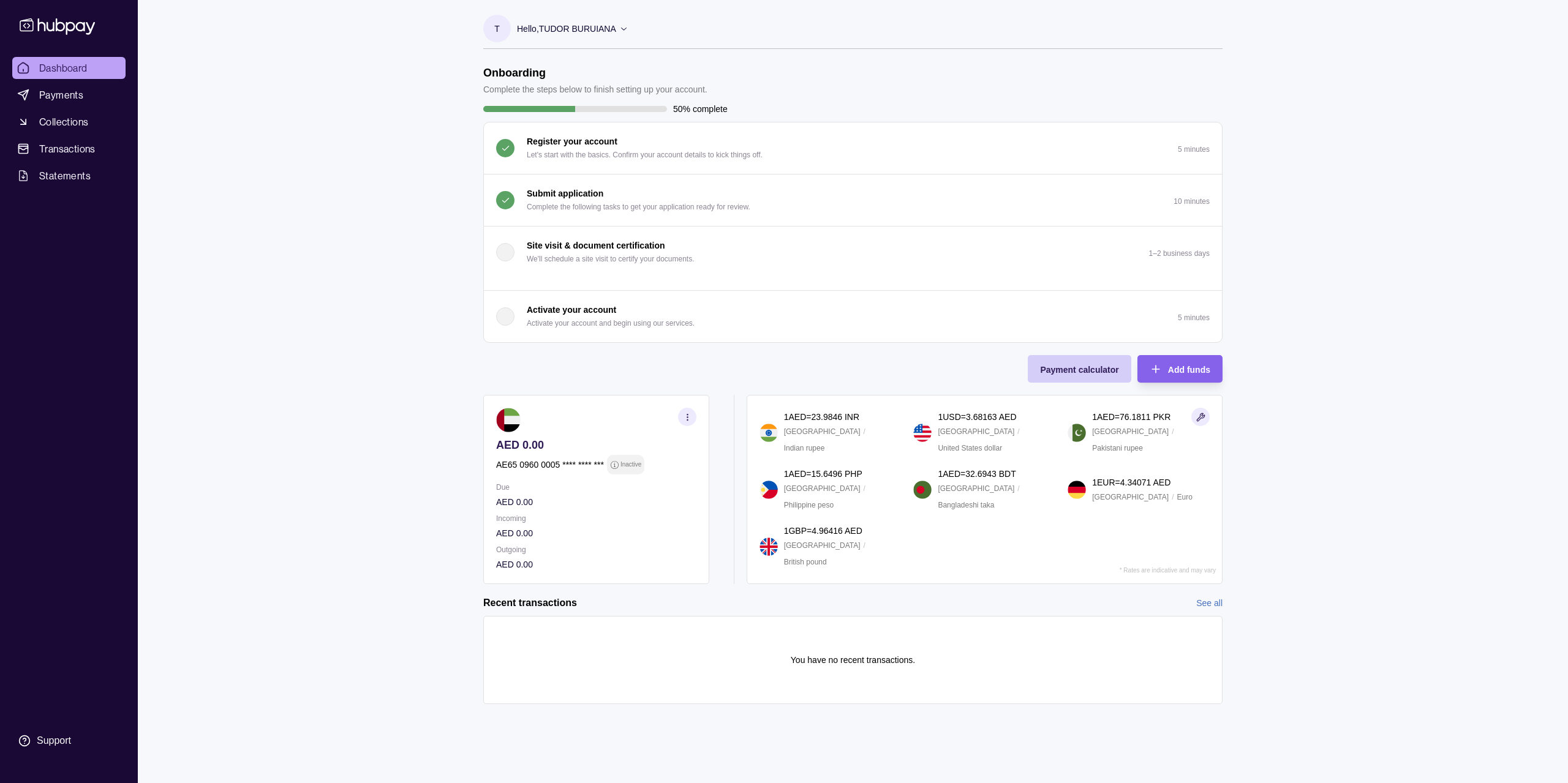
click at [1044, 371] on span "Payment calculator" at bounding box center [1078, 370] width 78 height 9
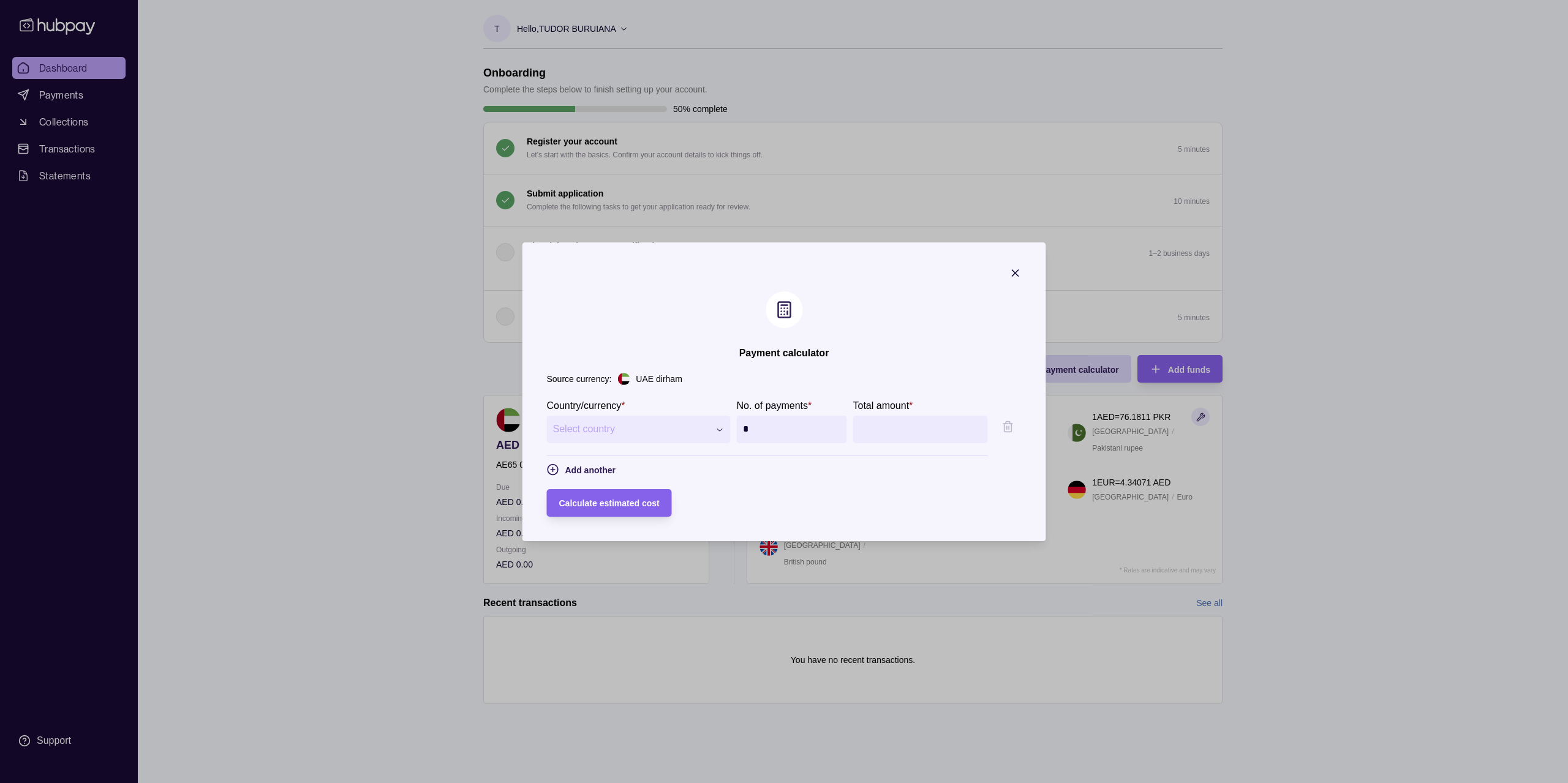
click at [1022, 277] on icon "button" at bounding box center [1016, 273] width 12 height 12
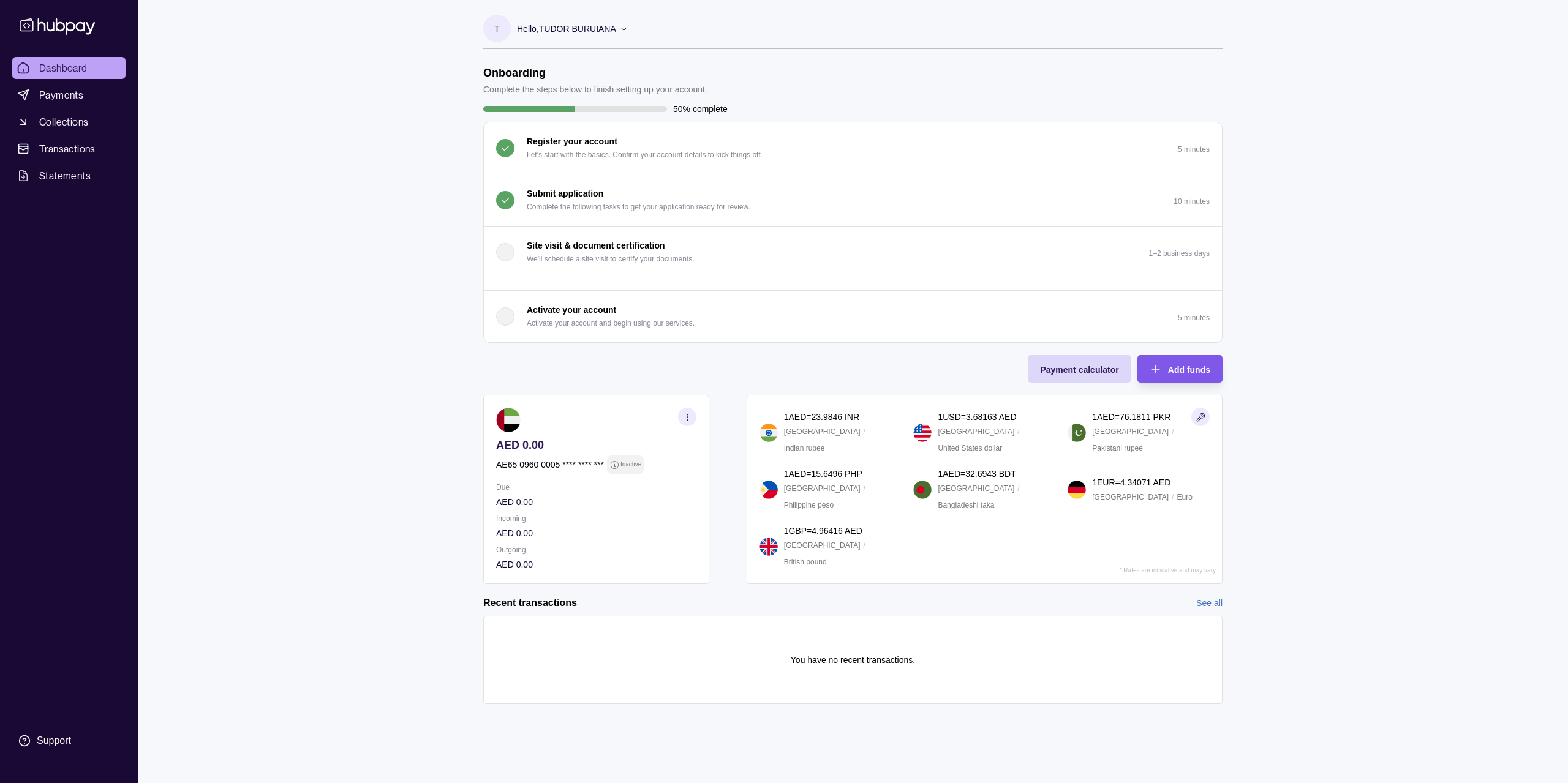
click at [1173, 360] on div "Add funds" at bounding box center [1171, 369] width 79 height 27
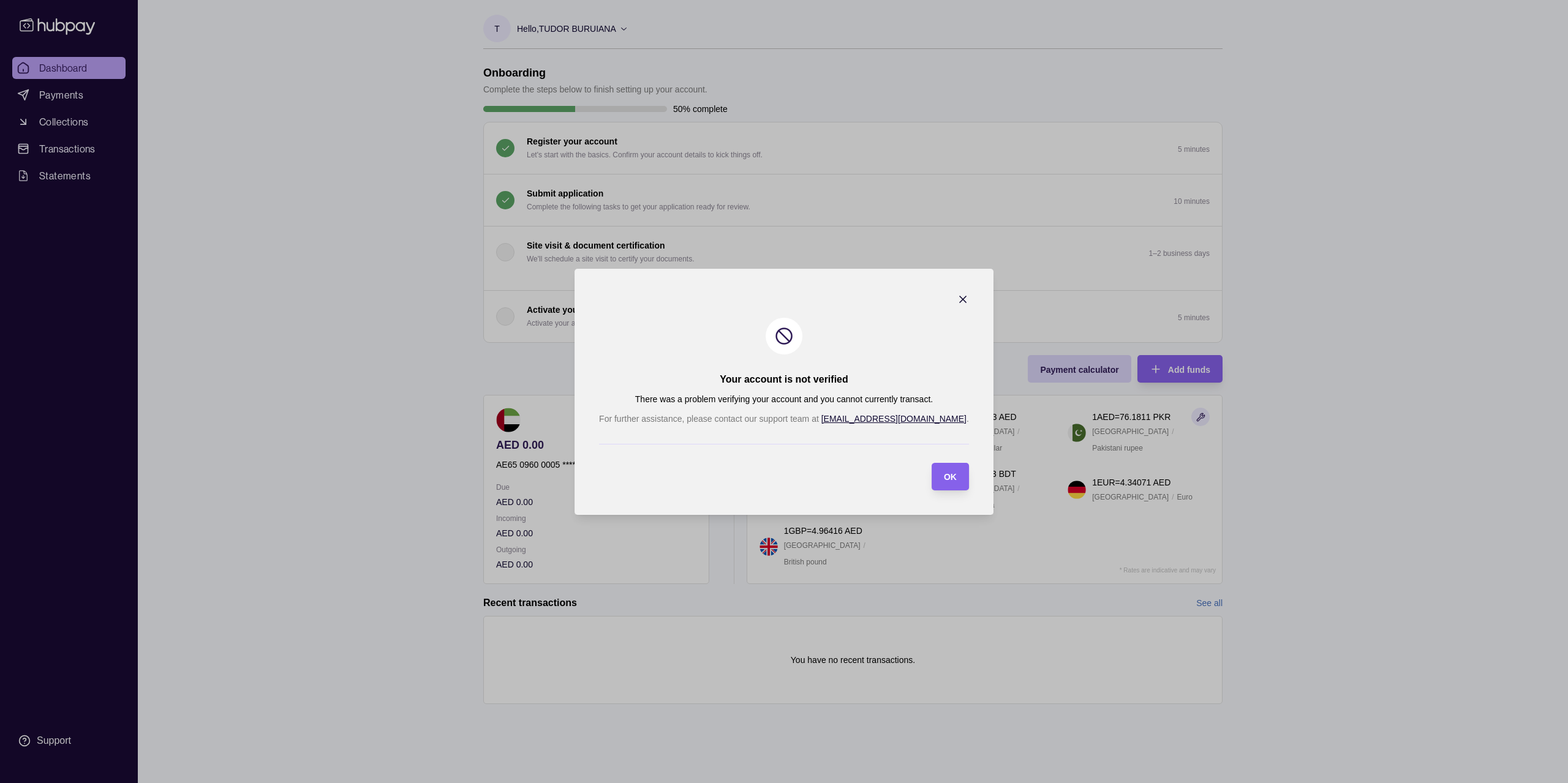
click at [956, 298] on icon "button" at bounding box center [962, 299] width 12 height 12
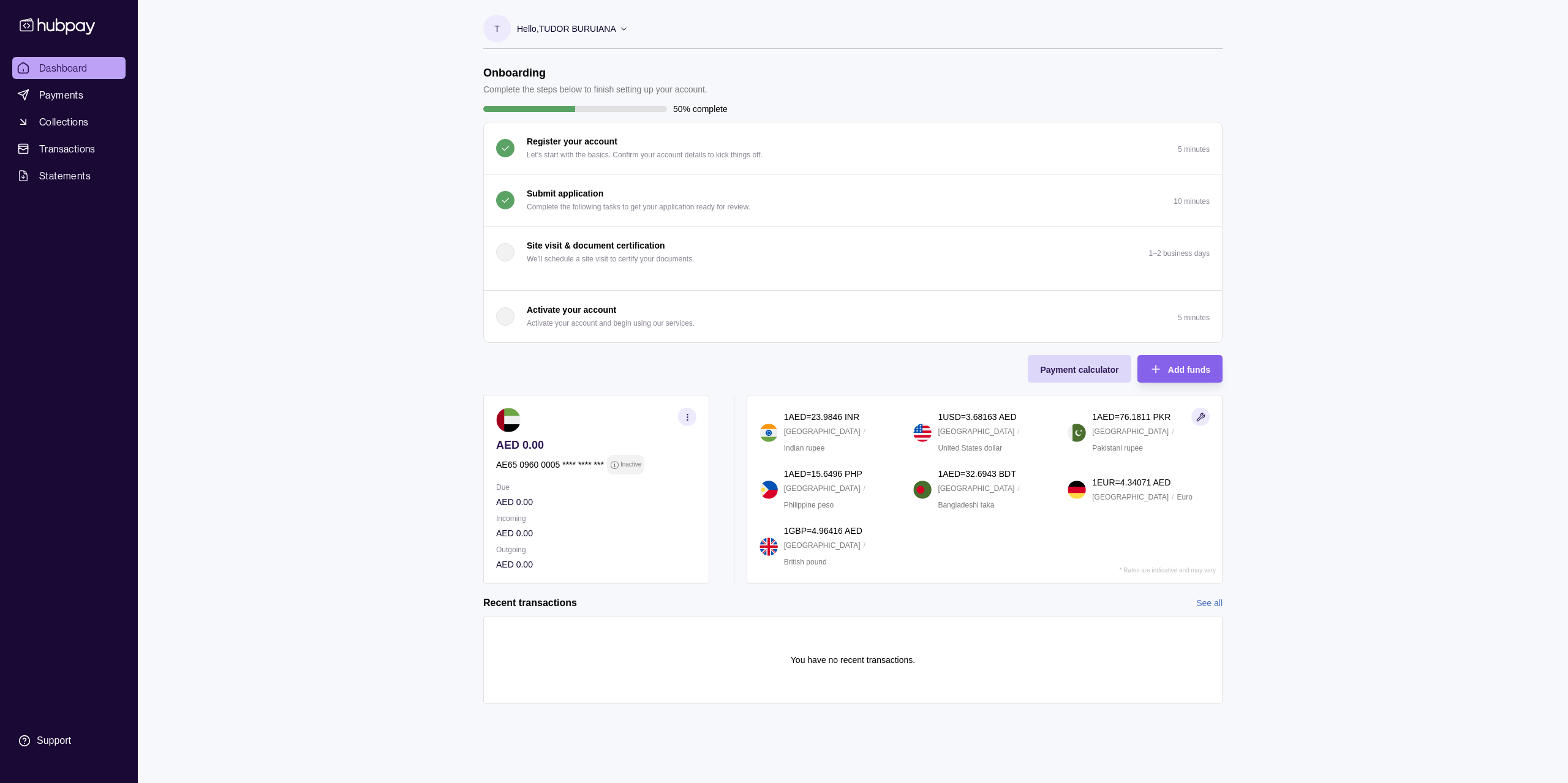
click at [637, 211] on p "Complete the following tasks to get your application ready for review." at bounding box center [638, 207] width 224 height 14
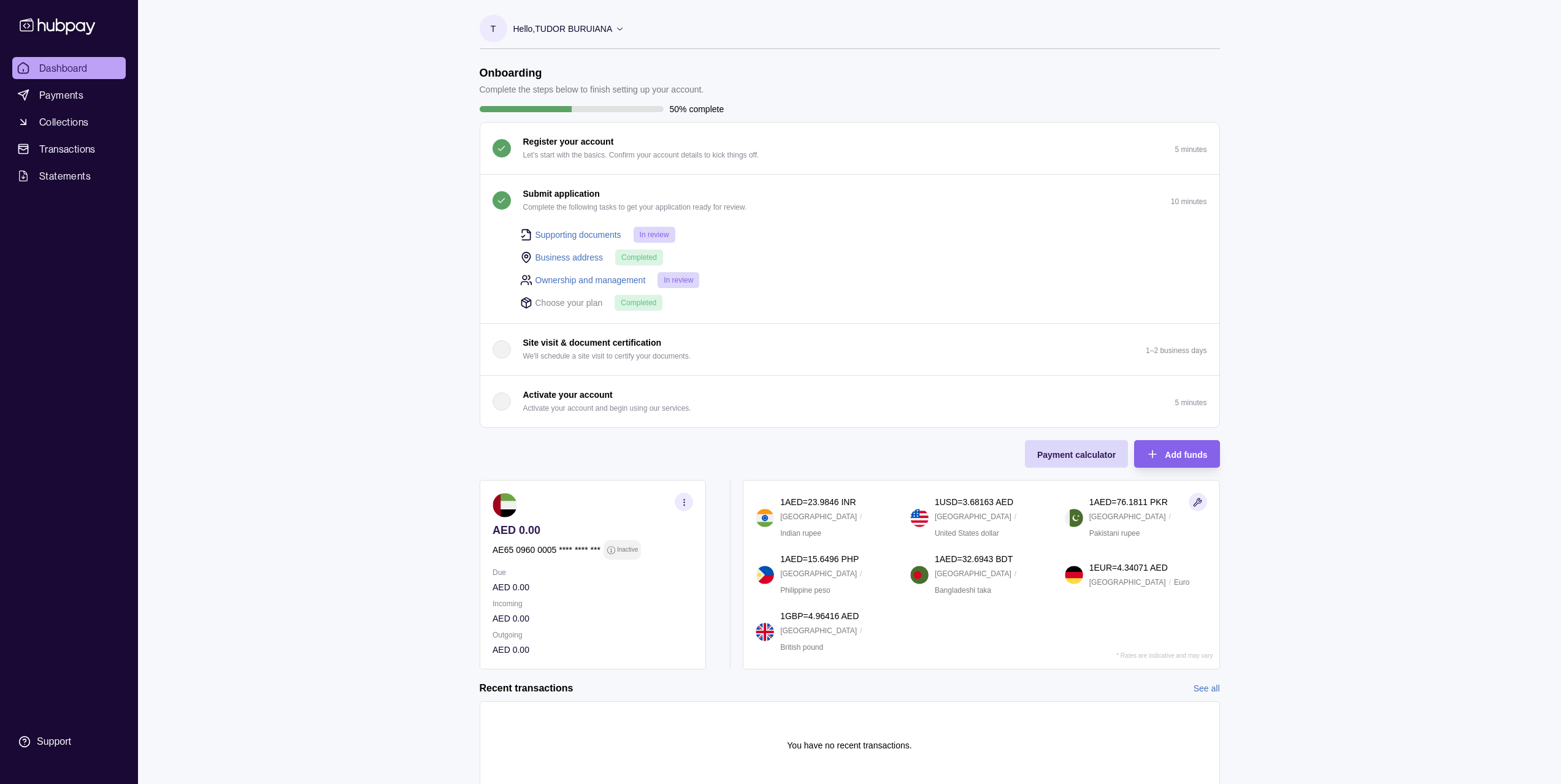
click at [472, 147] on section "Onboarding Complete the steps below to finish setting up your account. 50% comp…" at bounding box center [850, 440] width 790 height 748
click at [560, 235] on link "Supporting documents" at bounding box center [578, 235] width 86 height 14
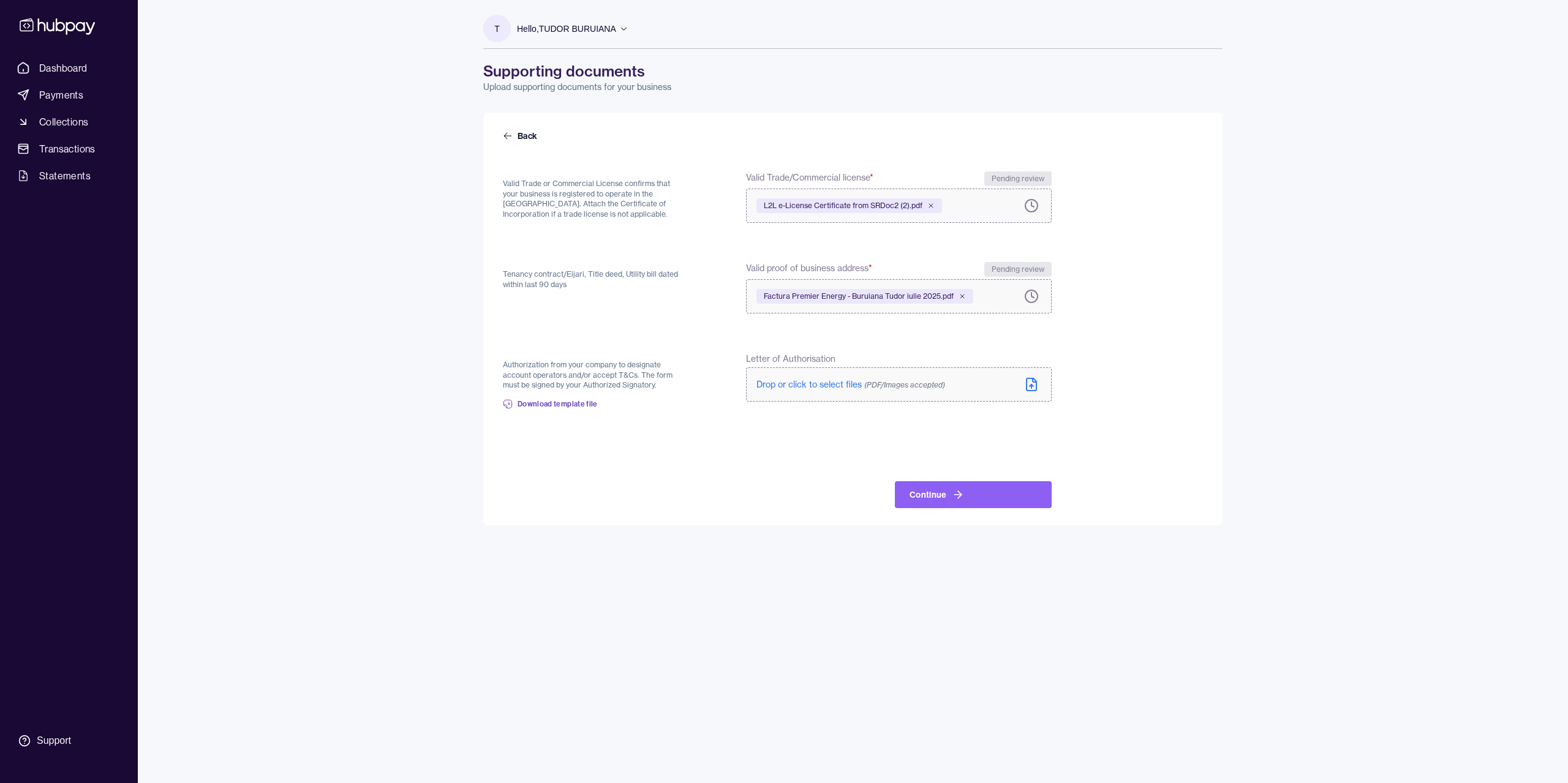
click at [673, 243] on form "Back Valid Trade or Commercial License confirms that your business is registere…" at bounding box center [853, 318] width 700 height 378
drag, startPoint x: 572, startPoint y: 282, endPoint x: 499, endPoint y: 267, distance: 74.5
click at [499, 267] on div "Back Valid Trade or Commercial License confirms that your business is registere…" at bounding box center [853, 318] width 739 height 413
copy p "Tenancy contract/Eijari, Title deed, Utility bill dated within last 90 days"
click at [1224, 299] on div "T Hello, [PERSON_NAME] BURUIANA TUDOR BURUIANA FL 483836 Account Terms and cond…" at bounding box center [853, 262] width 788 height 526
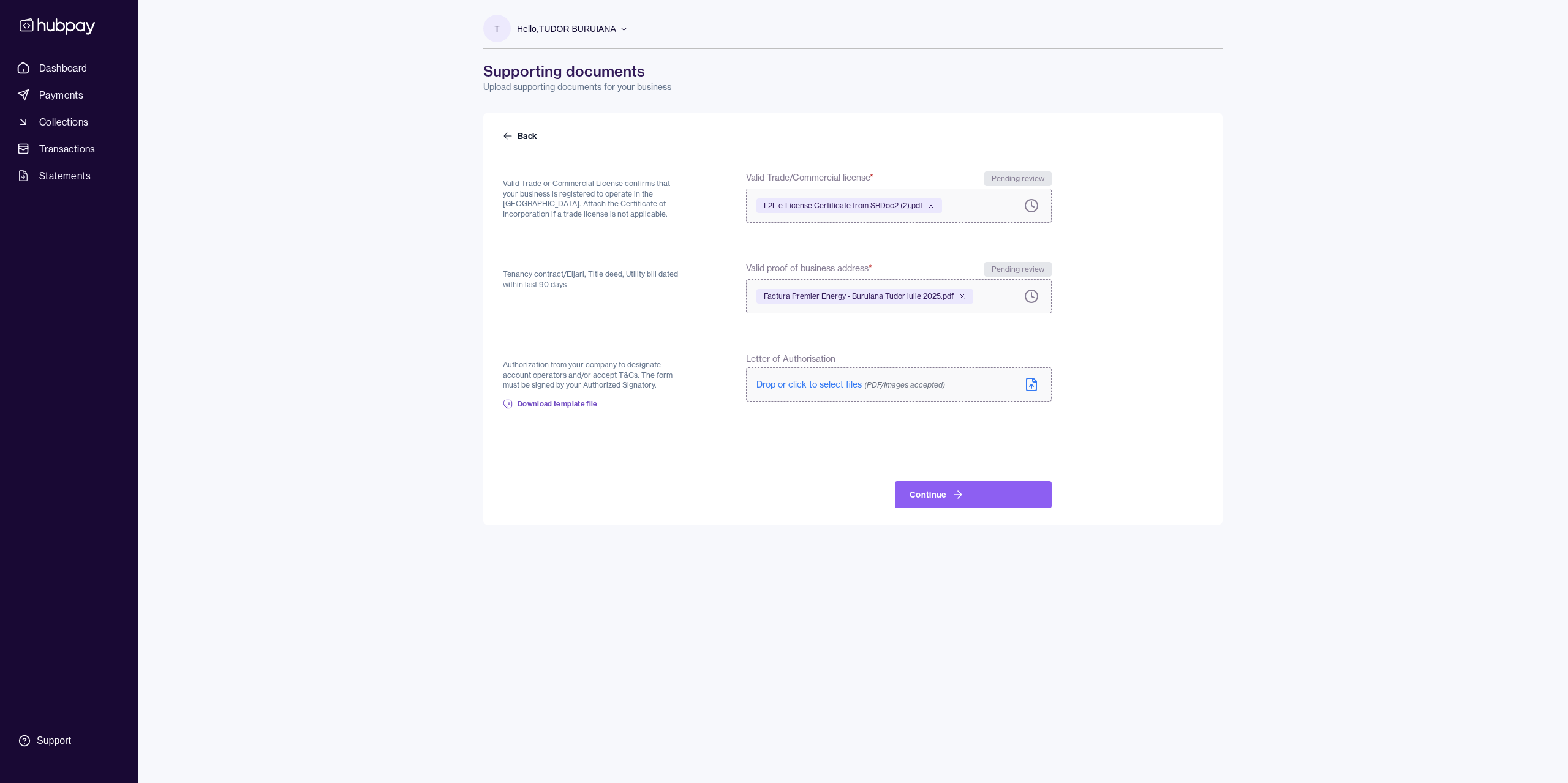
click at [1365, 304] on div "Dashboard Payments Collections Transactions Statements Support T Hello, [PERSON…" at bounding box center [784, 391] width 1568 height 783
click at [67, 166] on link "Statements" at bounding box center [69, 176] width 113 height 22
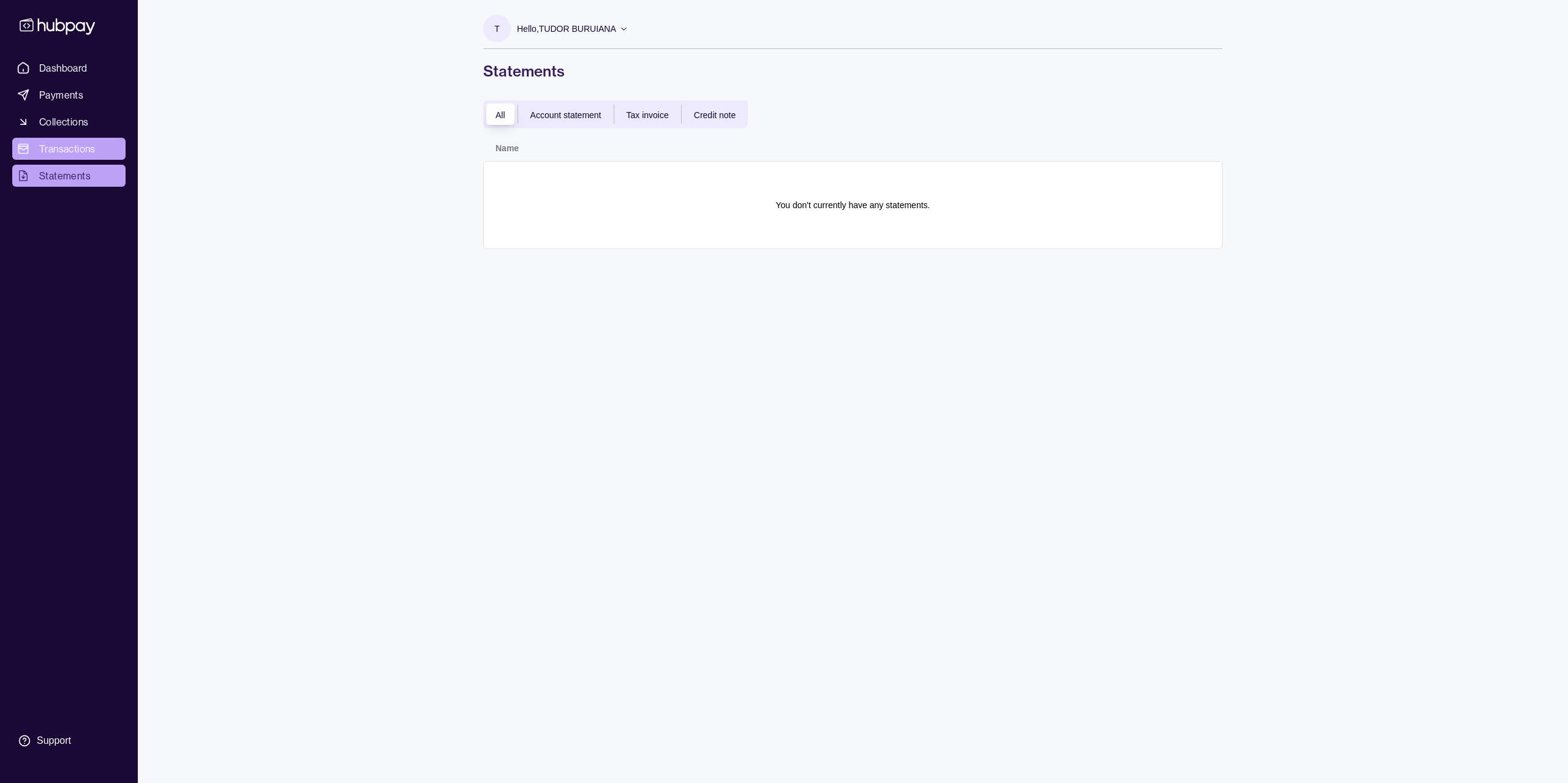
click at [80, 157] on link "Transactions" at bounding box center [69, 149] width 113 height 22
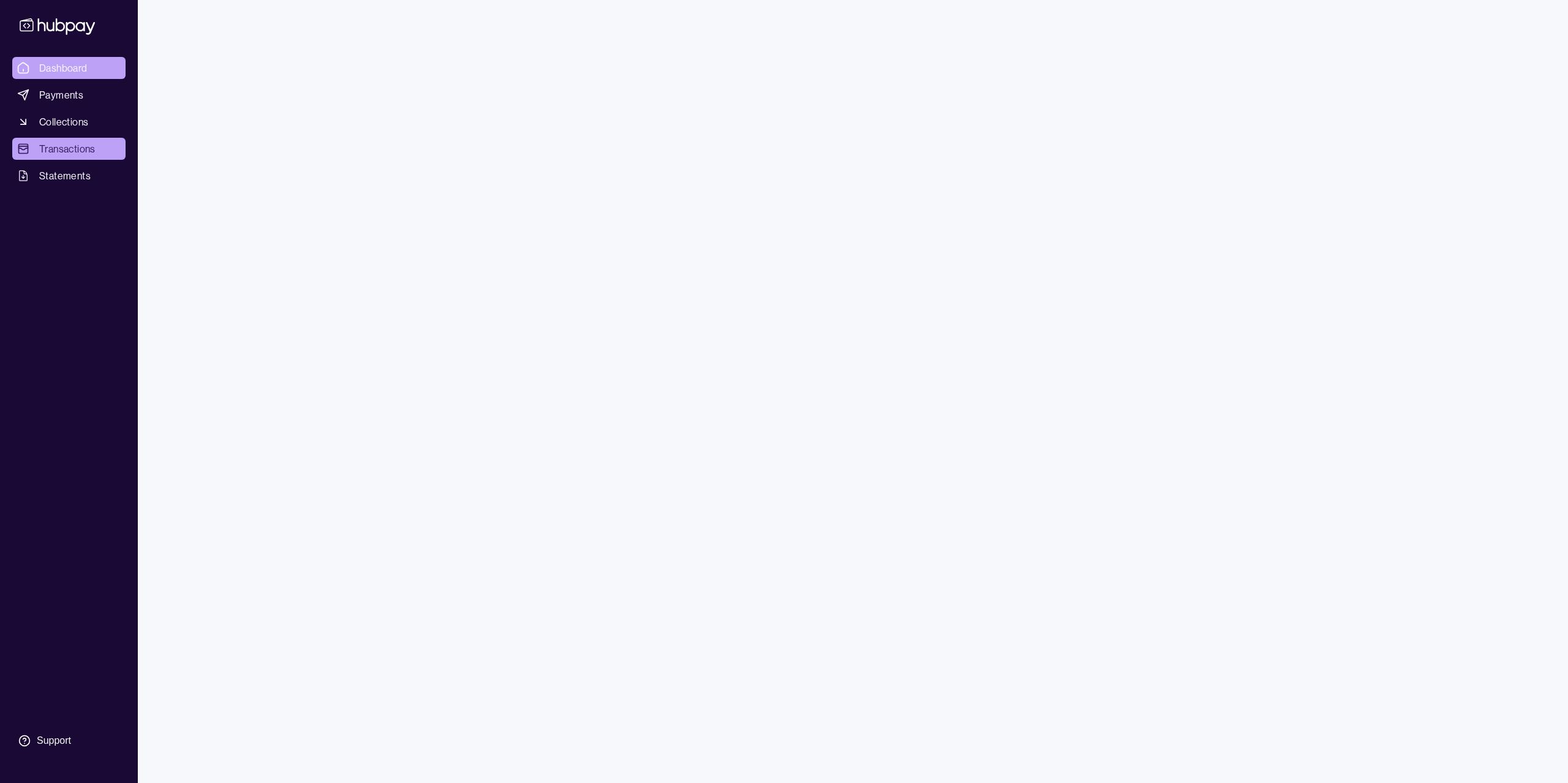
click at [84, 61] on span "Dashboard" at bounding box center [63, 68] width 48 height 15
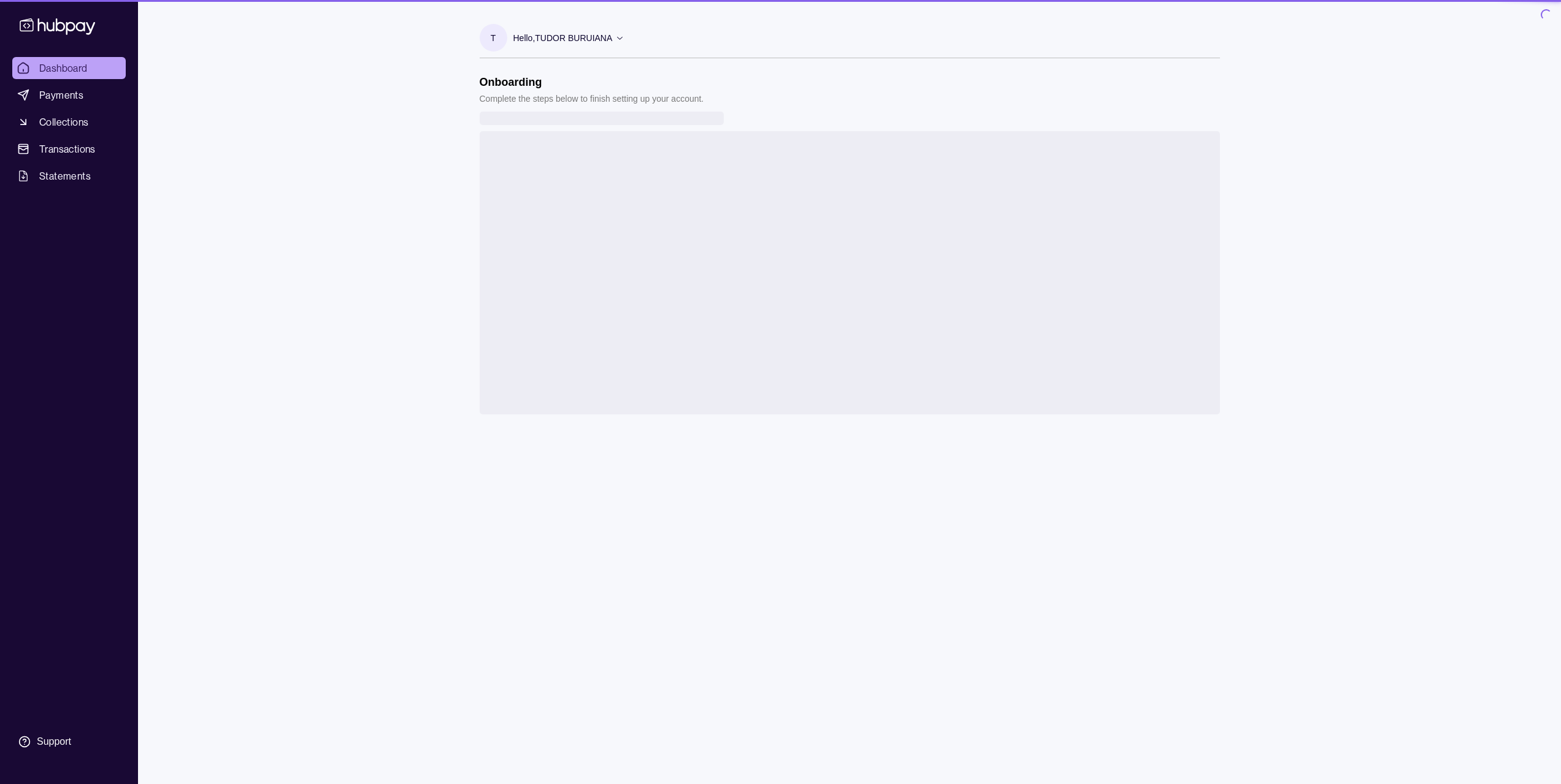
click at [55, 19] on icon at bounding box center [58, 26] width 81 height 22
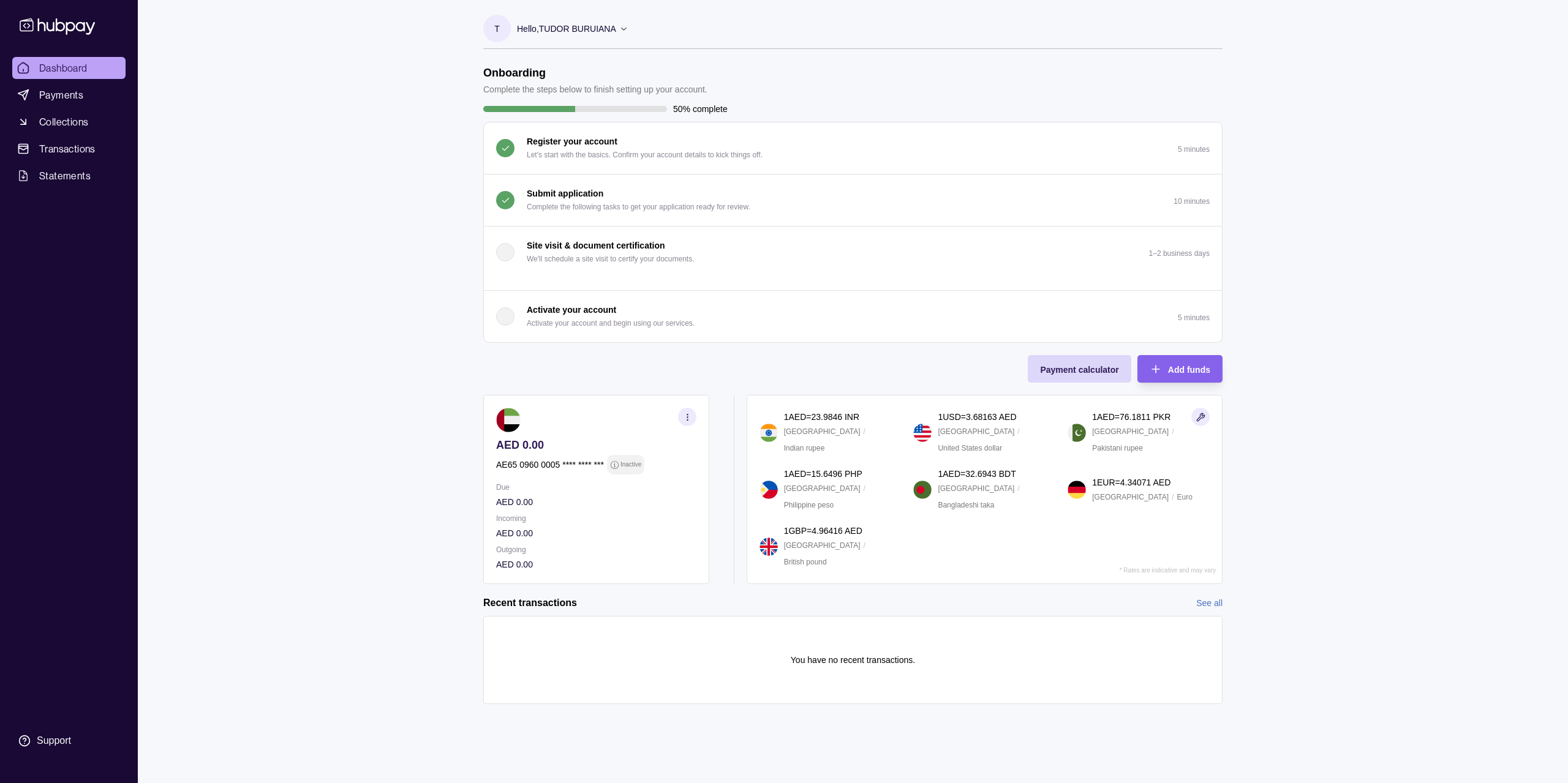
click at [52, 23] on icon at bounding box center [57, 26] width 81 height 22
click at [612, 39] on div "Hello, [PERSON_NAME]" at bounding box center [573, 29] width 112 height 26
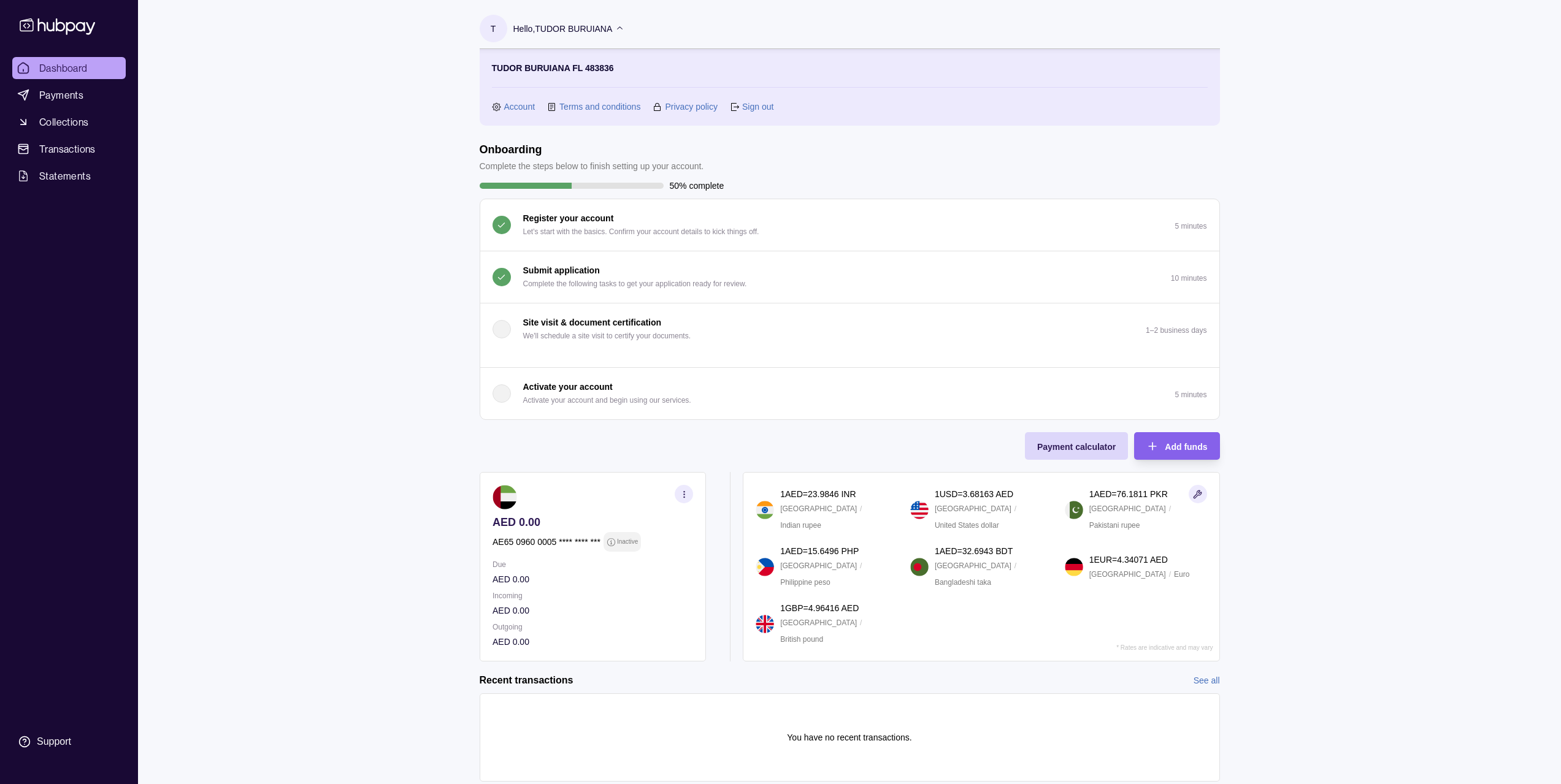
click at [504, 108] on link "Account" at bounding box center [520, 106] width 31 height 14
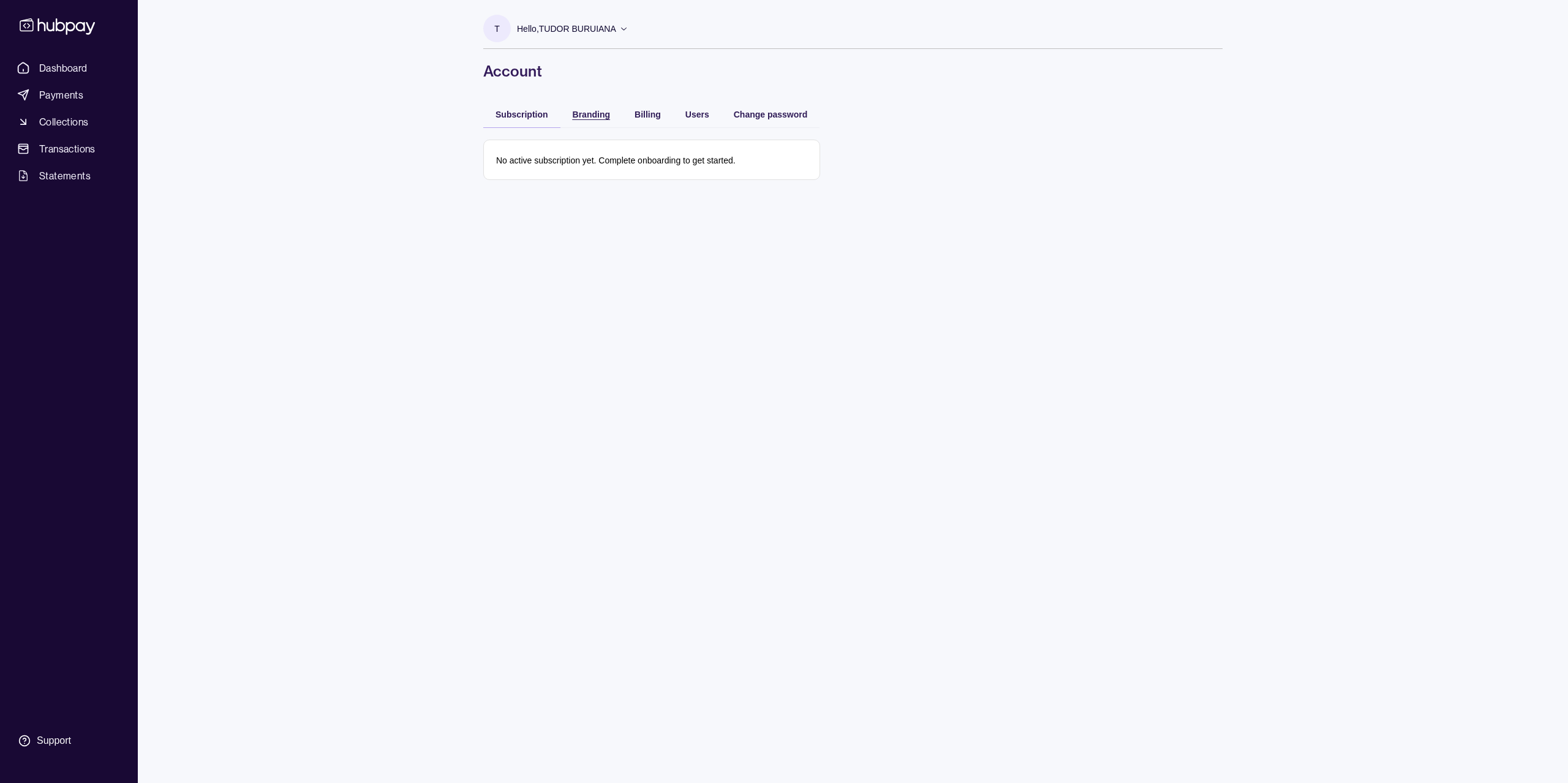
click at [597, 119] on div "Branding" at bounding box center [592, 113] width 38 height 15
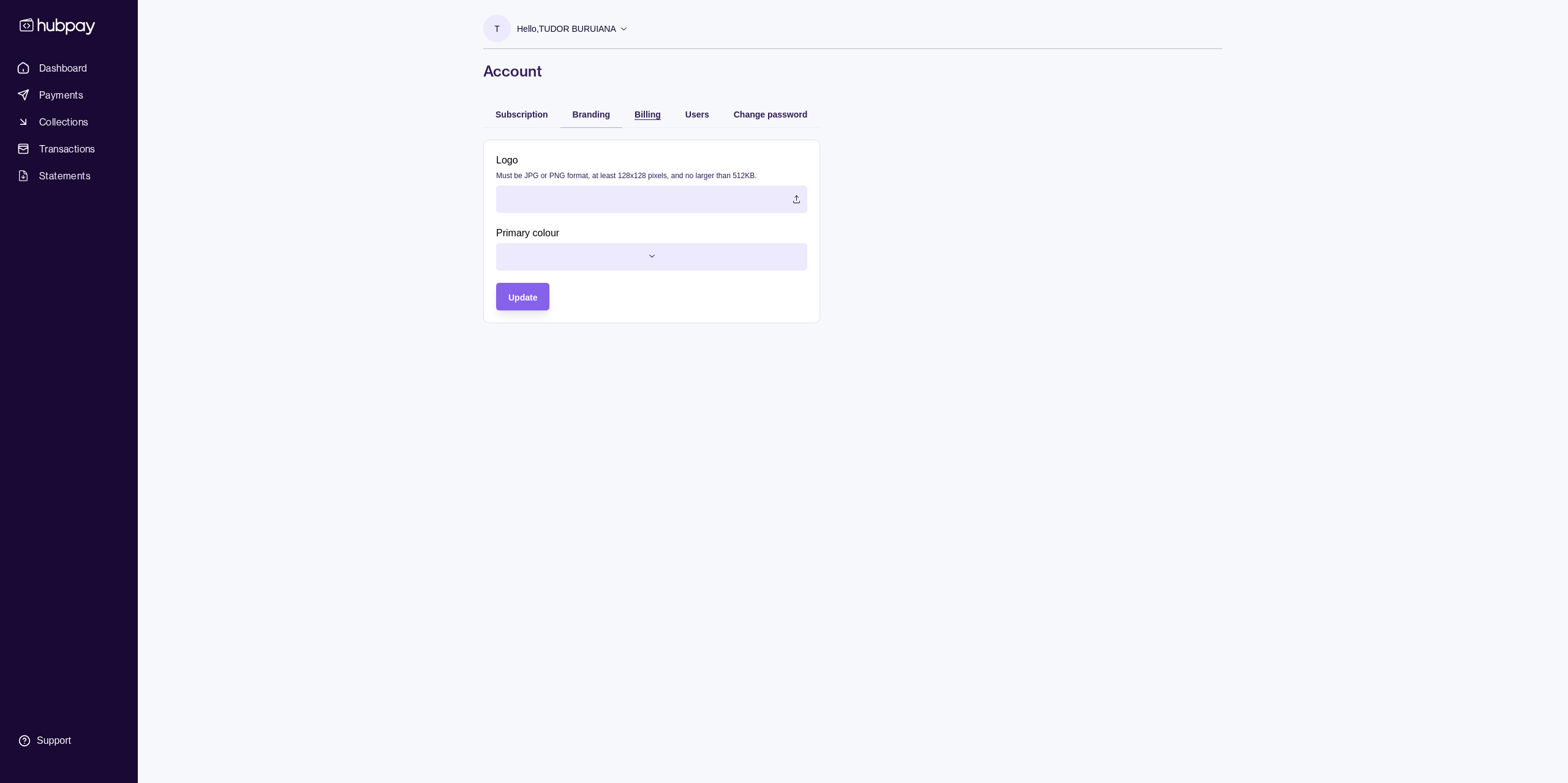
click at [633, 115] on div "Billing" at bounding box center [638, 113] width 45 height 15
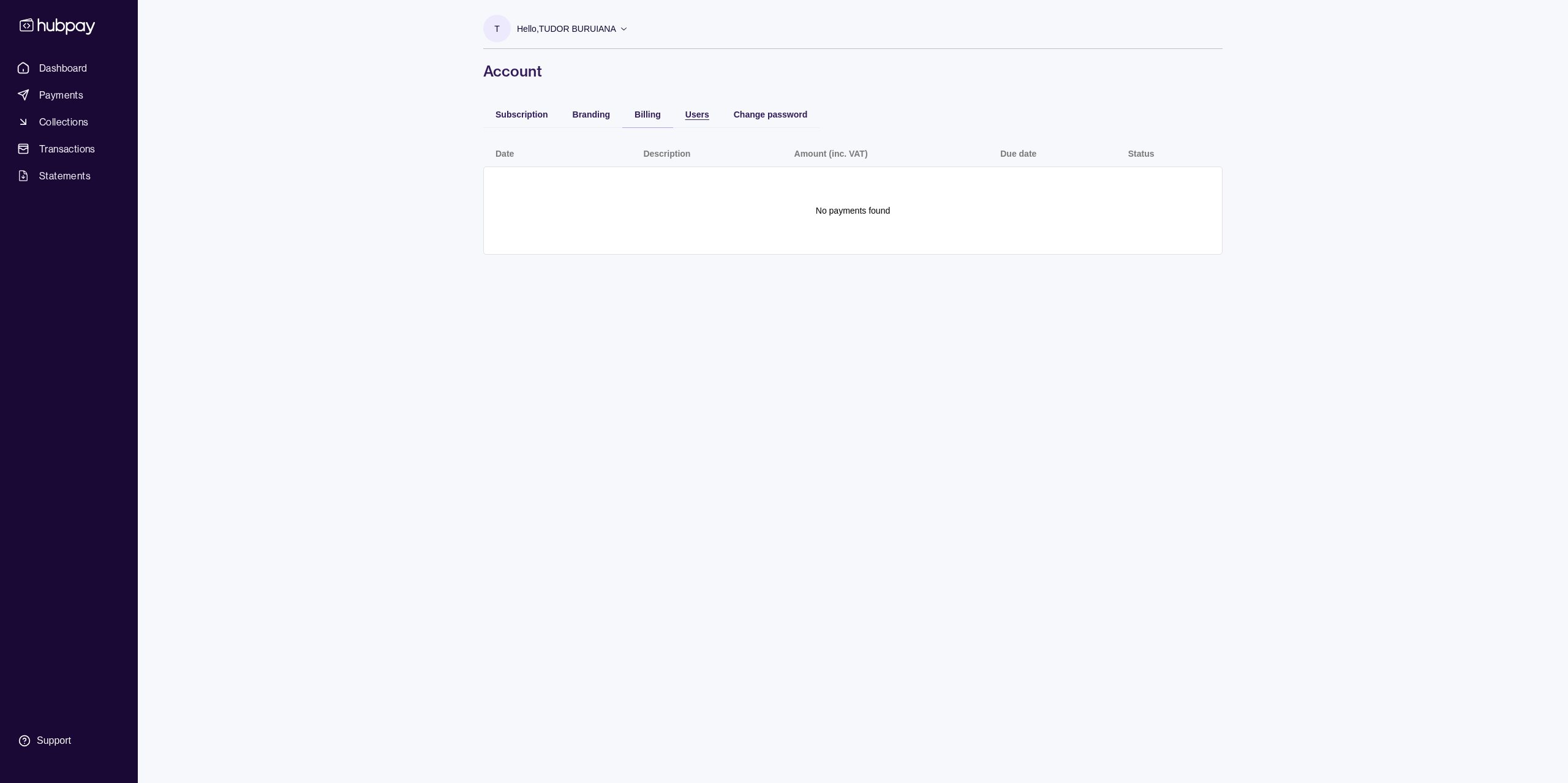
click at [696, 112] on span "Users" at bounding box center [697, 114] width 24 height 9
click at [779, 109] on div "Change password" at bounding box center [770, 113] width 74 height 15
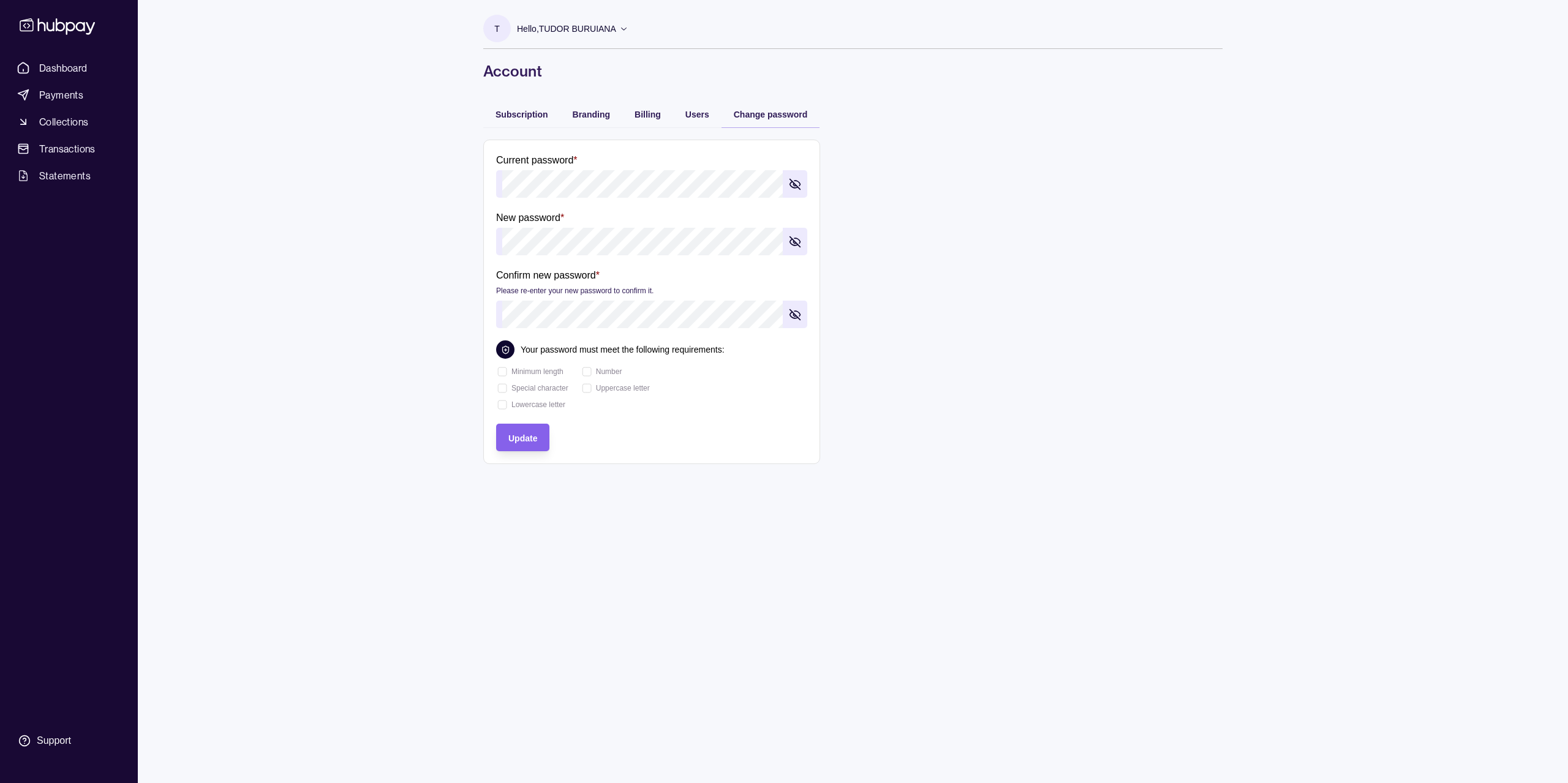
click at [1085, 286] on form "Current password * New password * Confirm new password * Please re-enter your n…" at bounding box center [853, 302] width 739 height 324
drag, startPoint x: 1078, startPoint y: 272, endPoint x: 1070, endPoint y: 259, distance: 15.3
click at [937, 238] on form "Current password * New password * Confirm new password * Please re-enter your n…" at bounding box center [853, 302] width 739 height 324
click at [71, 124] on span "Collections" at bounding box center [63, 122] width 49 height 15
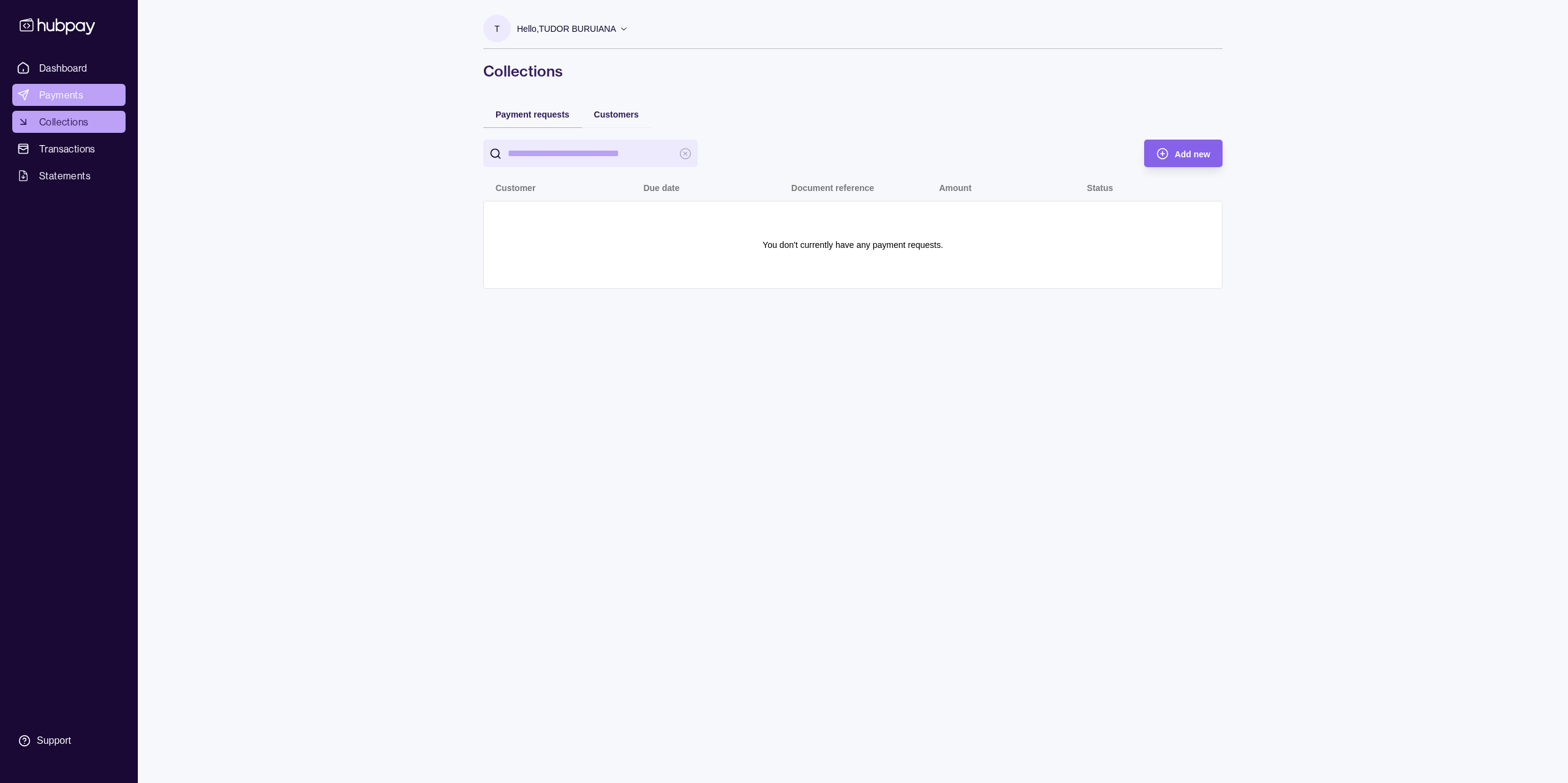
click at [89, 96] on link "Payments" at bounding box center [69, 95] width 113 height 22
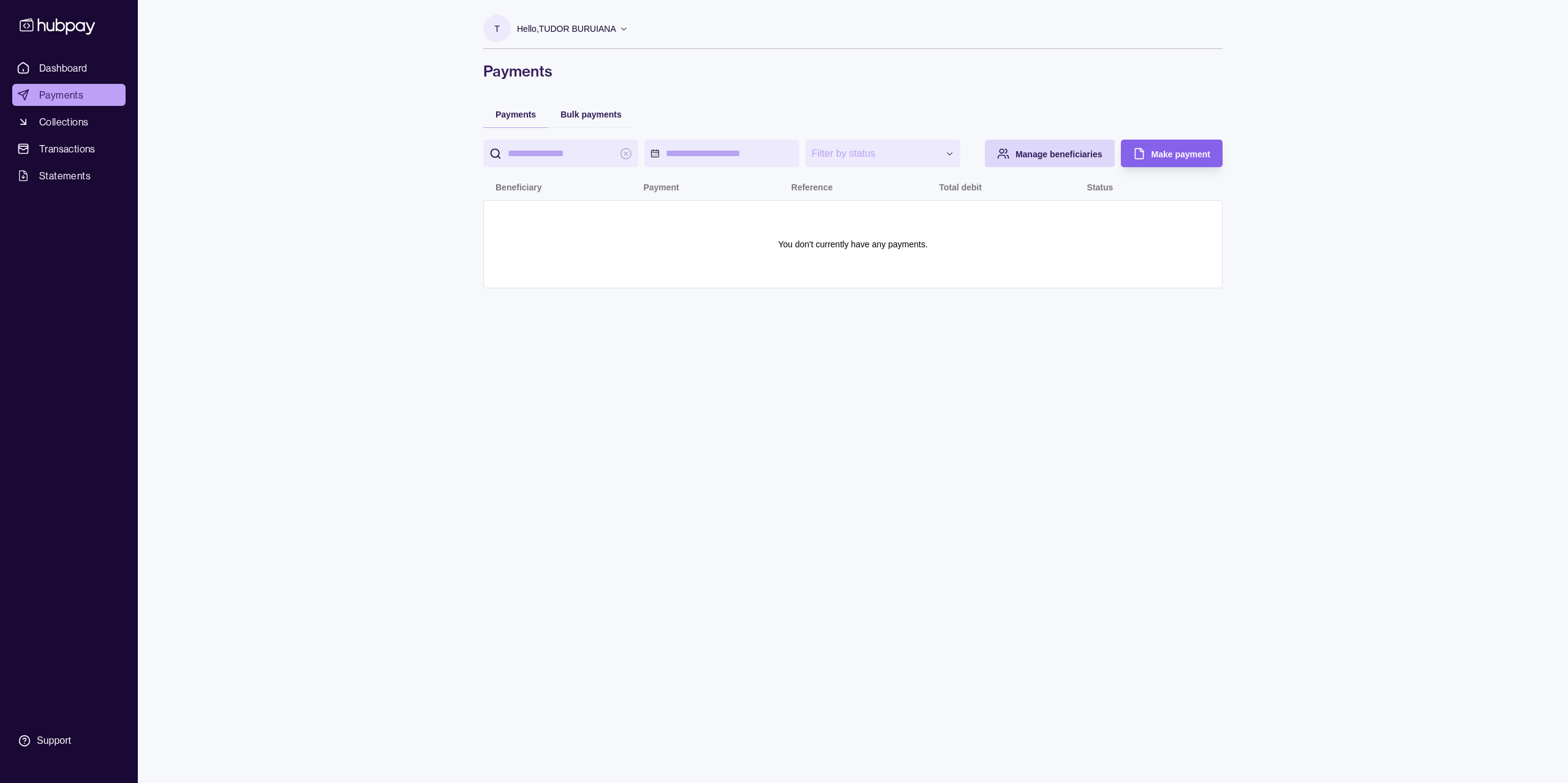
click at [98, 56] on div "Dashboard Payments Collections Transactions Statements Support" at bounding box center [69, 391] width 138 height 783
click at [78, 63] on span "Dashboard" at bounding box center [63, 68] width 48 height 15
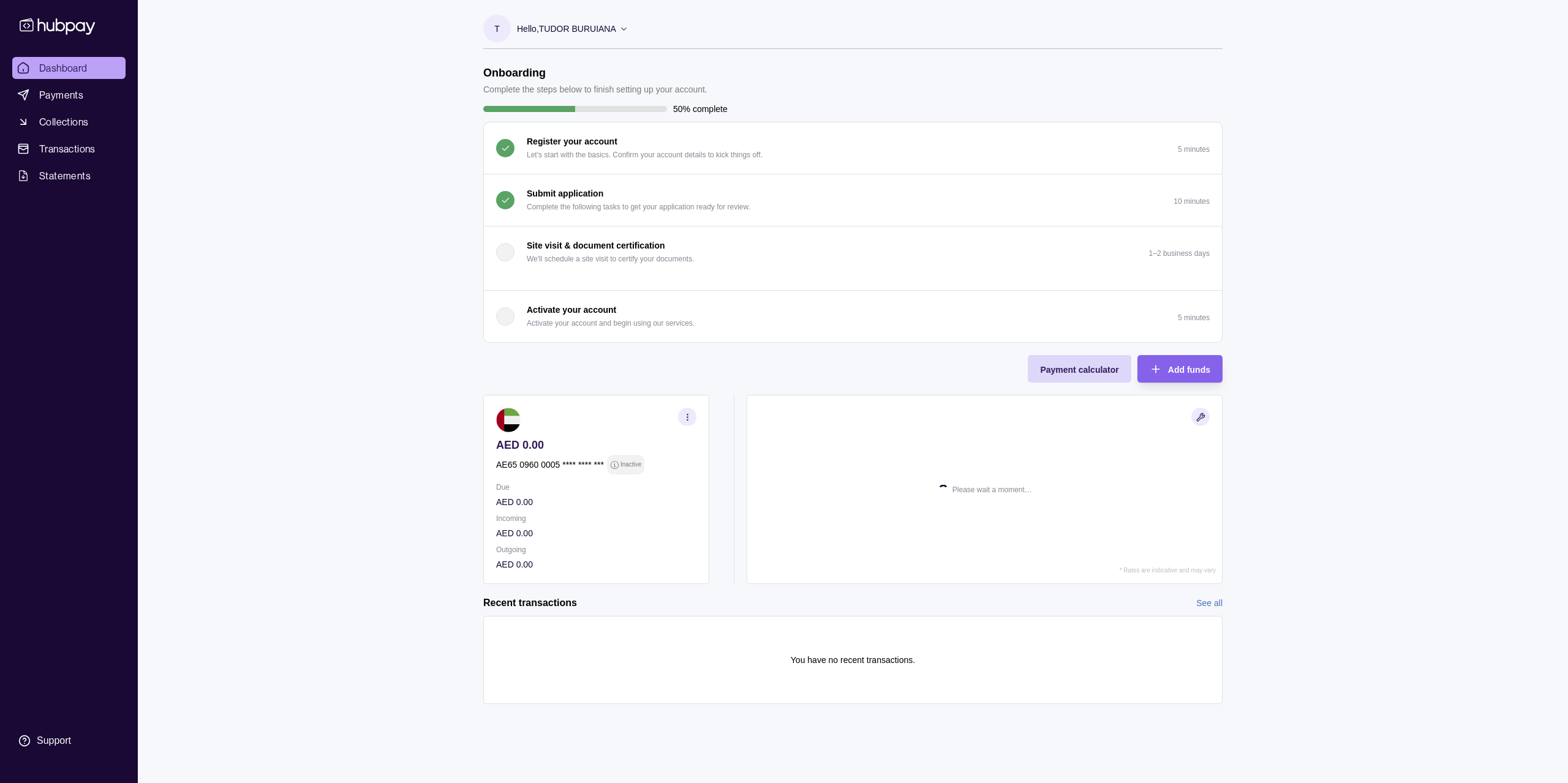
click at [599, 192] on p "Submit application" at bounding box center [564, 194] width 76 height 14
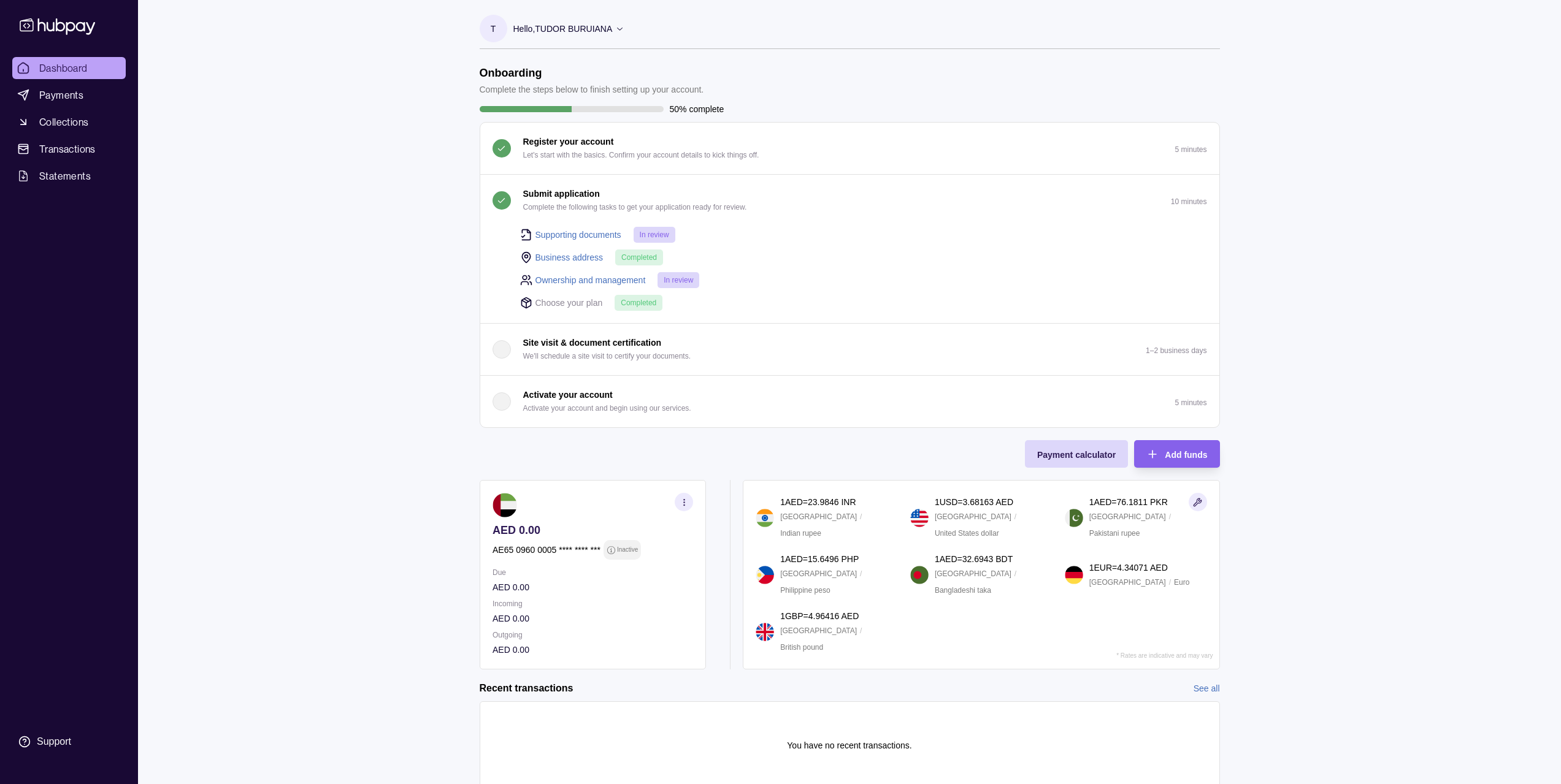
click at [1389, 295] on div "Dashboard Payments Collections Transactions Statements Support T Hello, [PERSON…" at bounding box center [780, 414] width 1561 height 829
click at [1374, 288] on div "Dashboard Payments Collections Transactions Statements Support T Hello, [PERSON…" at bounding box center [780, 414] width 1561 height 829
click at [1464, 342] on div "Dashboard Payments Collections Transactions Statements Support T Hello, [PERSON…" at bounding box center [780, 414] width 1561 height 829
click at [590, 236] on link "Supporting documents" at bounding box center [578, 235] width 86 height 14
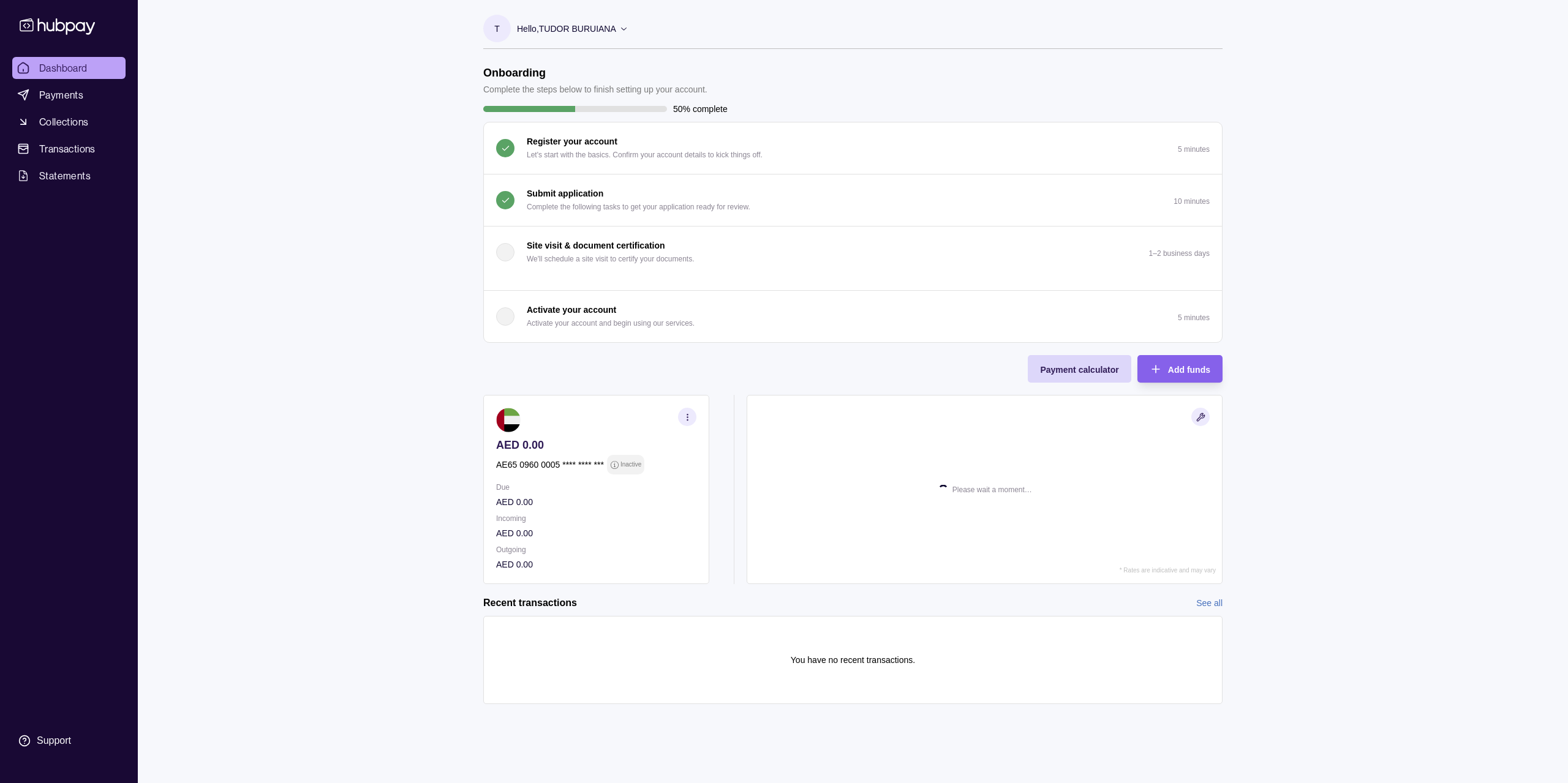
click at [624, 212] on p "Complete the following tasks to get your application ready for review." at bounding box center [638, 207] width 224 height 14
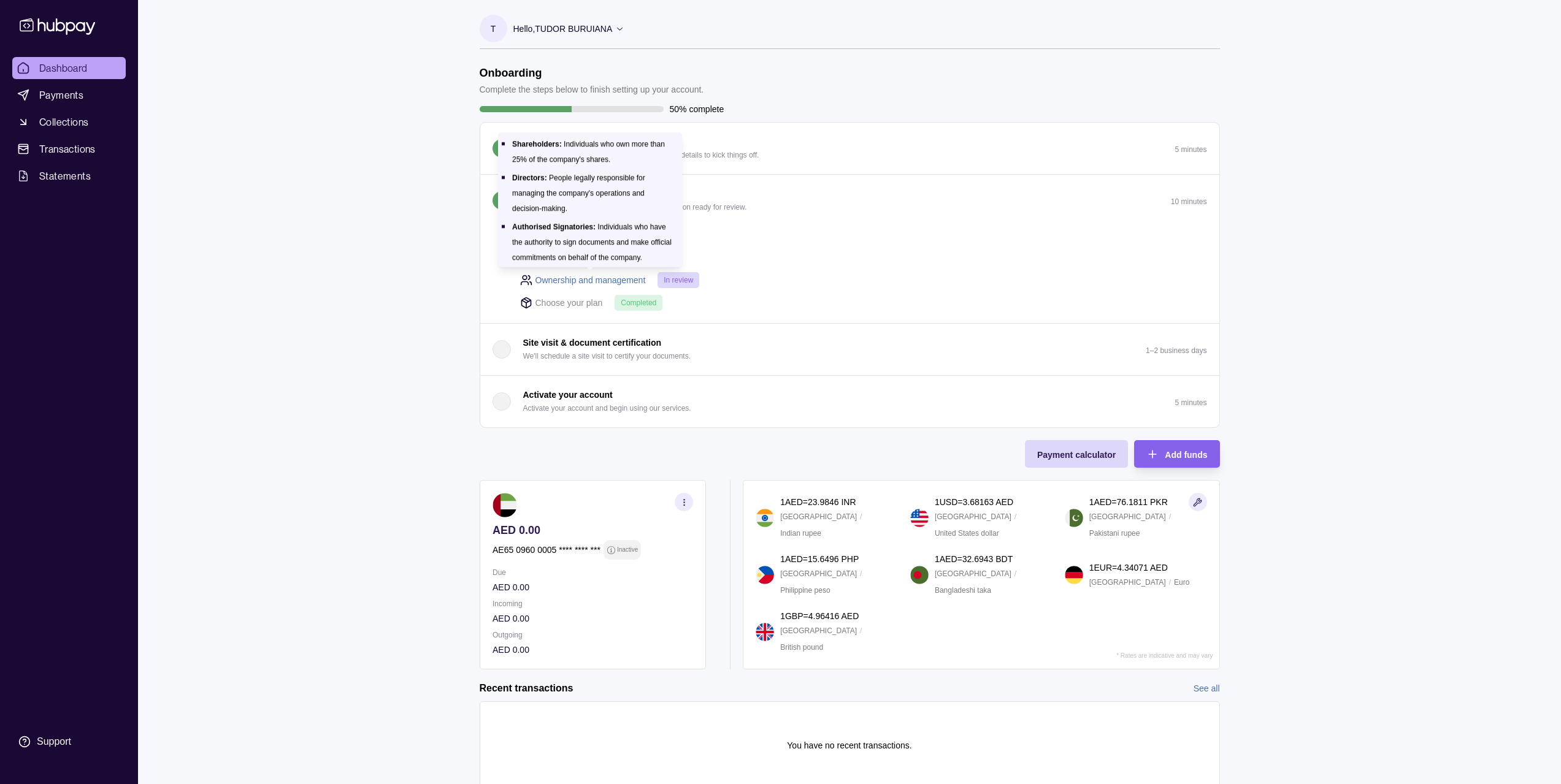
click at [581, 278] on link "Ownership and management" at bounding box center [590, 280] width 111 height 14
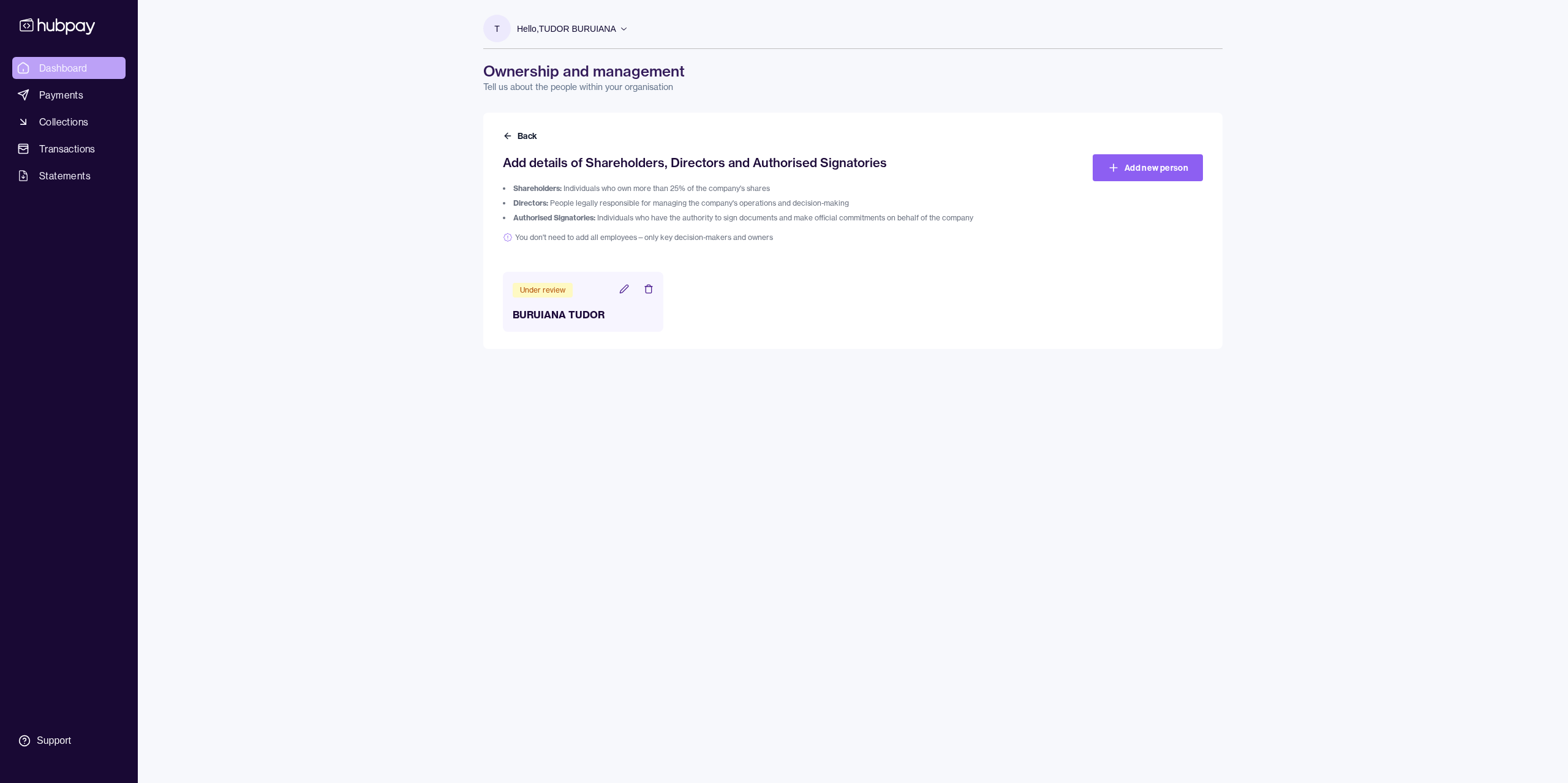
click at [69, 69] on span "Dashboard" at bounding box center [63, 68] width 48 height 15
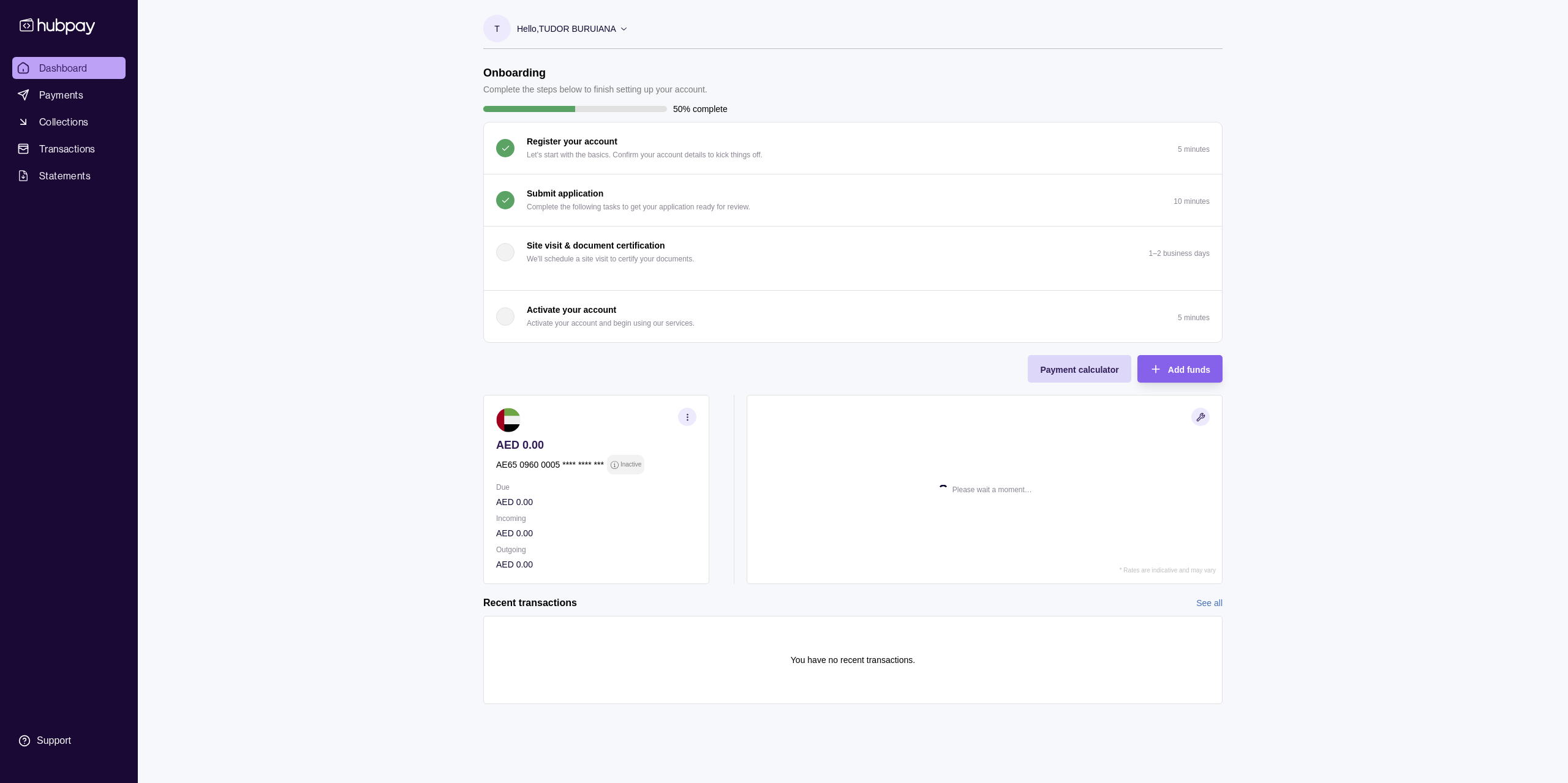
click at [320, 172] on div "Dashboard Payments Collections Transactions Statements Support T Hello, [PERSON…" at bounding box center [784, 391] width 1568 height 783
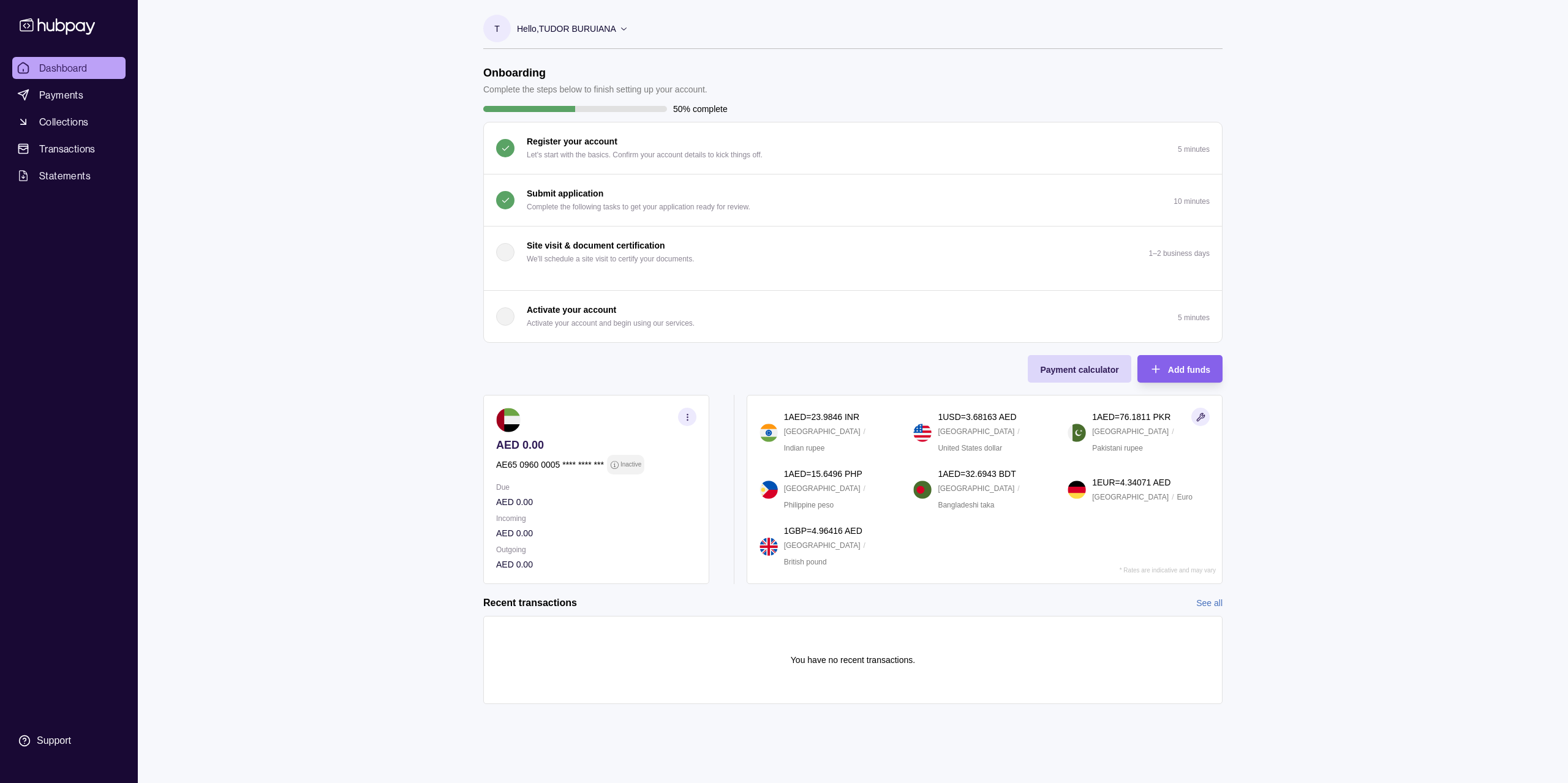
click at [1247, 385] on div "Dashboard Payments Collections Transactions Statements Support T Hello, [PERSON…" at bounding box center [784, 391] width 1568 height 783
click at [69, 99] on span "Payments" at bounding box center [61, 94] width 44 height 15
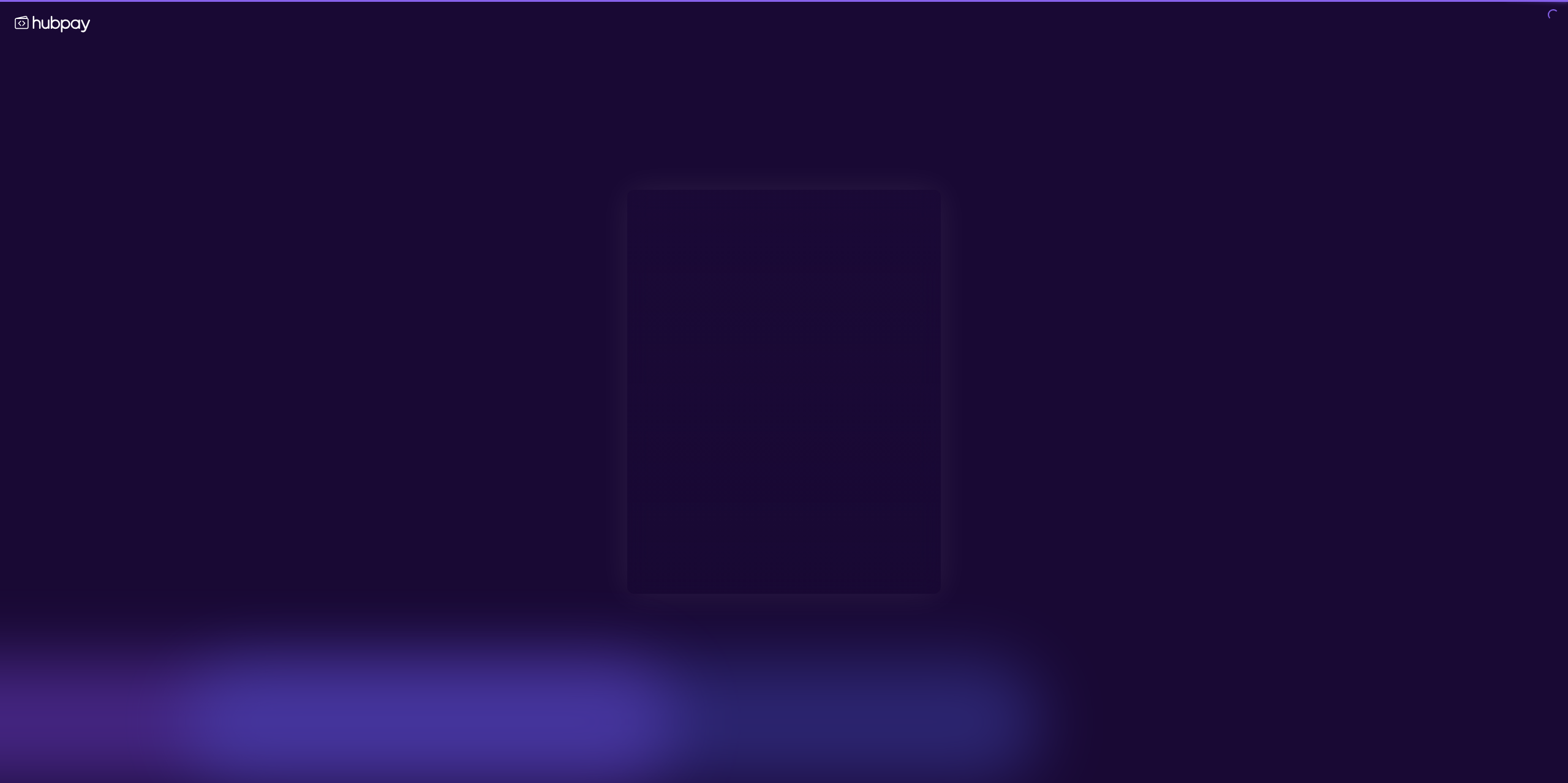
type input "**********"
